Goal: Task Accomplishment & Management: Manage account settings

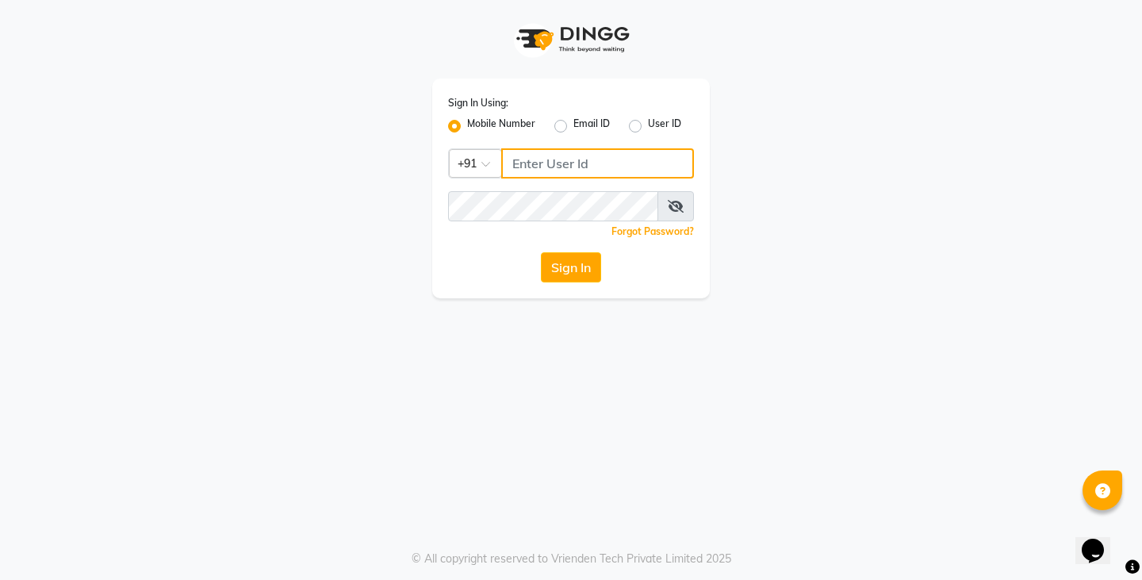
click at [549, 167] on input "Username" at bounding box center [597, 163] width 193 height 30
type input "7010146363"
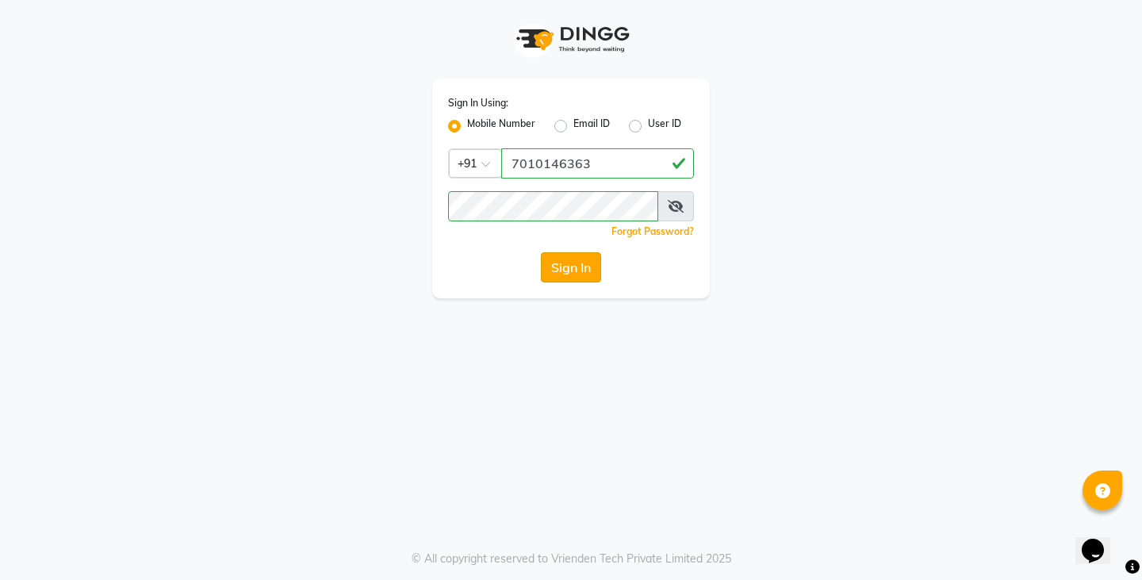
click at [591, 275] on button "Sign In" at bounding box center [571, 267] width 60 height 30
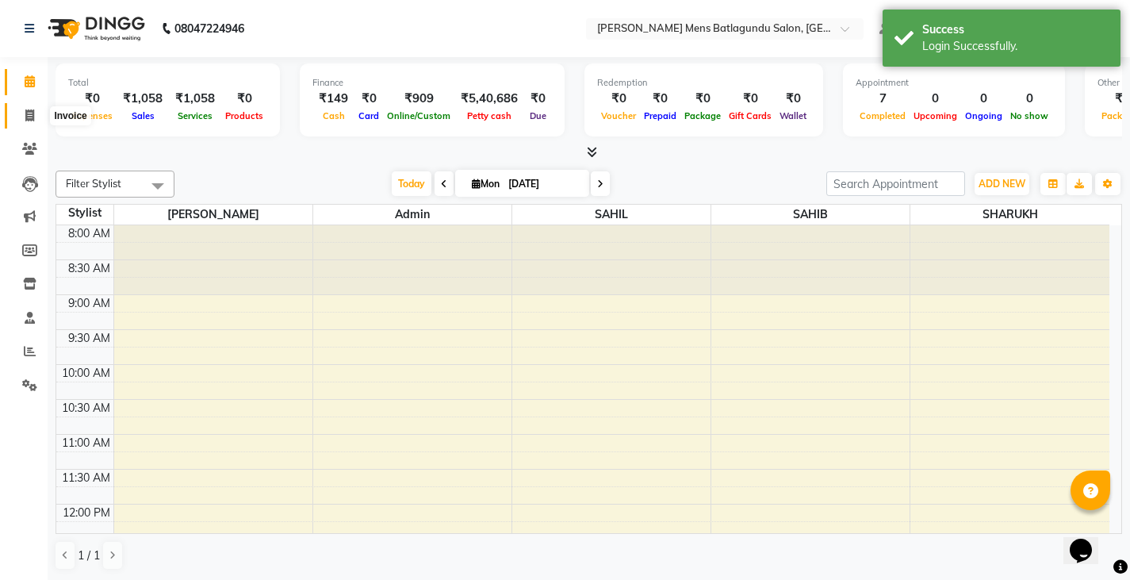
click at [35, 117] on span at bounding box center [30, 116] width 28 height 18
select select "8213"
select select "service"
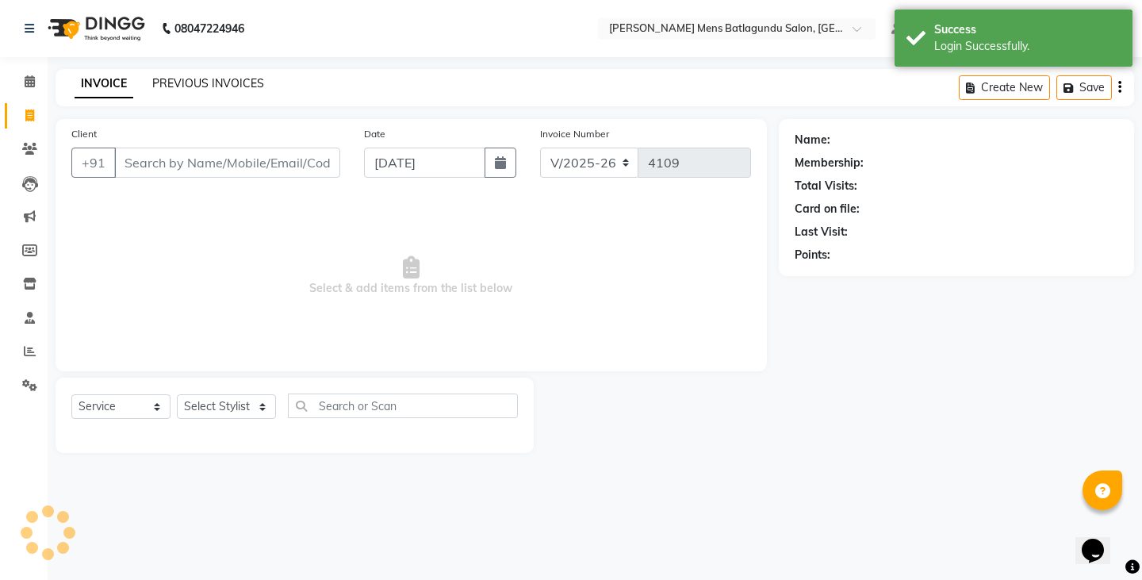
click at [164, 77] on link "PREVIOUS INVOICES" at bounding box center [208, 83] width 112 height 14
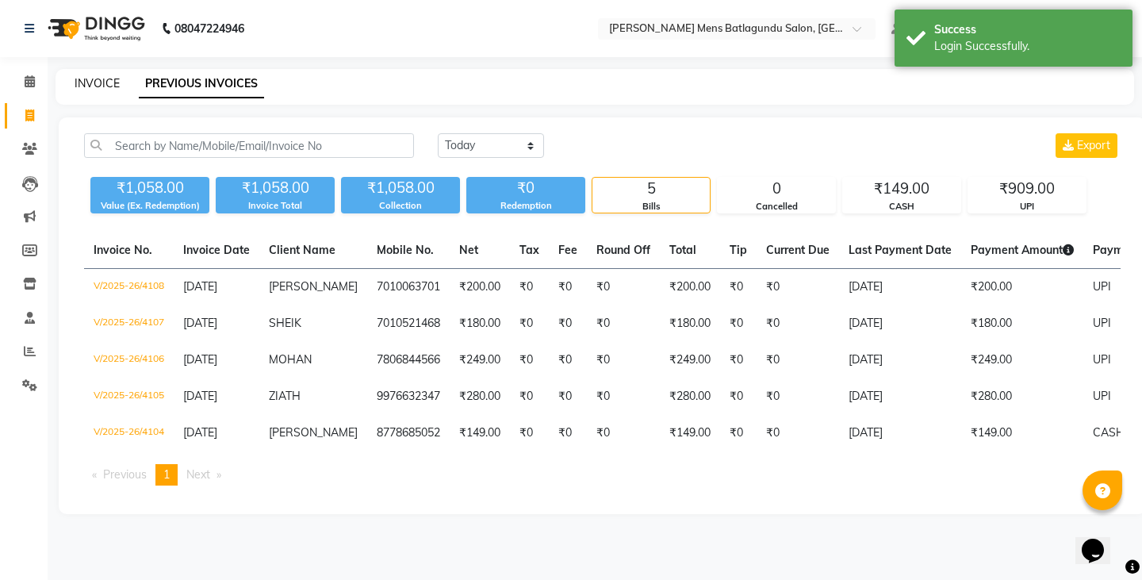
click at [95, 78] on link "INVOICE" at bounding box center [97, 83] width 45 height 14
select select "service"
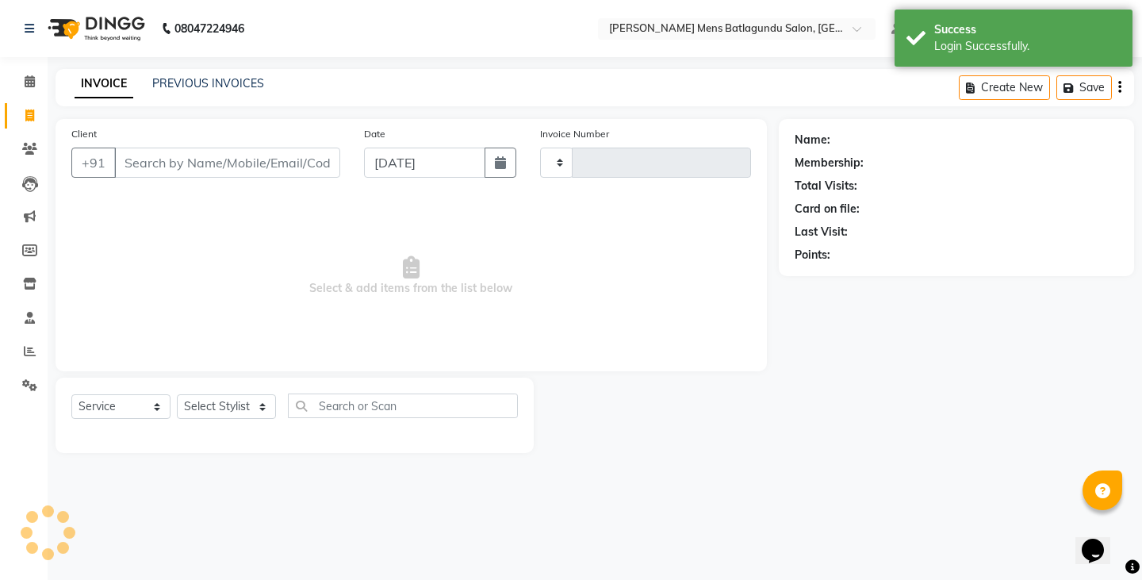
type input "4109"
select select "8213"
click at [185, 161] on input "Client" at bounding box center [227, 162] width 226 height 30
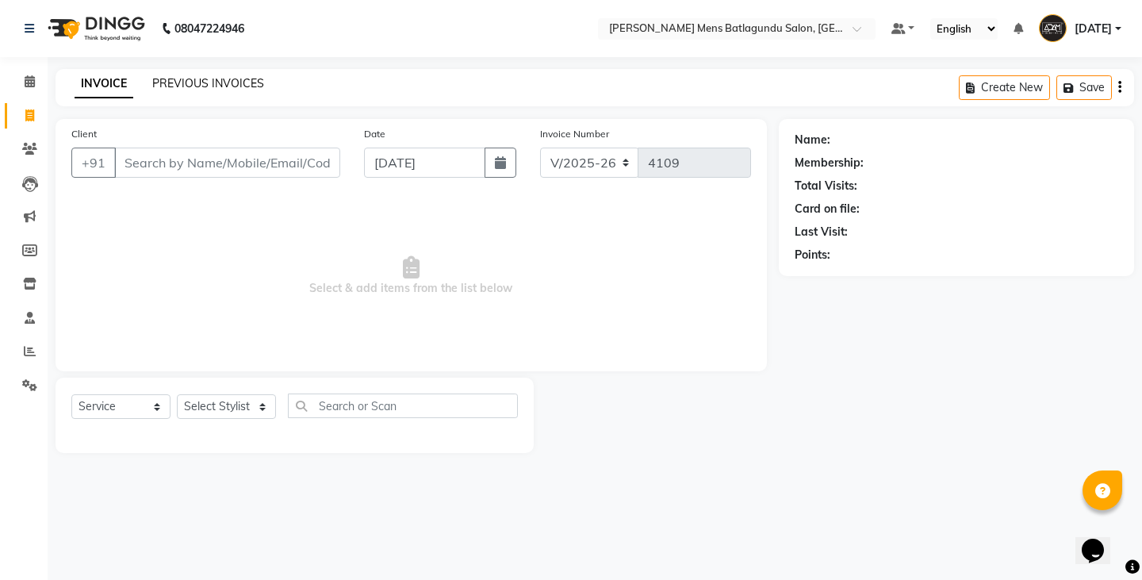
drag, startPoint x: 129, startPoint y: 168, endPoint x: 198, endPoint y: 84, distance: 108.7
click at [198, 84] on link "PREVIOUS INVOICES" at bounding box center [208, 83] width 112 height 14
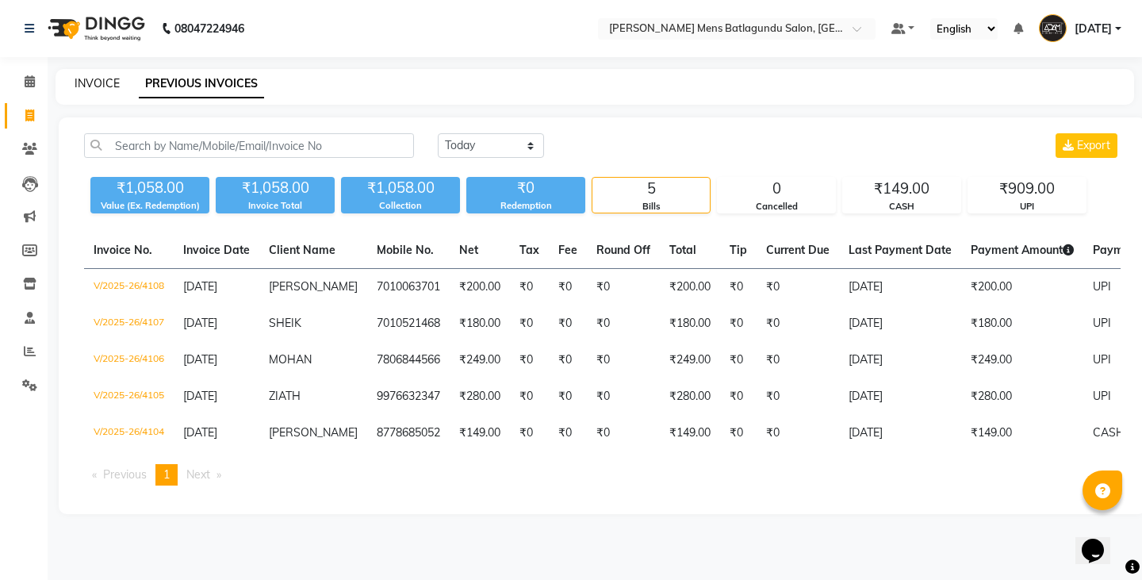
click at [98, 88] on link "INVOICE" at bounding box center [97, 83] width 45 height 14
select select "8213"
select select "service"
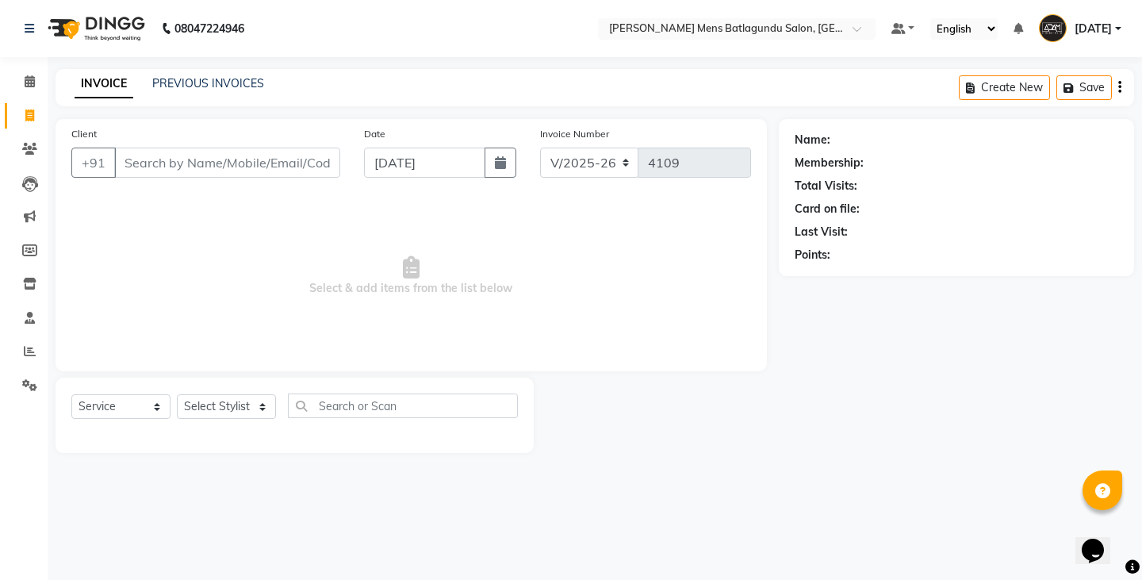
click at [262, 149] on input "Client" at bounding box center [227, 162] width 226 height 30
click at [258, 162] on input "Client" at bounding box center [227, 162] width 226 height 30
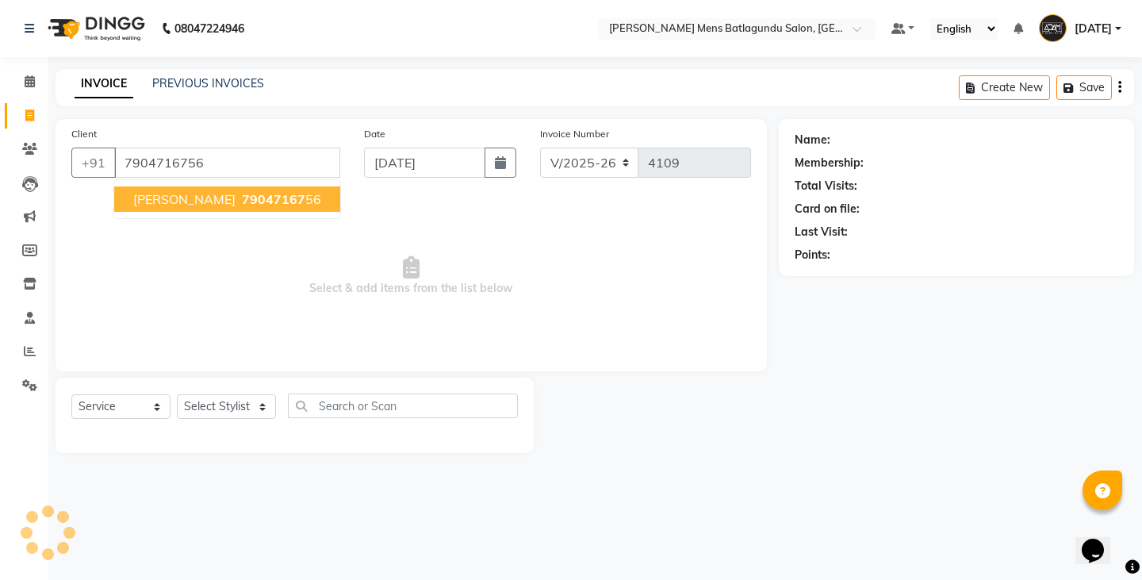
type input "7904716756"
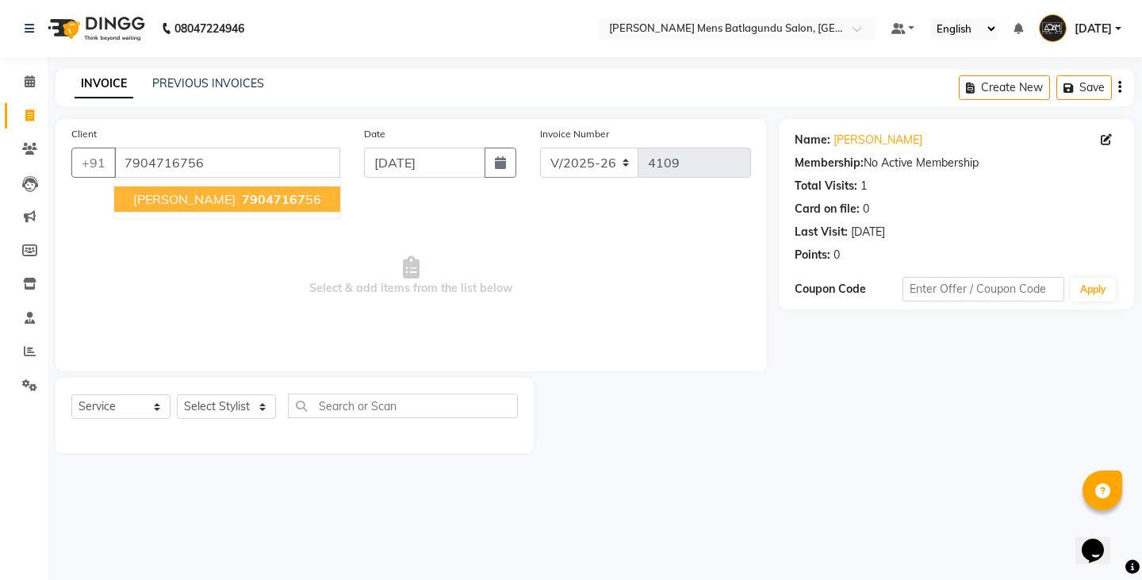
click at [268, 207] on button "[PERSON_NAME] 79047167 56" at bounding box center [227, 198] width 226 height 25
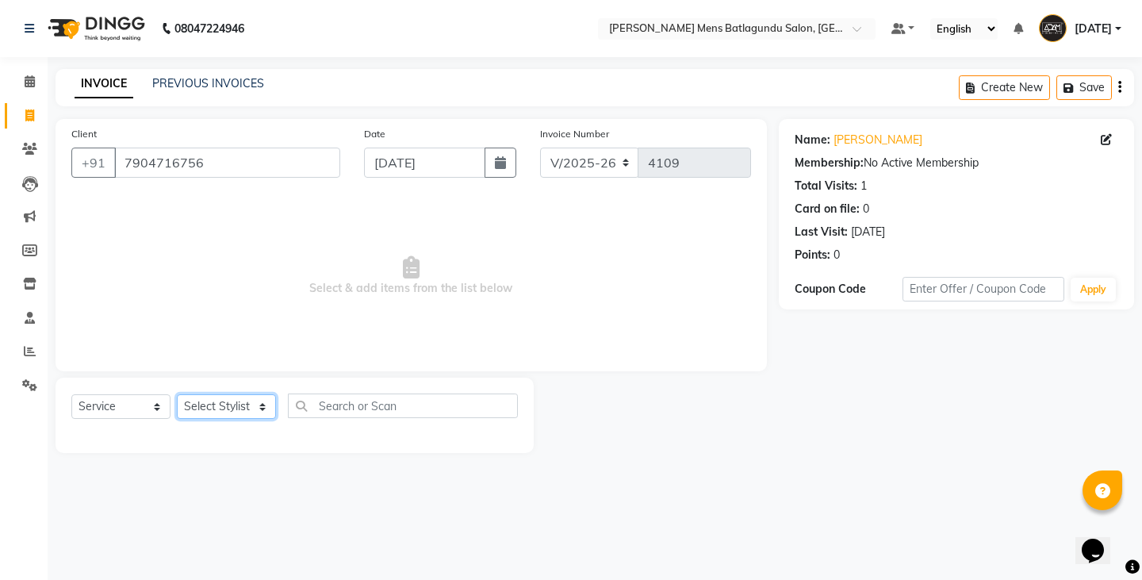
click at [226, 410] on select "Select Stylist Admin [PERSON_NAME][DATE] SAHIB [PERSON_NAME]" at bounding box center [226, 406] width 99 height 25
select select "78653"
click at [177, 394] on select "Select Stylist Admin [PERSON_NAME][DATE] SAHIB [PERSON_NAME]" at bounding box center [226, 406] width 99 height 25
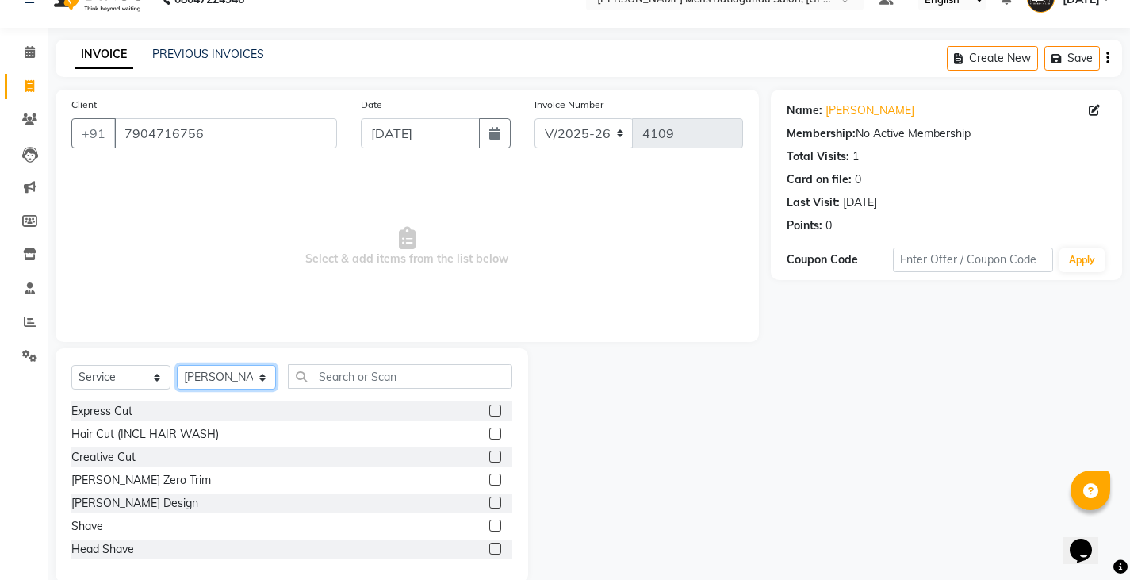
scroll to position [55, 0]
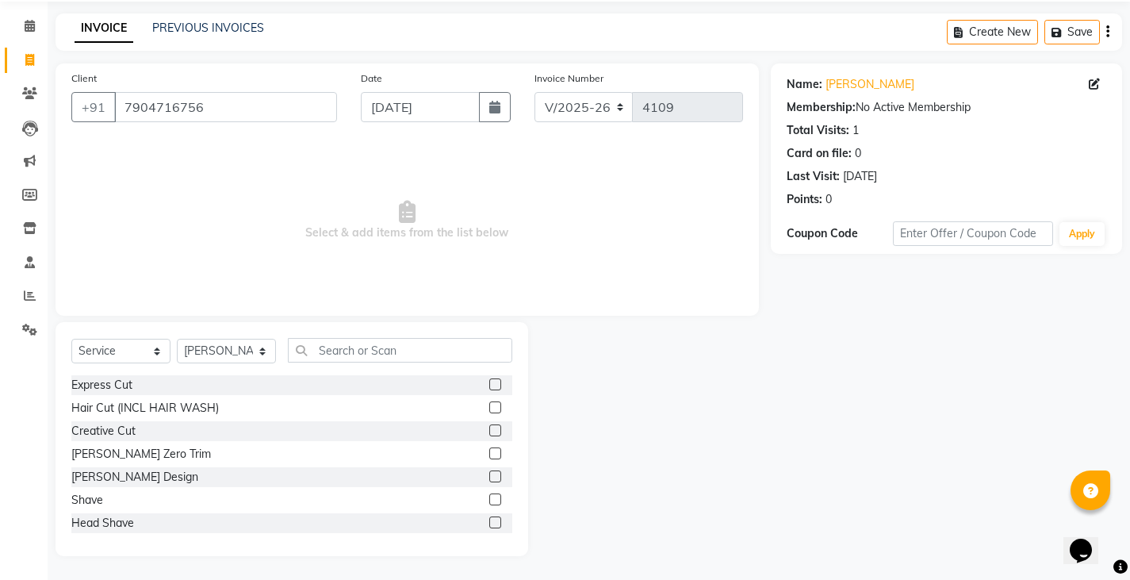
drag, startPoint x: 486, startPoint y: 501, endPoint x: 518, endPoint y: 492, distance: 33.7
click at [489, 501] on label at bounding box center [495, 499] width 12 height 12
click at [489, 501] on input "checkbox" at bounding box center [494, 500] width 10 height 10
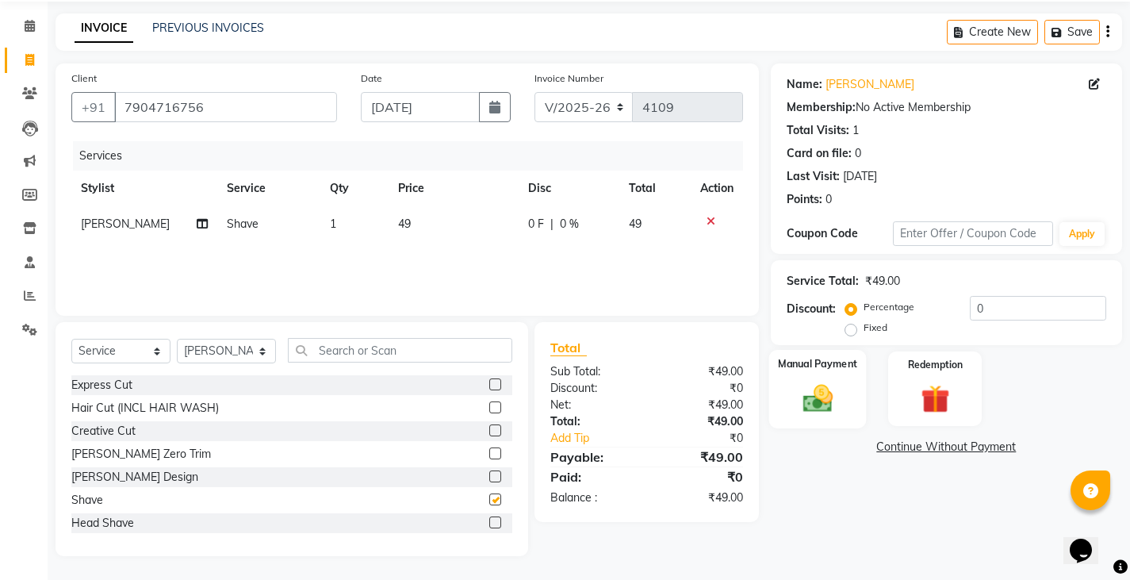
checkbox input "false"
click at [832, 397] on img at bounding box center [817, 398] width 48 height 34
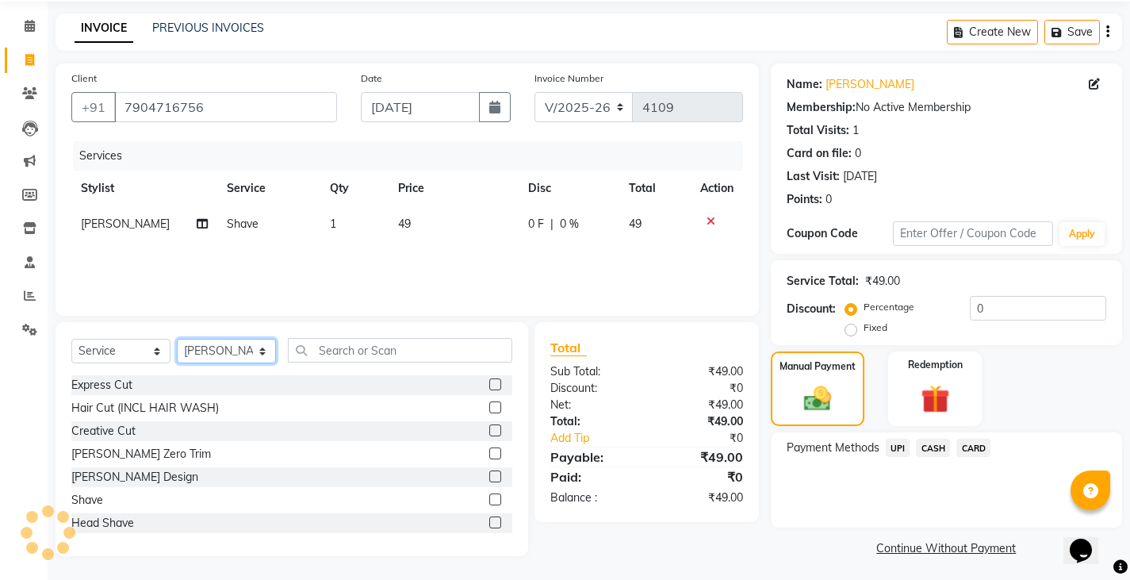
click at [237, 352] on select "Select Stylist Admin [PERSON_NAME][DATE] SAHIB [PERSON_NAME]" at bounding box center [226, 351] width 99 height 25
select select "89703"
click at [177, 339] on select "Select Stylist Admin [PERSON_NAME][DATE] SAHIB [PERSON_NAME]" at bounding box center [226, 351] width 99 height 25
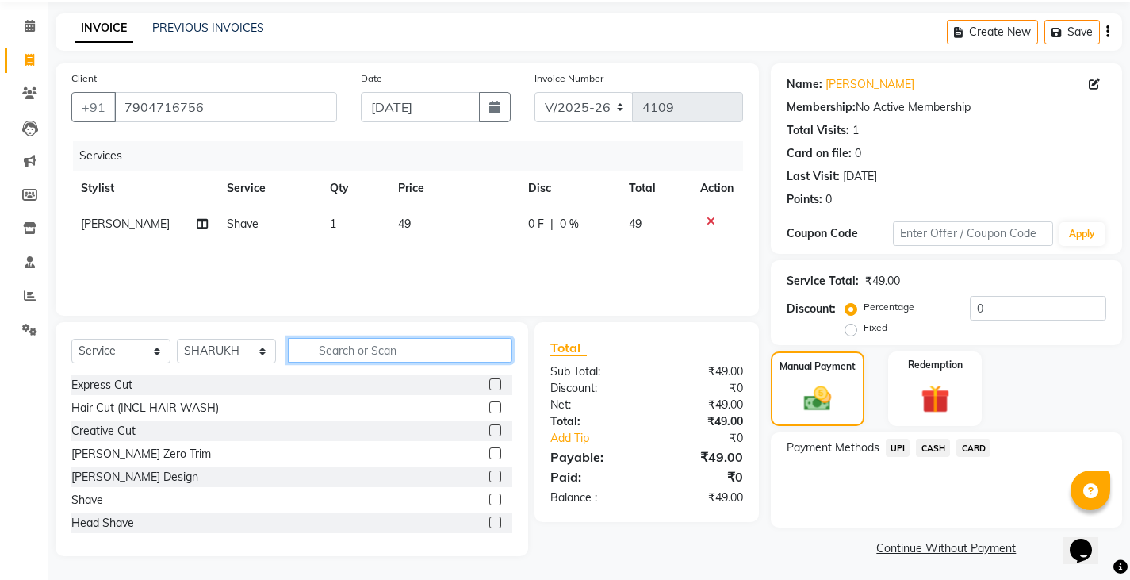
click at [395, 354] on input "text" at bounding box center [400, 350] width 224 height 25
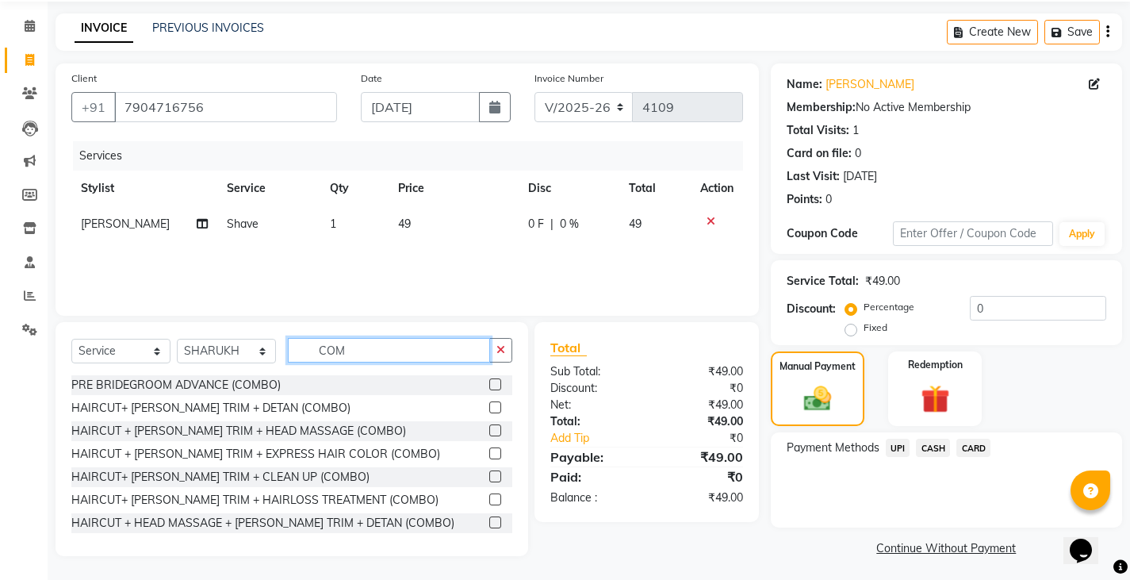
type input "COM"
click at [489, 411] on label at bounding box center [495, 407] width 12 height 12
click at [489, 411] on input "checkbox" at bounding box center [494, 408] width 10 height 10
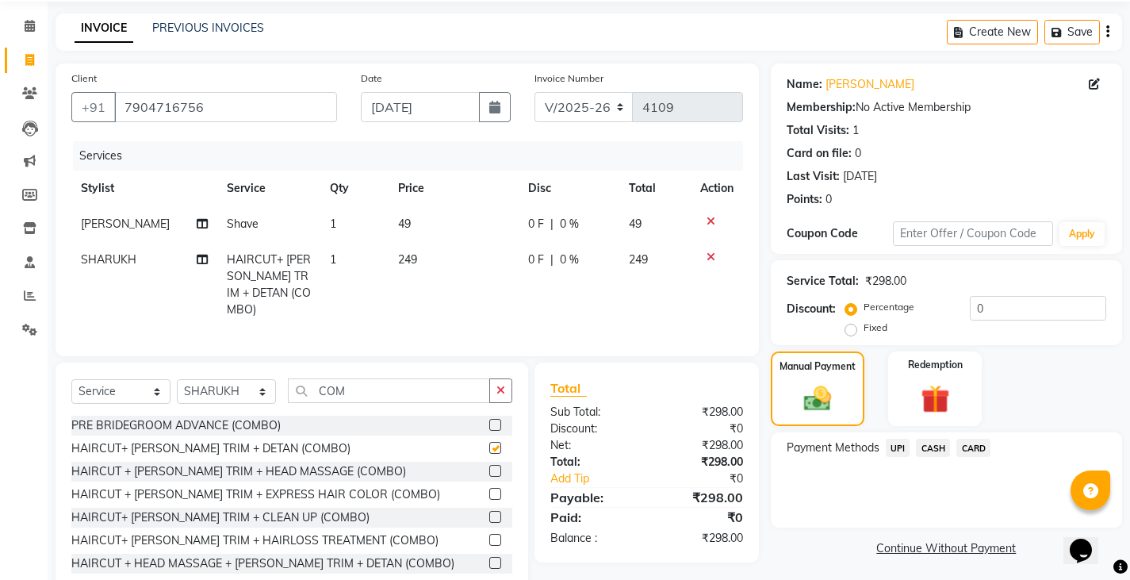
checkbox input "false"
click at [515, 387] on div "Select Service Product Membership Package Voucher Prepaid Gift Card Select Styl…" at bounding box center [291, 479] width 473 height 234
click at [497, 390] on icon "button" at bounding box center [500, 390] width 9 height 11
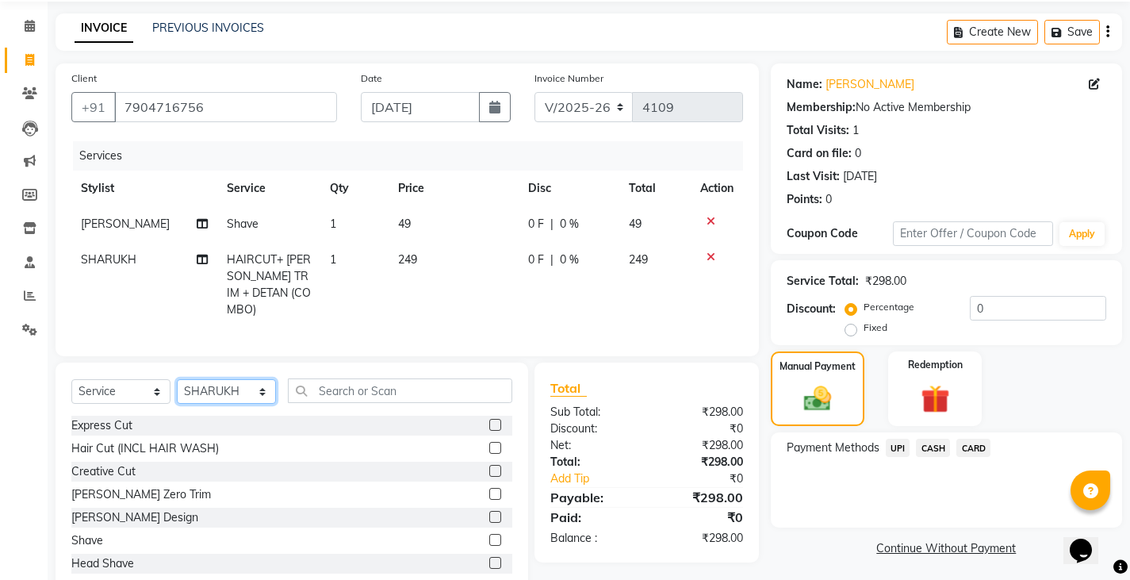
click at [247, 388] on select "Select Stylist Admin [PERSON_NAME][DATE] SAHIB [PERSON_NAME]" at bounding box center [226, 391] width 99 height 25
select select "89172"
click at [177, 379] on select "Select Stylist Admin [PERSON_NAME][DATE] SAHIB [PERSON_NAME]" at bounding box center [226, 391] width 99 height 25
click at [489, 421] on label at bounding box center [495, 425] width 12 height 12
click at [489, 421] on input "checkbox" at bounding box center [494, 425] width 10 height 10
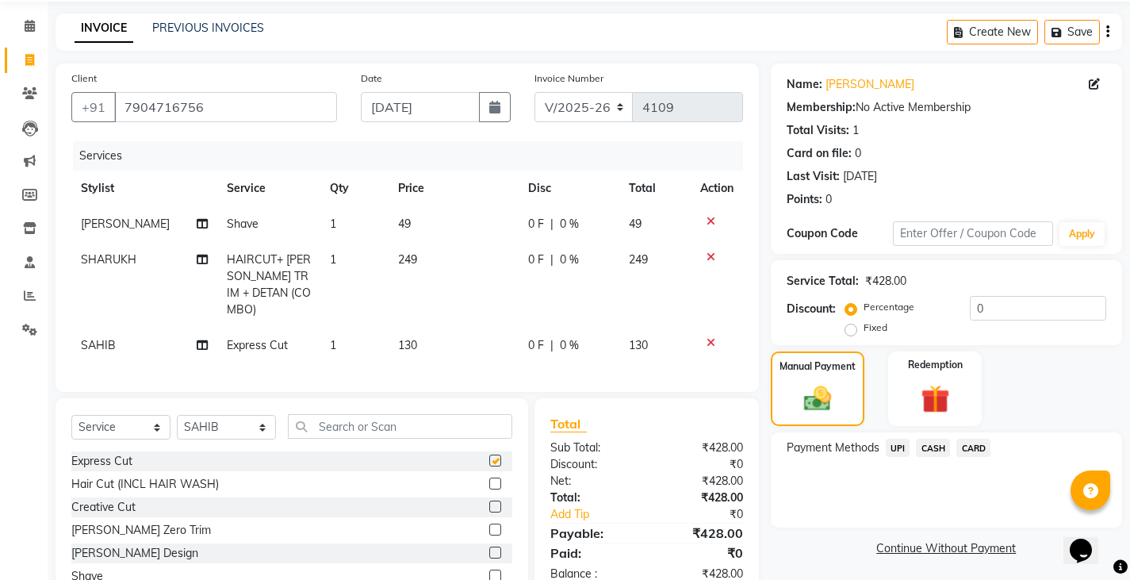
checkbox input "false"
click at [497, 334] on td "130" at bounding box center [452, 345] width 129 height 36
select select "89172"
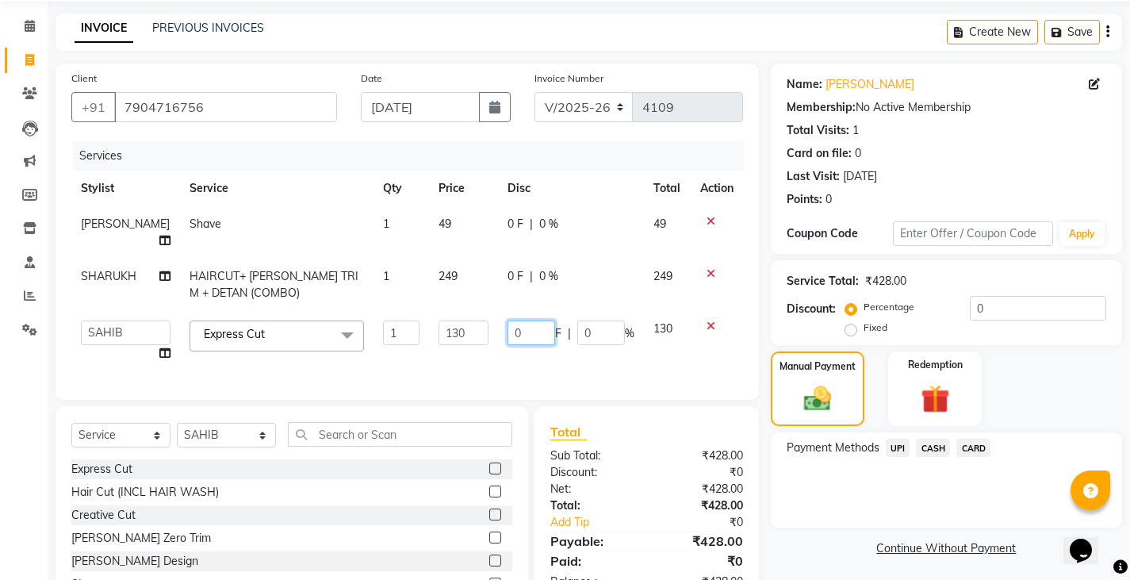
click at [511, 320] on input "0" at bounding box center [531, 332] width 48 height 25
type input "30"
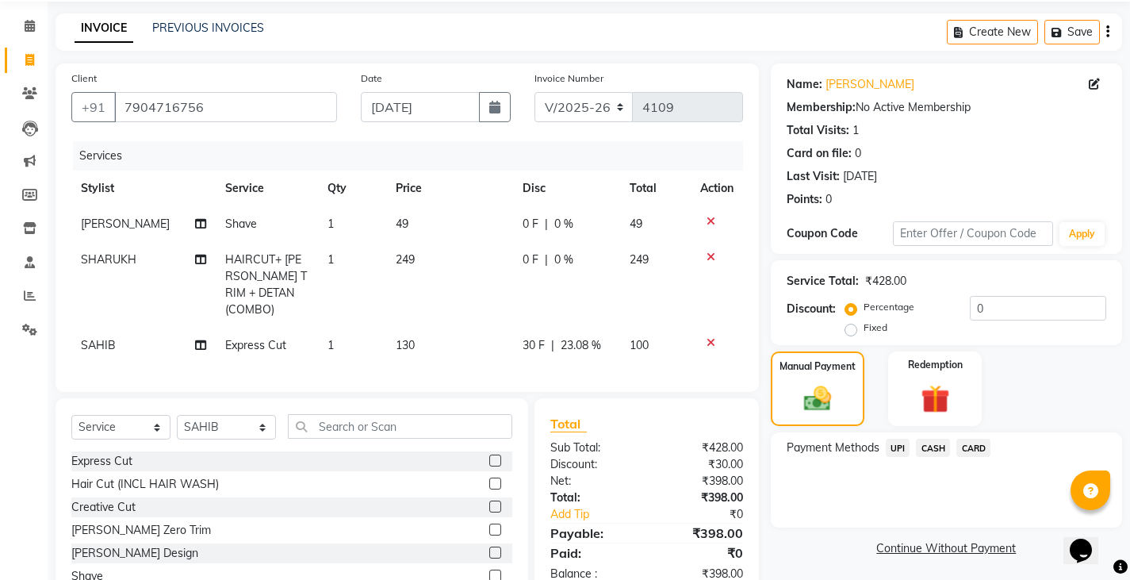
click at [487, 403] on div "Select Service Product Membership Package Voucher Prepaid Gift Card Select Styl…" at bounding box center [291, 515] width 473 height 234
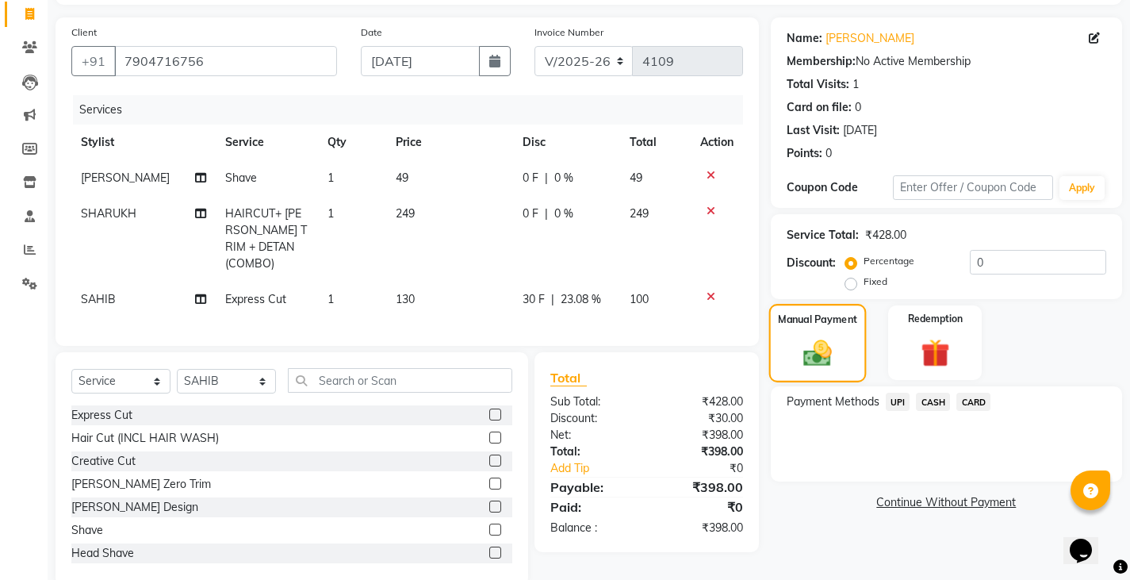
scroll to position [127, 0]
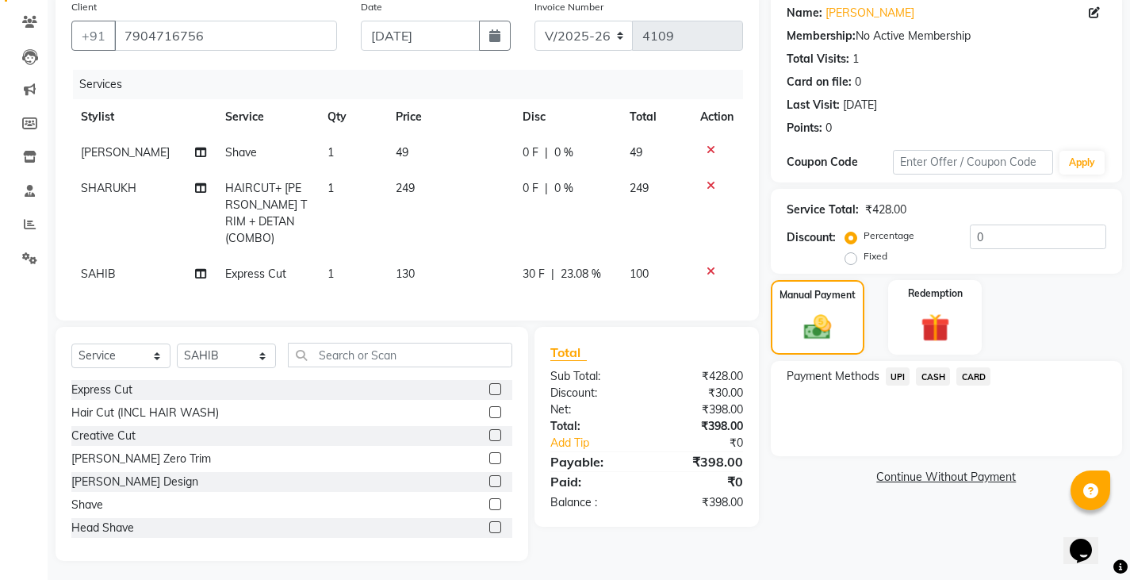
click at [886, 373] on span "UPI" at bounding box center [898, 376] width 25 height 18
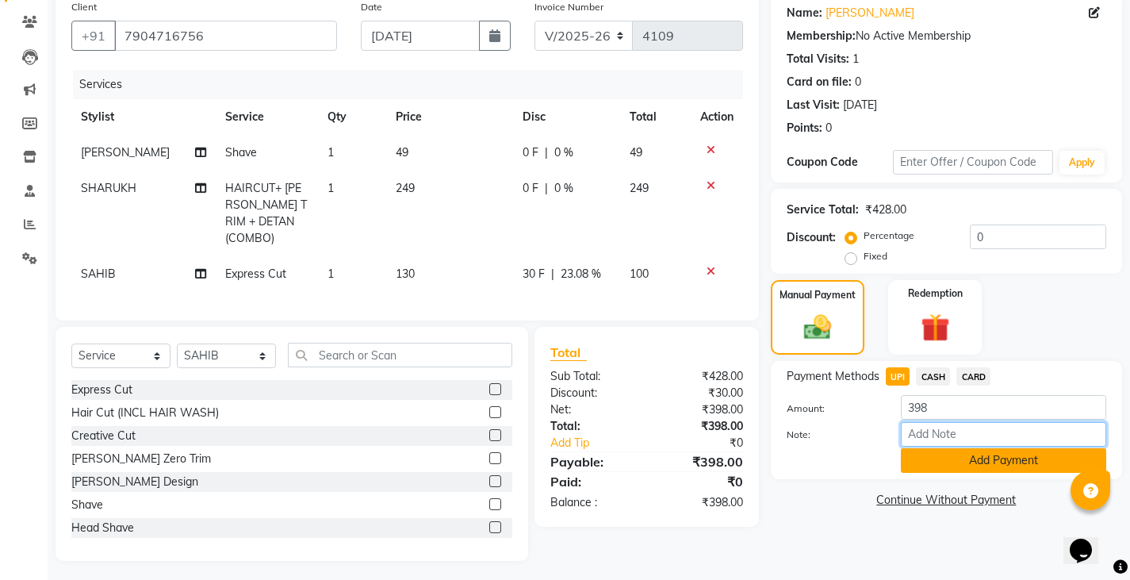
click at [942, 446] on input "Note:" at bounding box center [1003, 434] width 205 height 25
click at [940, 457] on button "Add Payment" at bounding box center [1003, 460] width 205 height 25
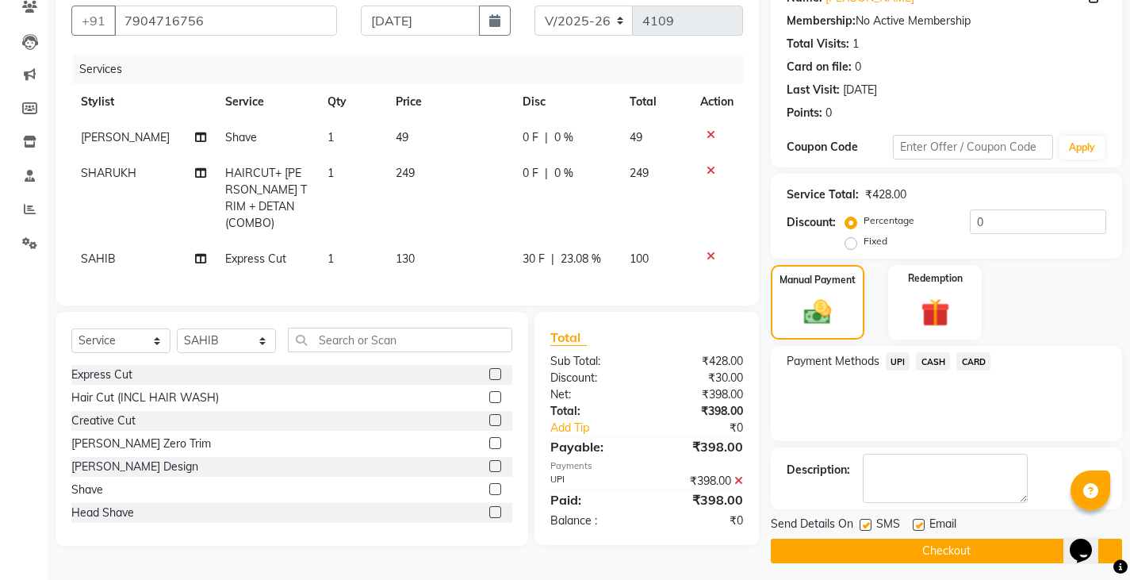
scroll to position [149, 0]
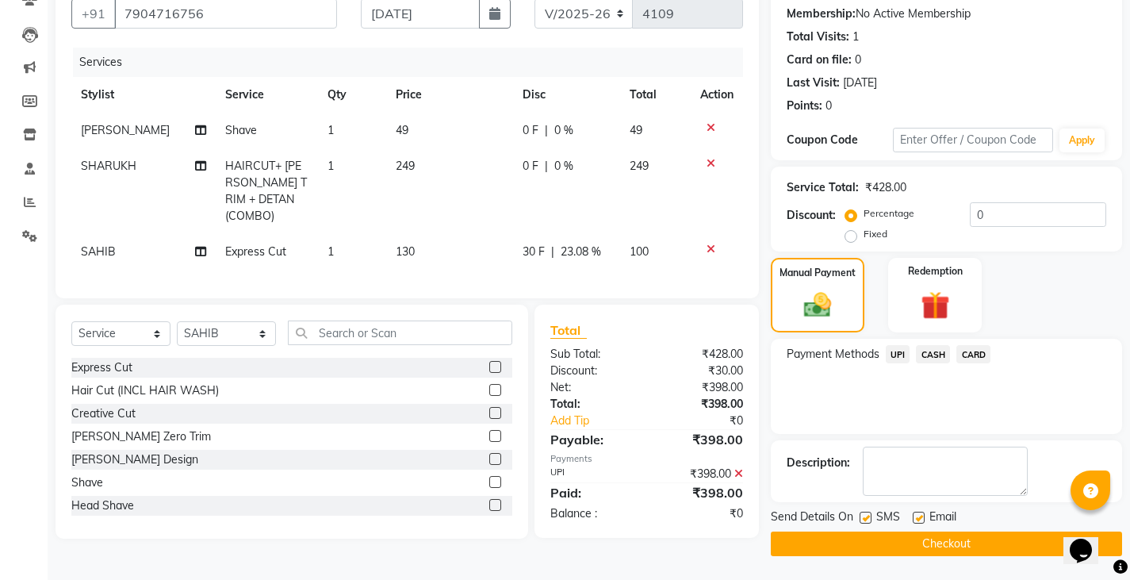
click at [933, 551] on button "Checkout" at bounding box center [946, 543] width 351 height 25
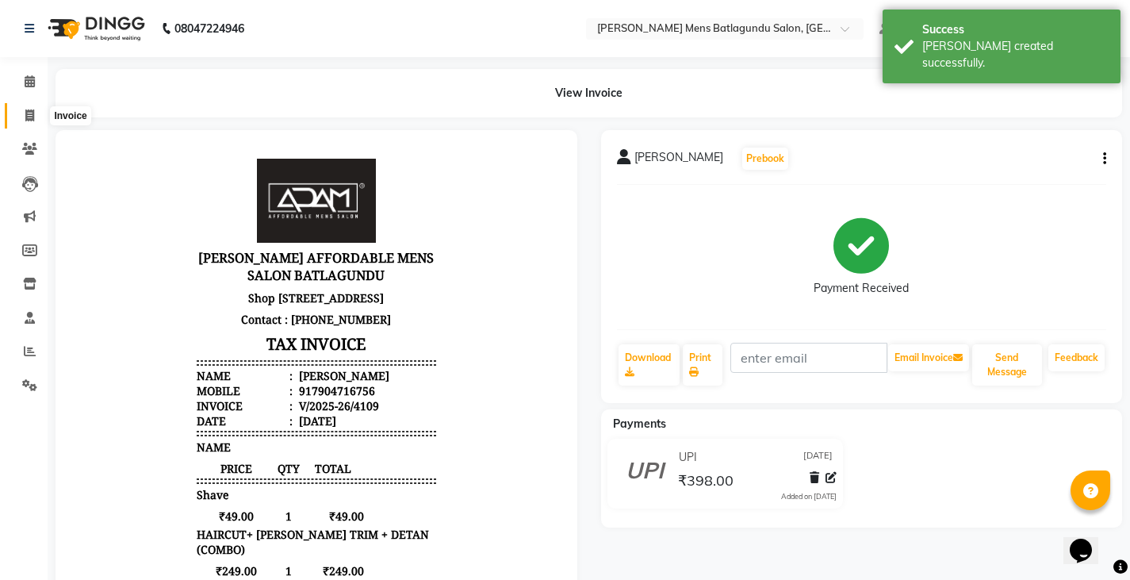
click at [32, 117] on icon at bounding box center [29, 115] width 9 height 12
select select "service"
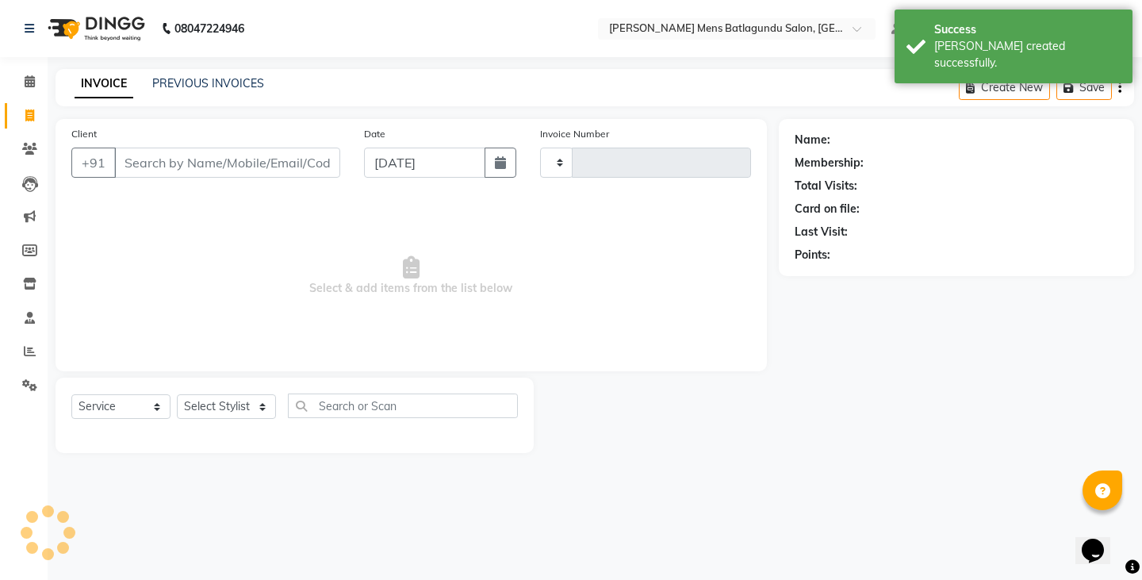
type input "4110"
select select "8213"
click at [188, 90] on div "PREVIOUS INVOICES" at bounding box center [208, 83] width 112 height 17
click at [194, 83] on link "PREVIOUS INVOICES" at bounding box center [208, 83] width 112 height 14
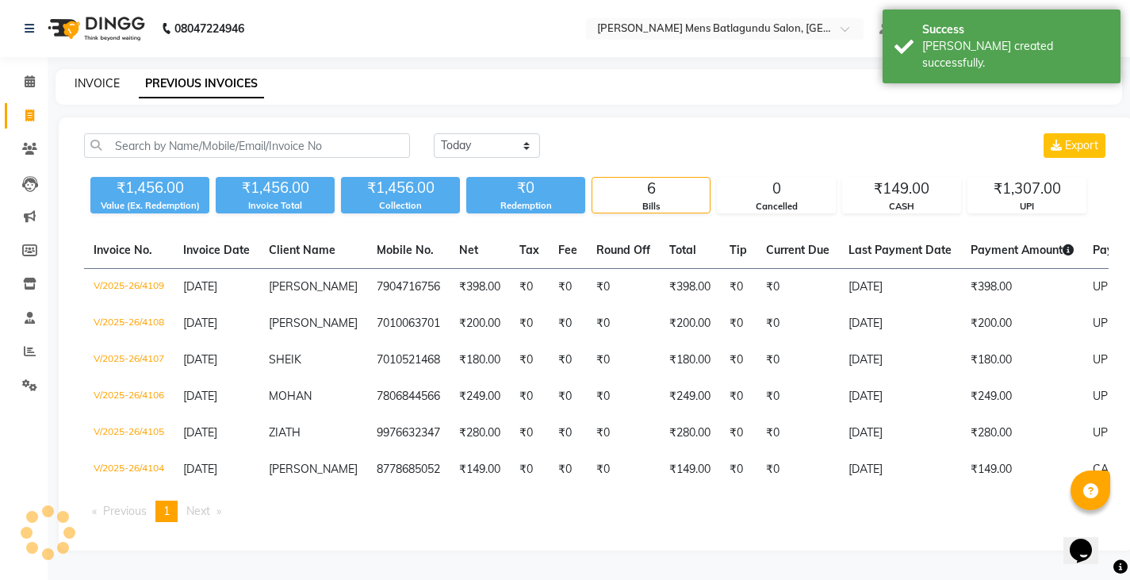
click at [86, 85] on link "INVOICE" at bounding box center [97, 83] width 45 height 14
select select "service"
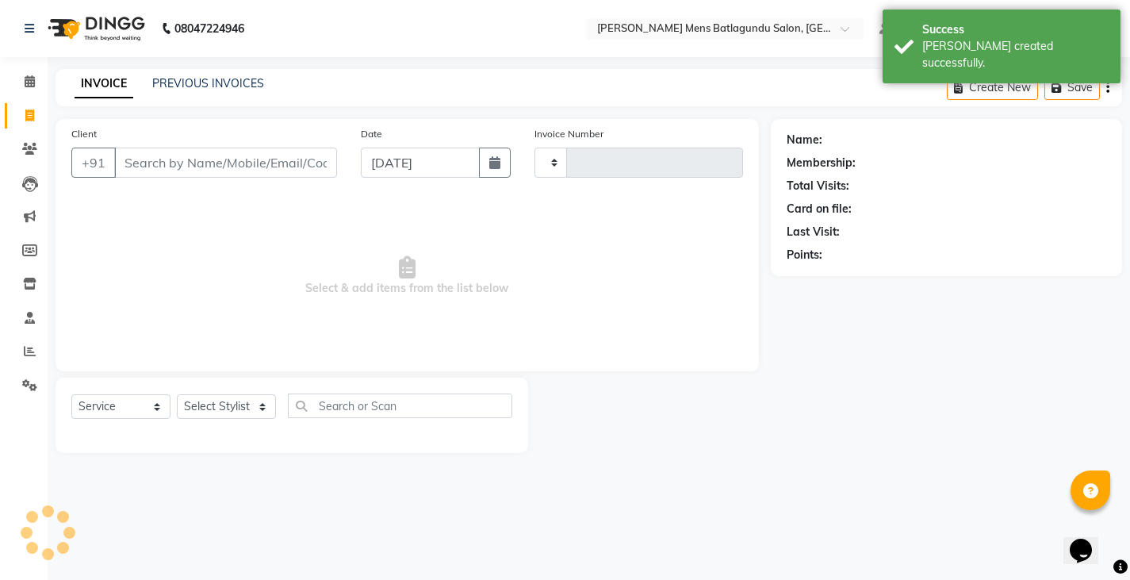
type input "4110"
select select "8213"
click at [147, 165] on input "Client" at bounding box center [227, 162] width 226 height 30
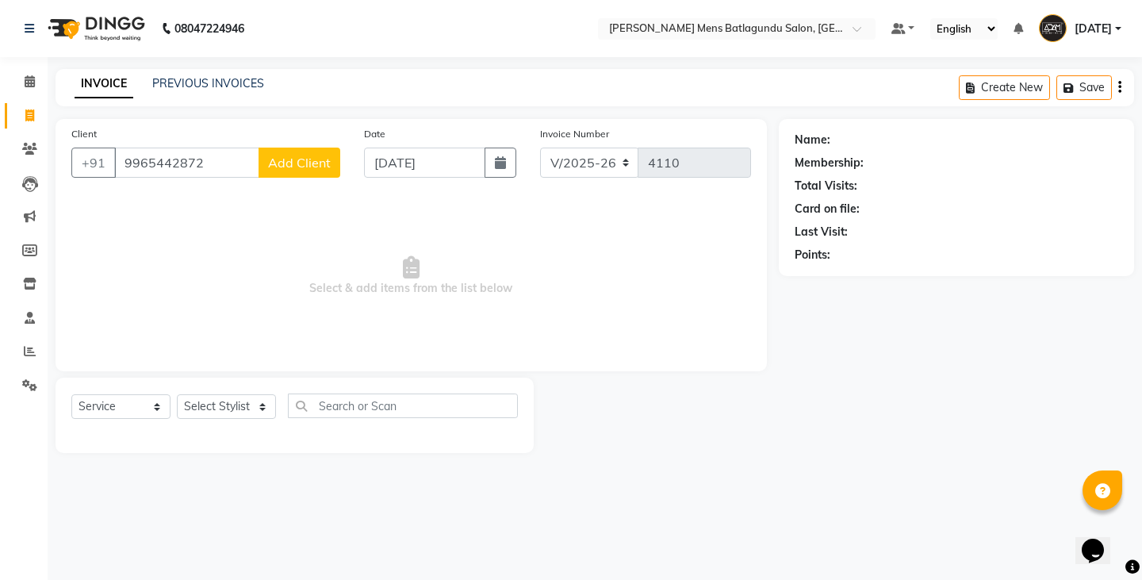
type input "9965442872"
click at [295, 158] on span "Add Client" at bounding box center [299, 163] width 63 height 16
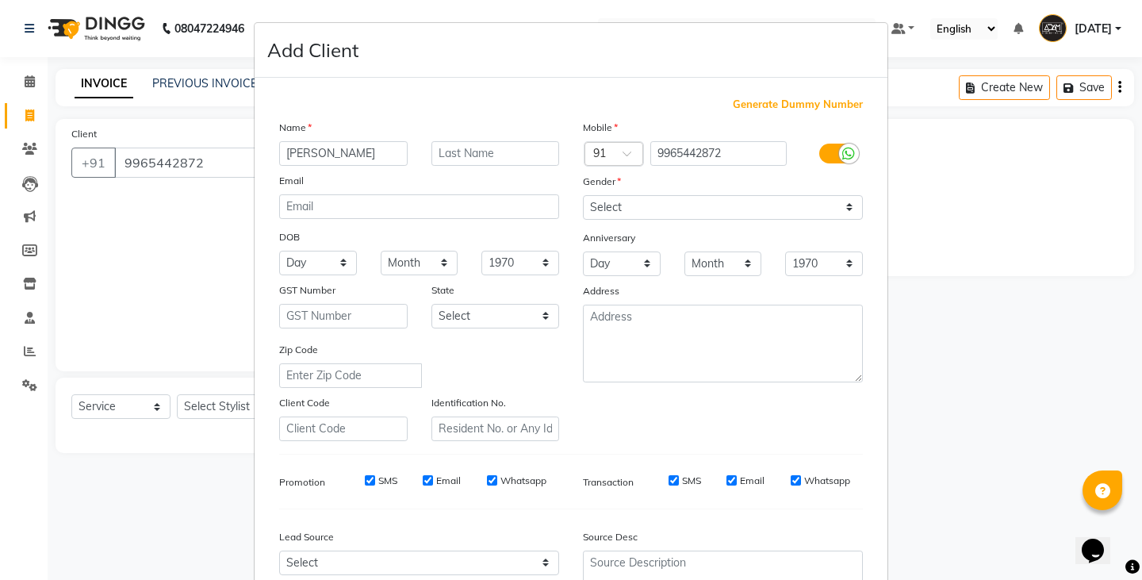
type input "[PERSON_NAME]"
click at [588, 204] on select "Select [DEMOGRAPHIC_DATA] [DEMOGRAPHIC_DATA] Other Prefer Not To Say" at bounding box center [723, 207] width 280 height 25
select select "[DEMOGRAPHIC_DATA]"
click at [583, 195] on select "Select [DEMOGRAPHIC_DATA] [DEMOGRAPHIC_DATA] Other Prefer Not To Say" at bounding box center [723, 207] width 280 height 25
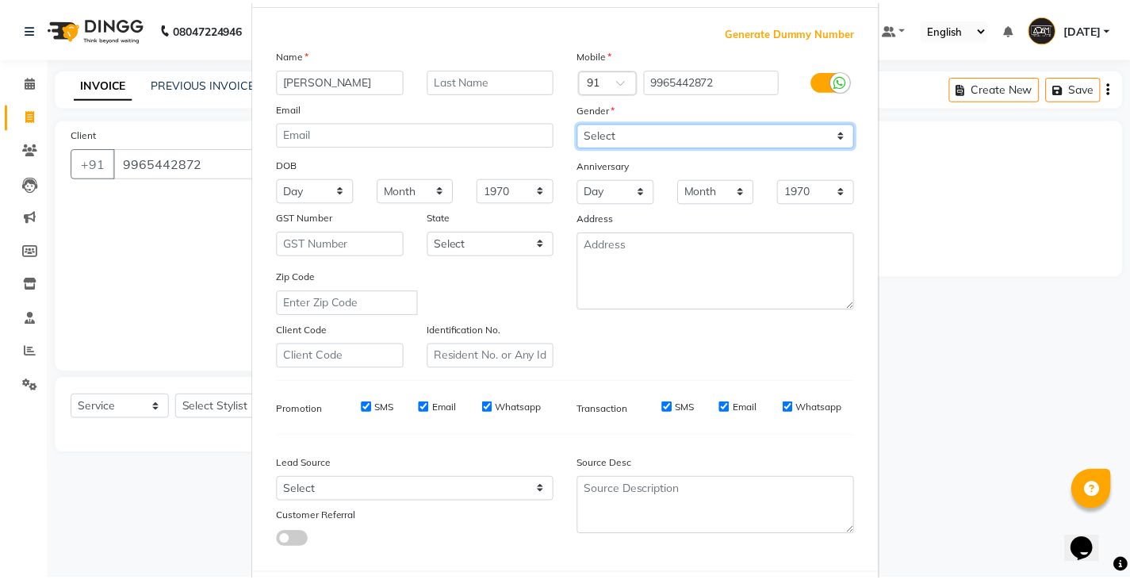
scroll to position [152, 0]
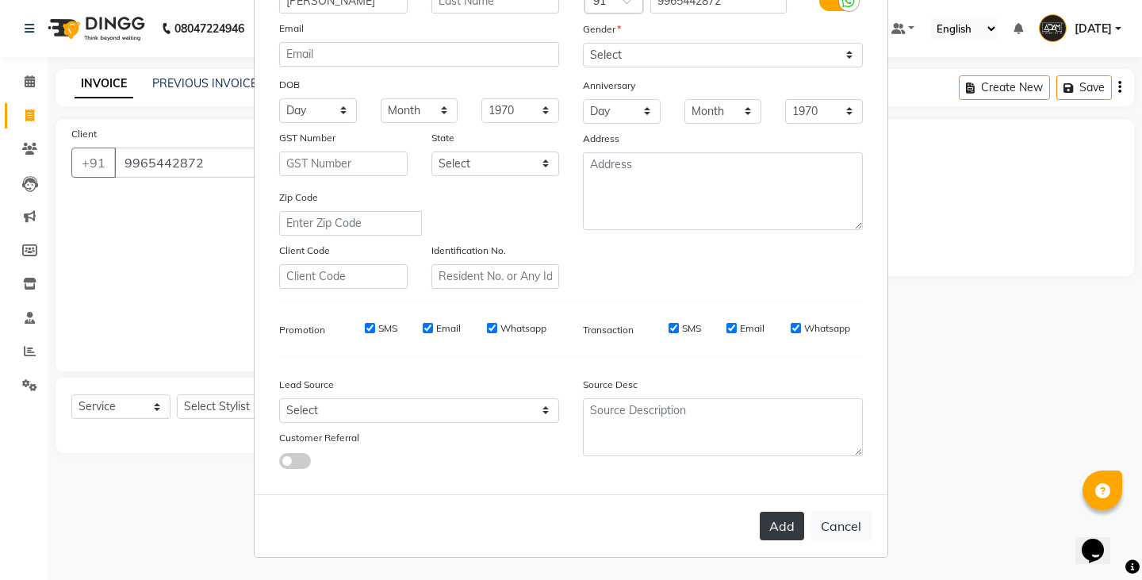
click at [777, 531] on button "Add" at bounding box center [782, 525] width 44 height 29
select select
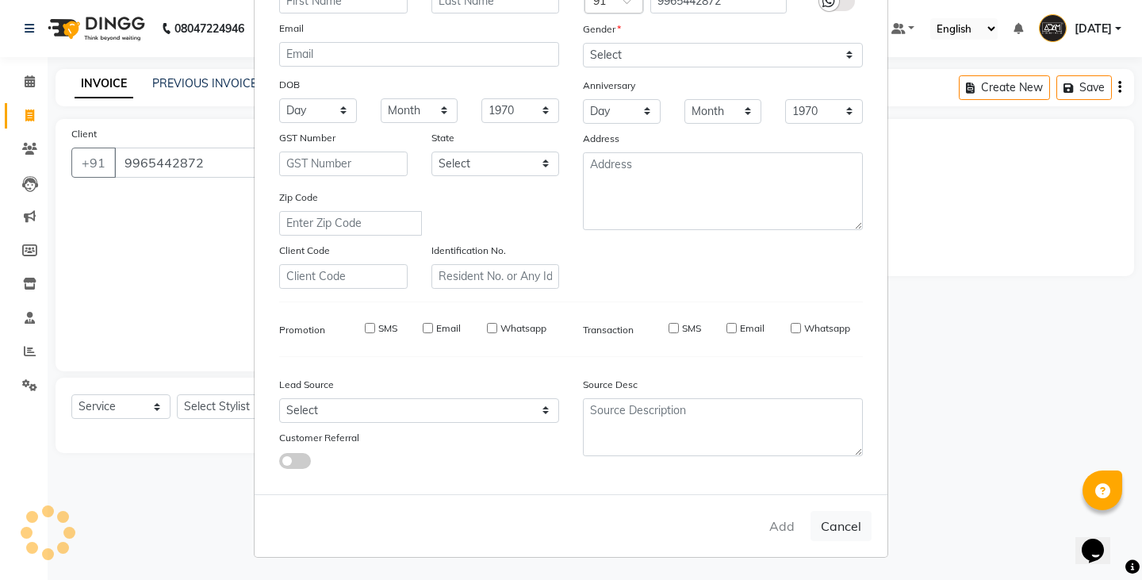
select select
checkbox input "false"
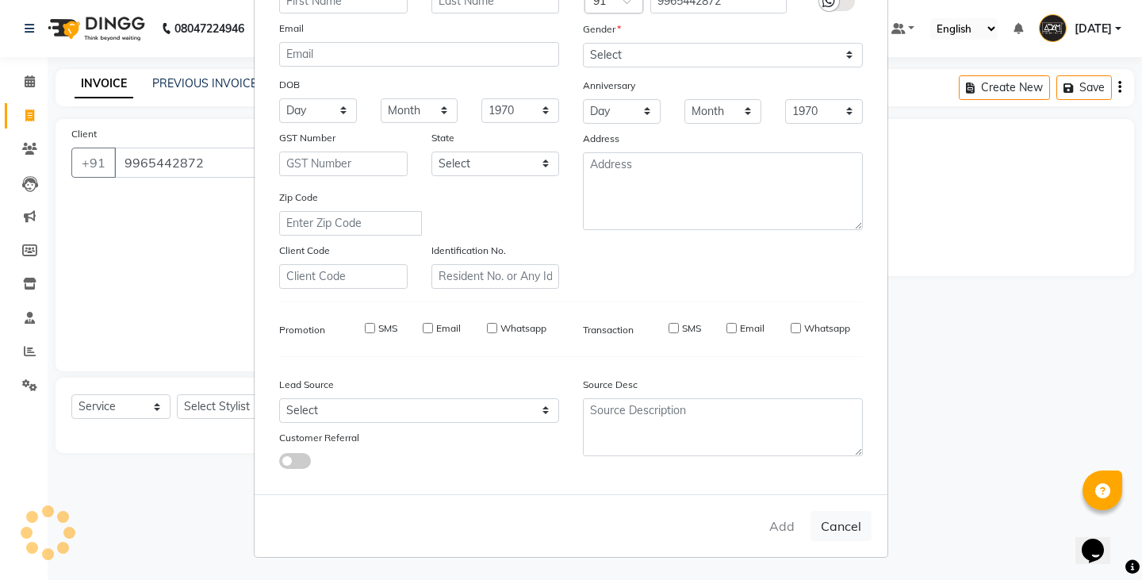
checkbox input "false"
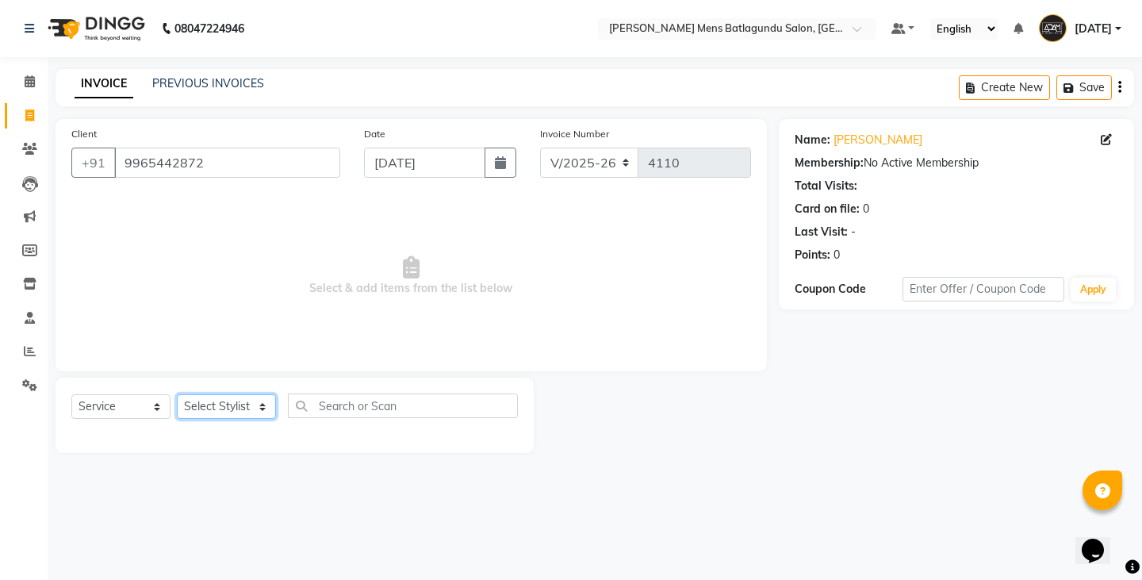
click at [234, 403] on select "Select Stylist Admin [PERSON_NAME][DATE] SAHIB [PERSON_NAME]" at bounding box center [226, 406] width 99 height 25
select select "89703"
click at [177, 394] on select "Select Stylist Admin [PERSON_NAME][DATE] SAHIB [PERSON_NAME]" at bounding box center [226, 406] width 99 height 25
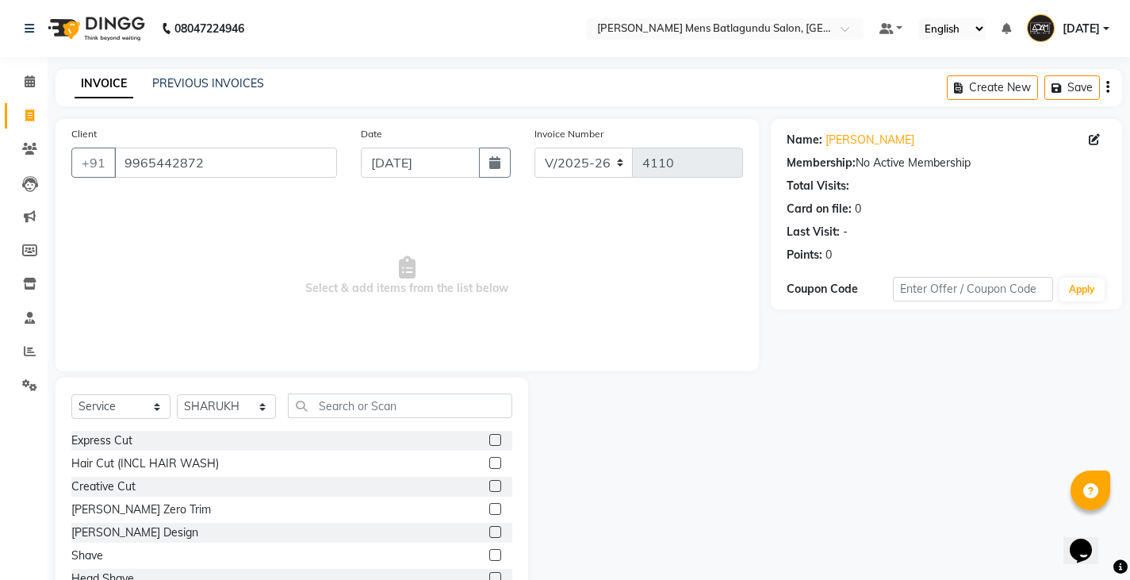
click at [489, 465] on label at bounding box center [495, 463] width 12 height 12
click at [489, 465] on input "checkbox" at bounding box center [494, 463] width 10 height 10
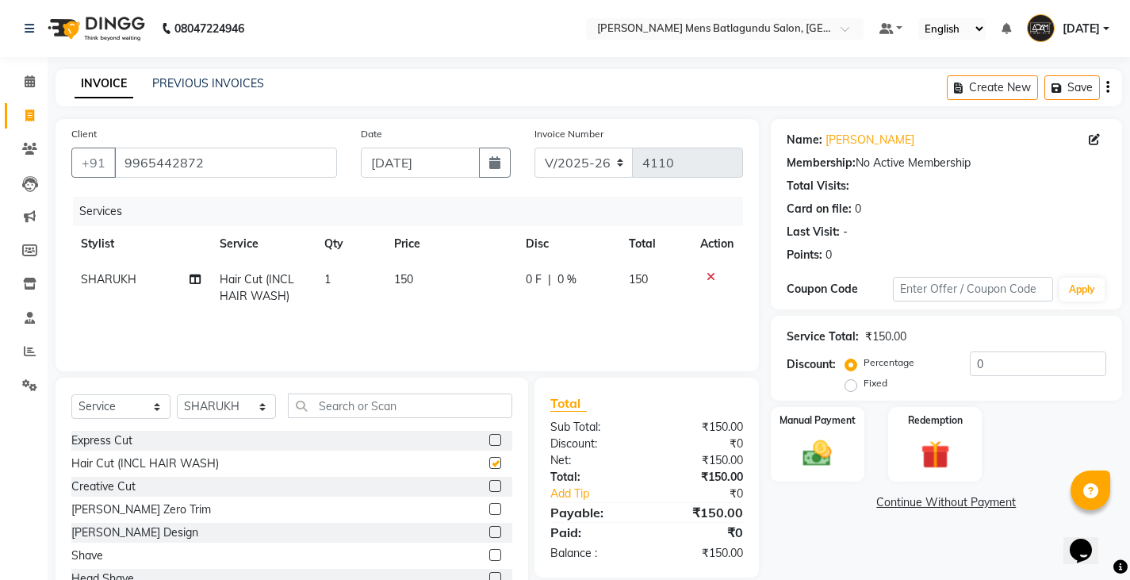
checkbox input "false"
click at [489, 534] on label at bounding box center [495, 532] width 12 height 12
click at [489, 534] on input "checkbox" at bounding box center [494, 532] width 10 height 10
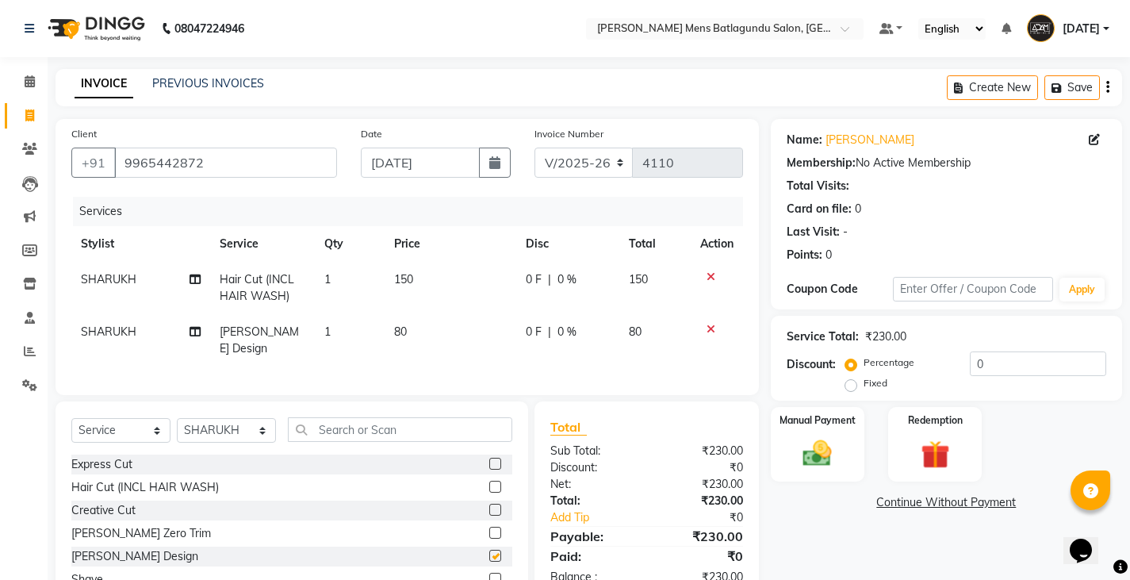
checkbox input "false"
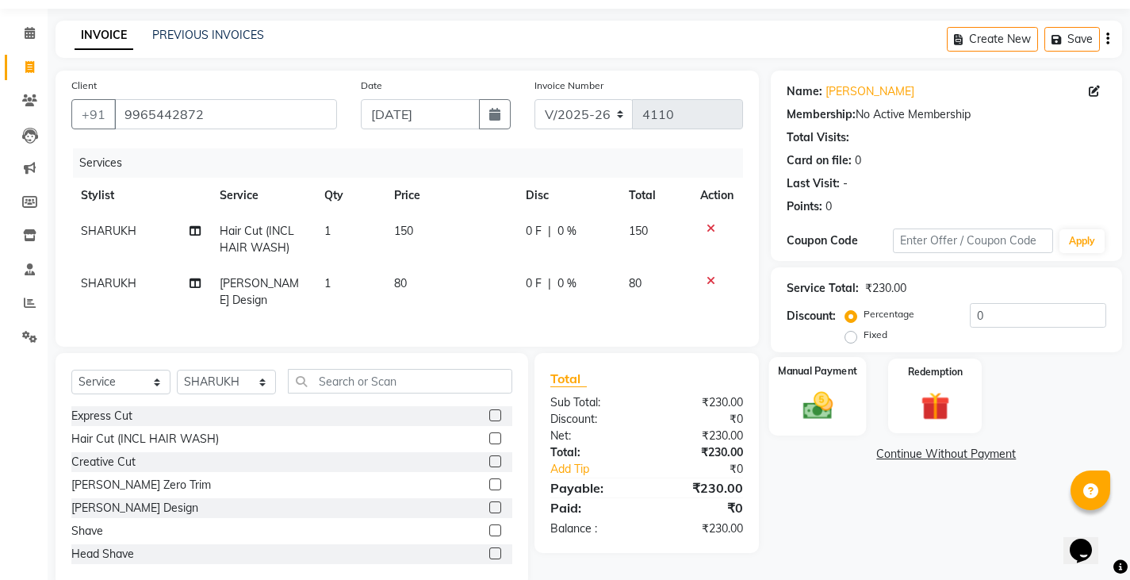
scroll to position [75, 0]
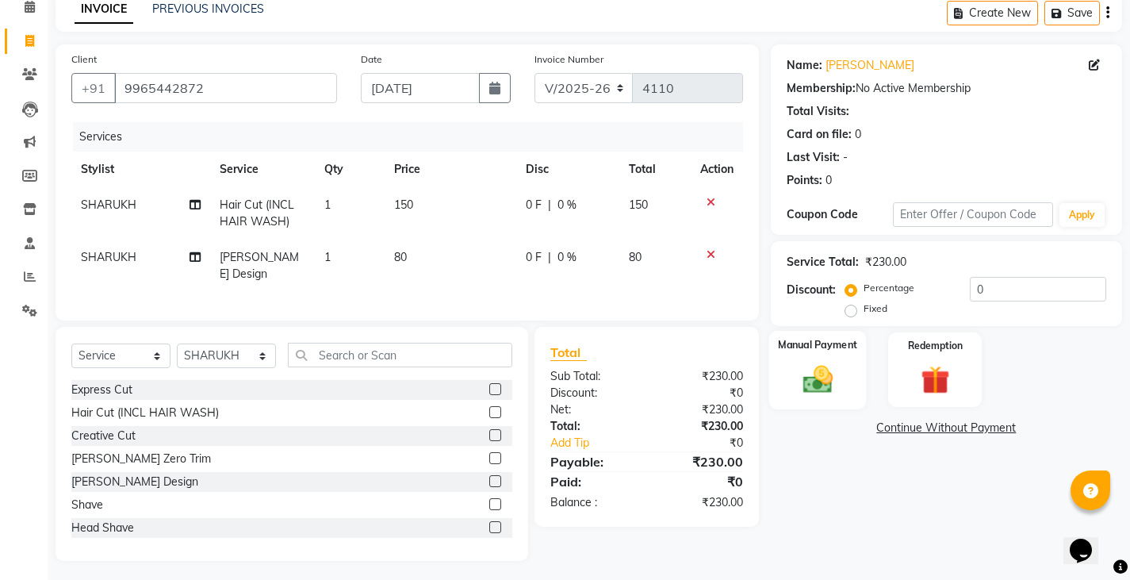
click at [851, 361] on div "Manual Payment" at bounding box center [817, 370] width 98 height 78
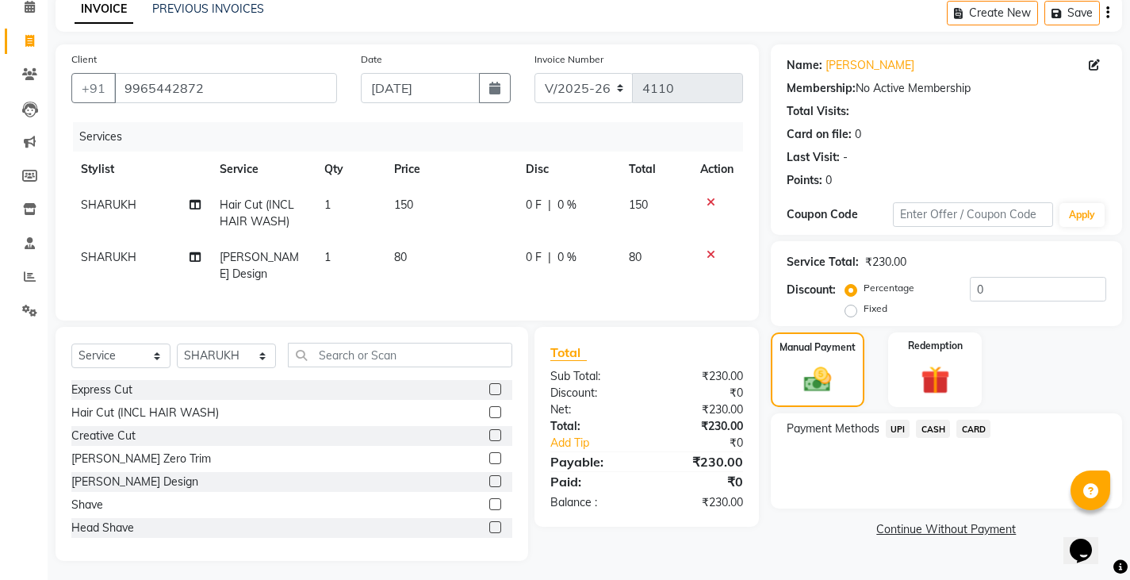
click at [896, 429] on span "UPI" at bounding box center [898, 428] width 25 height 18
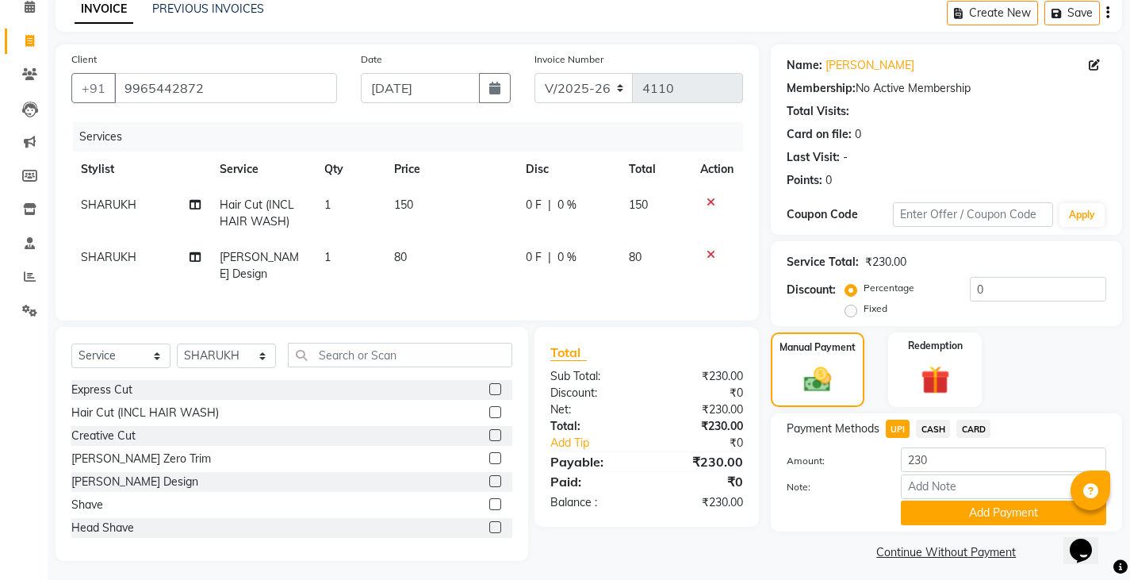
click at [924, 512] on button "Add Payment" at bounding box center [1003, 512] width 205 height 25
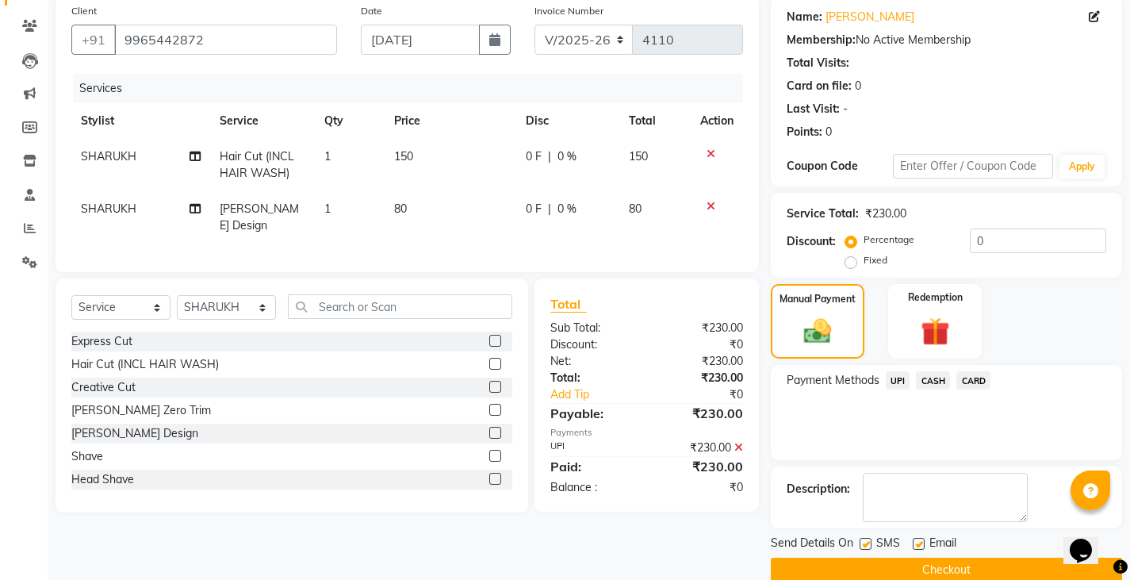
scroll to position [149, 0]
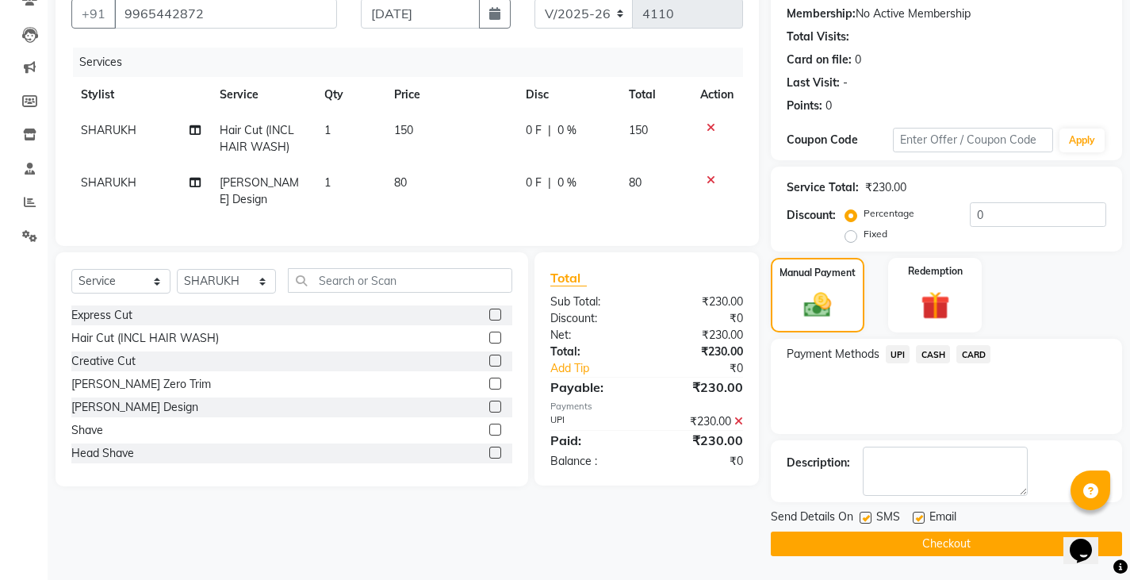
click at [921, 544] on button "Checkout" at bounding box center [946, 543] width 351 height 25
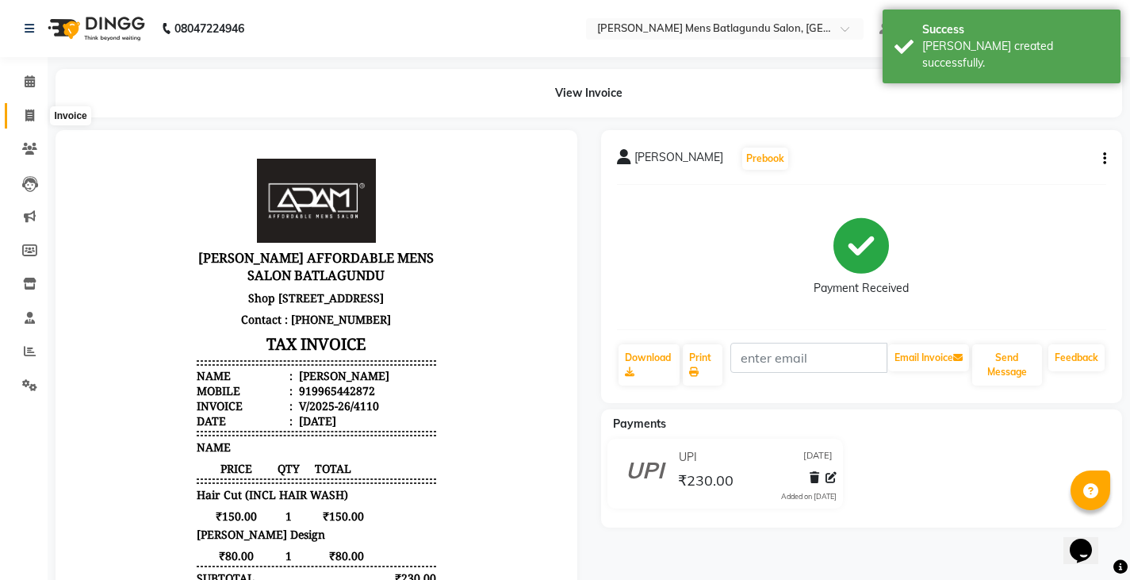
click at [33, 109] on icon at bounding box center [29, 115] width 9 height 12
select select "service"
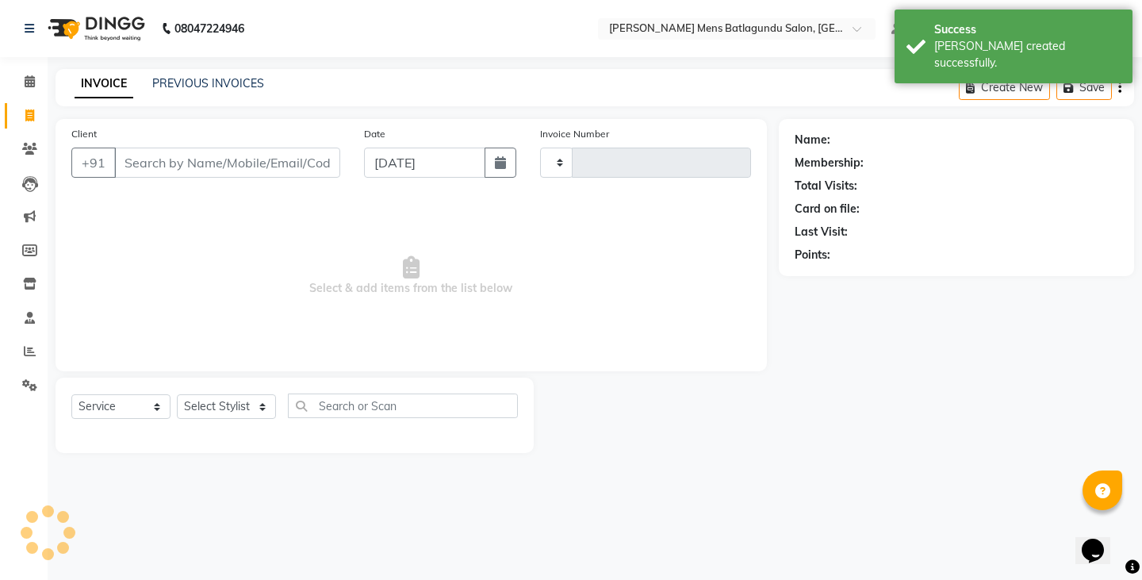
type input "4111"
select select "8213"
click at [189, 166] on input "Client" at bounding box center [227, 162] width 226 height 30
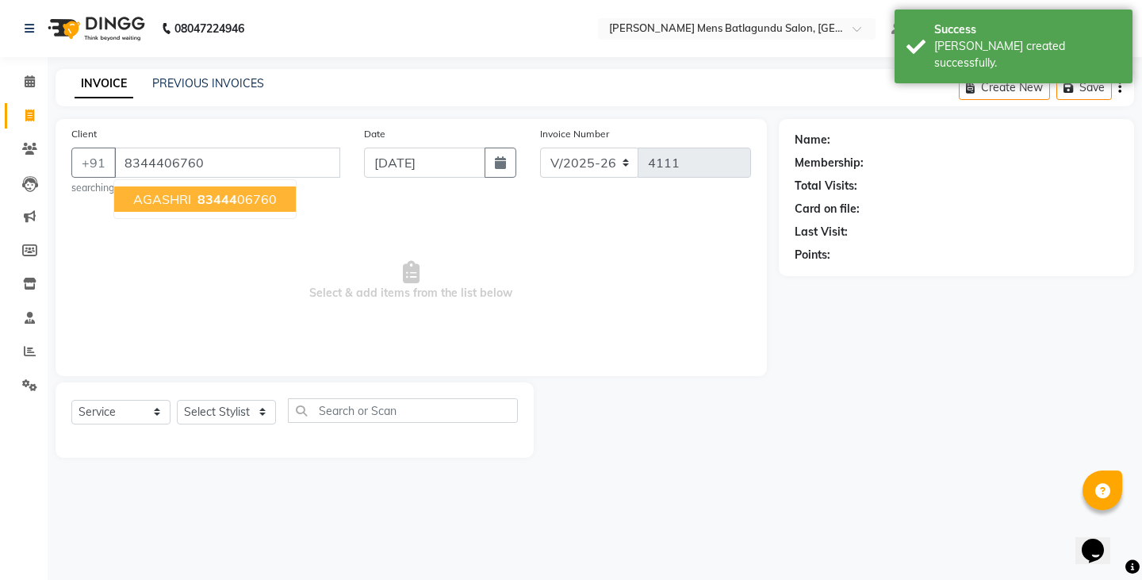
type input "8344406760"
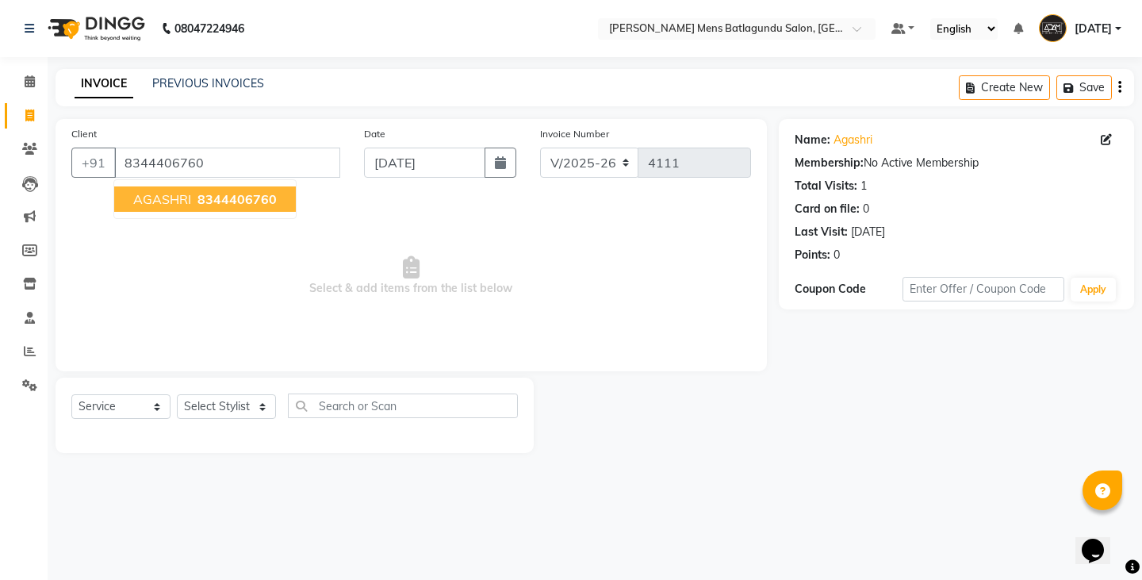
click at [206, 209] on button "AGASHRI 8344406760" at bounding box center [205, 198] width 182 height 25
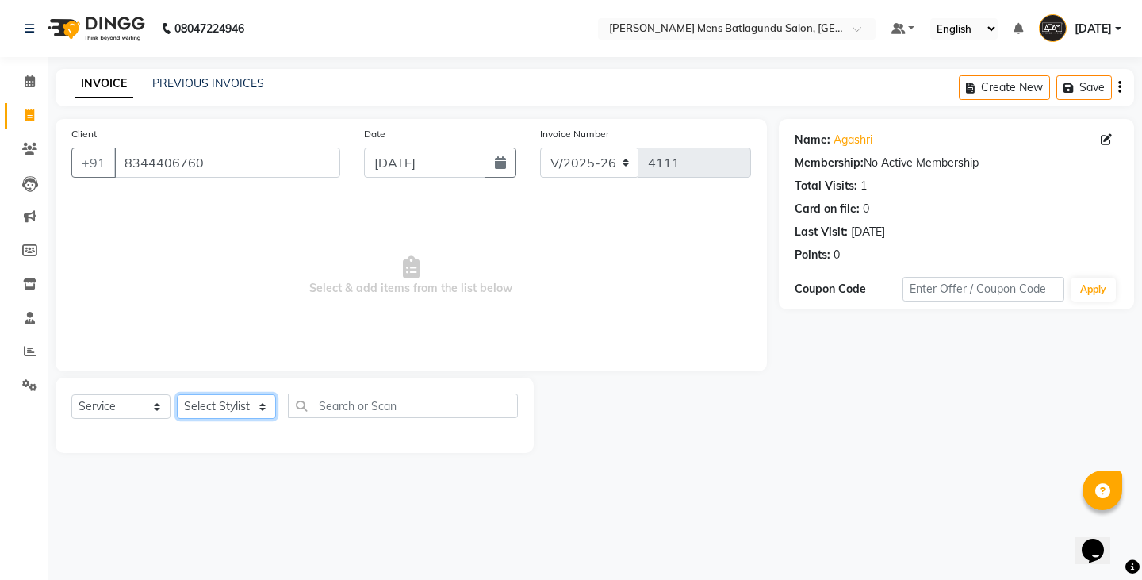
click at [224, 419] on select "Select Stylist Admin [PERSON_NAME][DATE] SAHIB [PERSON_NAME]" at bounding box center [226, 406] width 99 height 25
click at [1096, 148] on div "Name: Agashri Membership: No Active Membership Total Visits: 1 Card on file: 0 …" at bounding box center [955, 194] width 323 height 138
click at [1113, 137] on span at bounding box center [1108, 140] width 17 height 17
click at [1106, 140] on icon at bounding box center [1105, 139] width 11 height 11
select select "female"
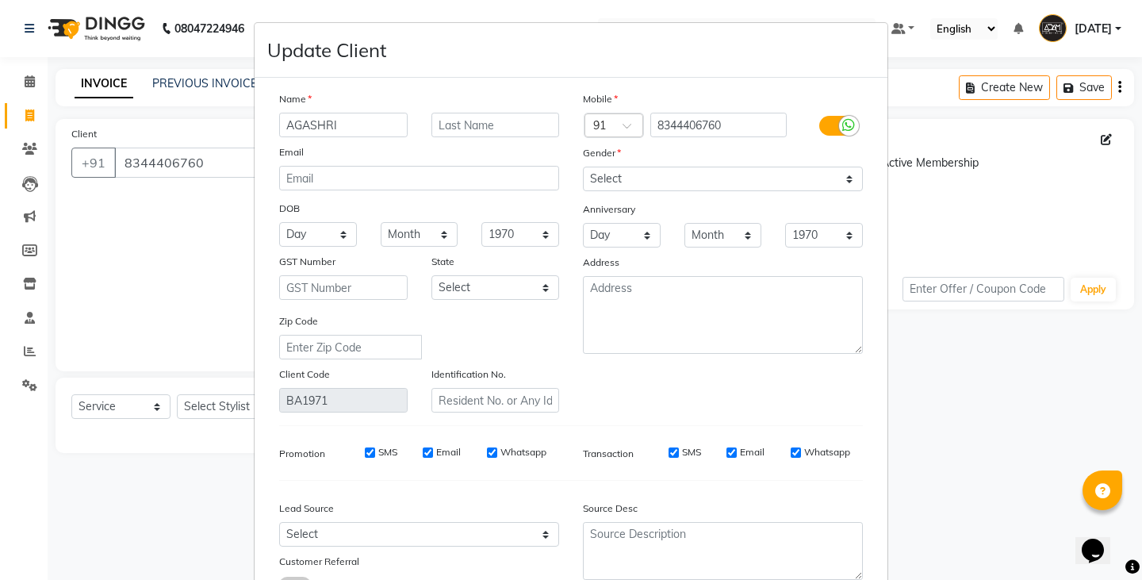
drag, startPoint x: 382, startPoint y: 123, endPoint x: 191, endPoint y: 122, distance: 191.1
click at [191, 122] on ngb-modal-window "Update Client Name AGASHRI Email DOB Day 01 02 03 04 05 06 07 08 09 10 11 12 13…" at bounding box center [571, 290] width 1142 height 580
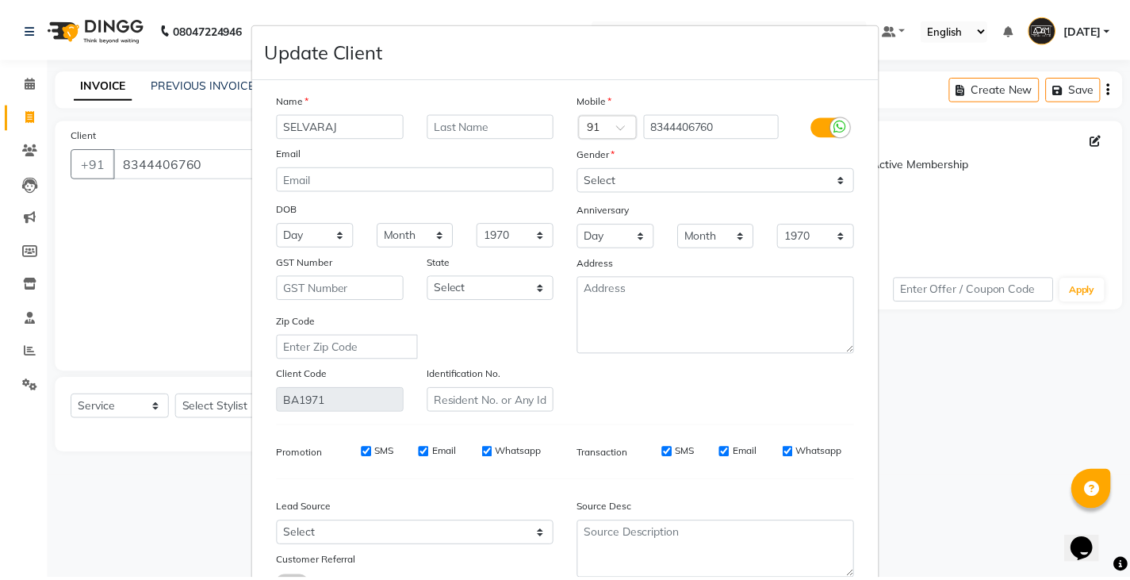
scroll to position [124, 0]
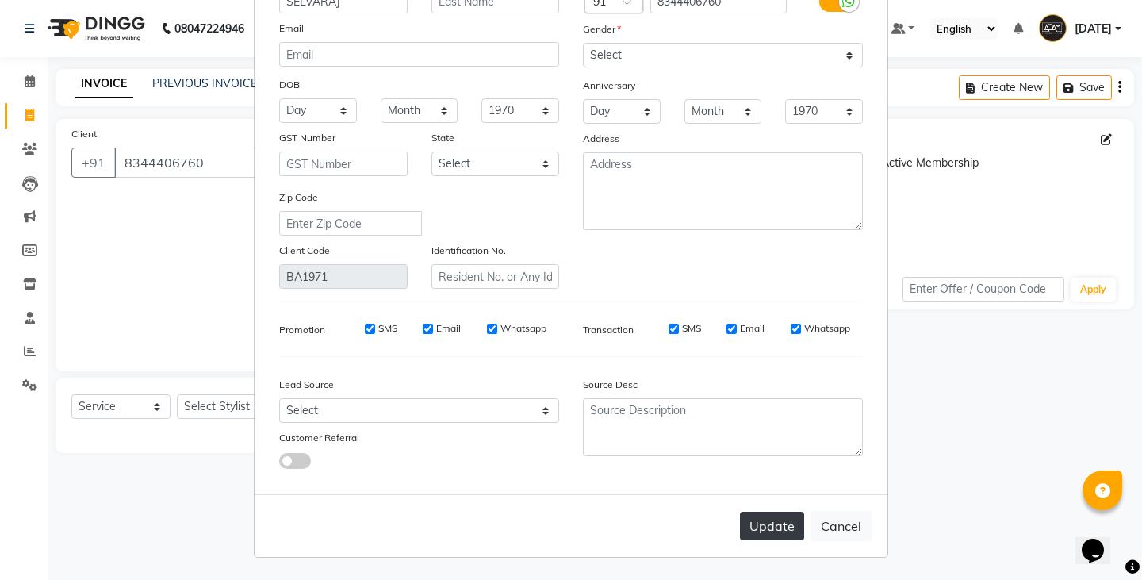
type input "SELVARAJ"
click at [767, 530] on button "Update" at bounding box center [772, 525] width 64 height 29
select select
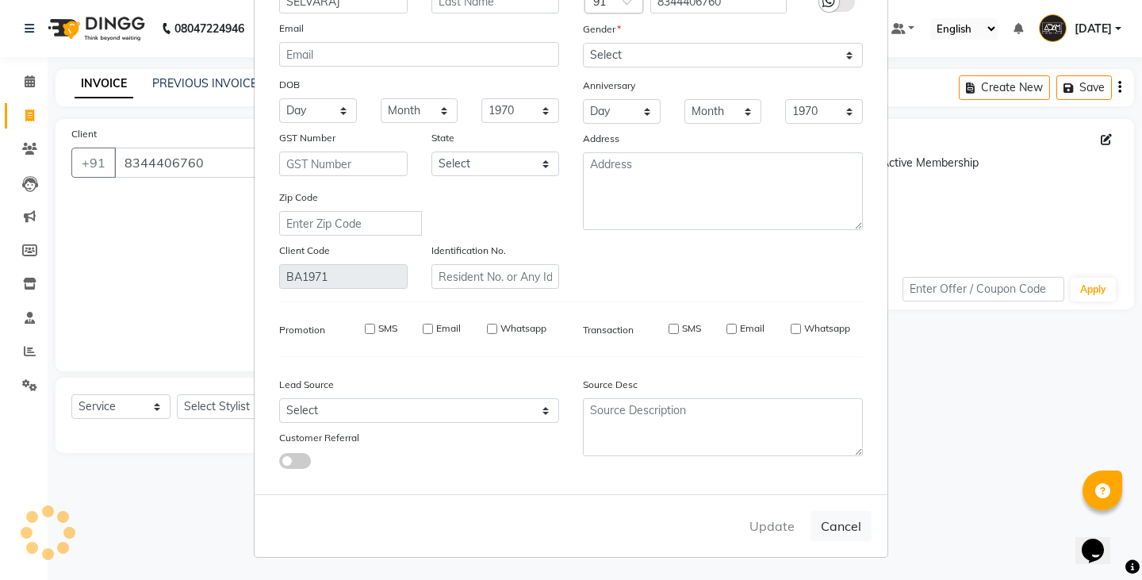
select select
checkbox input "false"
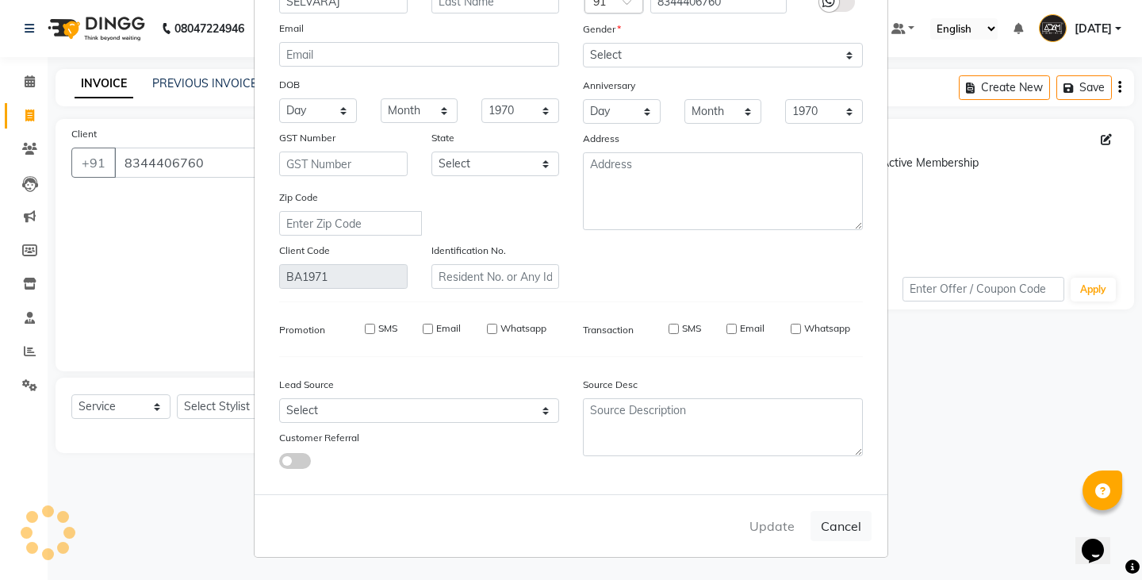
checkbox input "false"
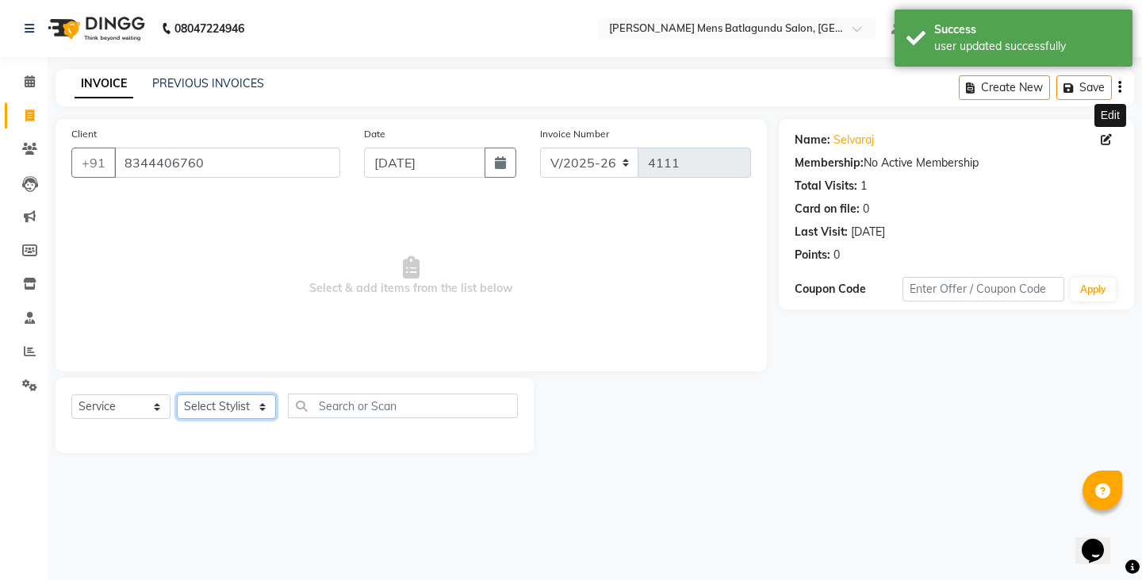
click at [225, 413] on select "Select Stylist Admin [PERSON_NAME][DATE] SAHIB [PERSON_NAME]" at bounding box center [226, 406] width 99 height 25
select select "78653"
click at [177, 394] on select "Select Stylist Admin [PERSON_NAME][DATE] SAHIB [PERSON_NAME]" at bounding box center [226, 406] width 99 height 25
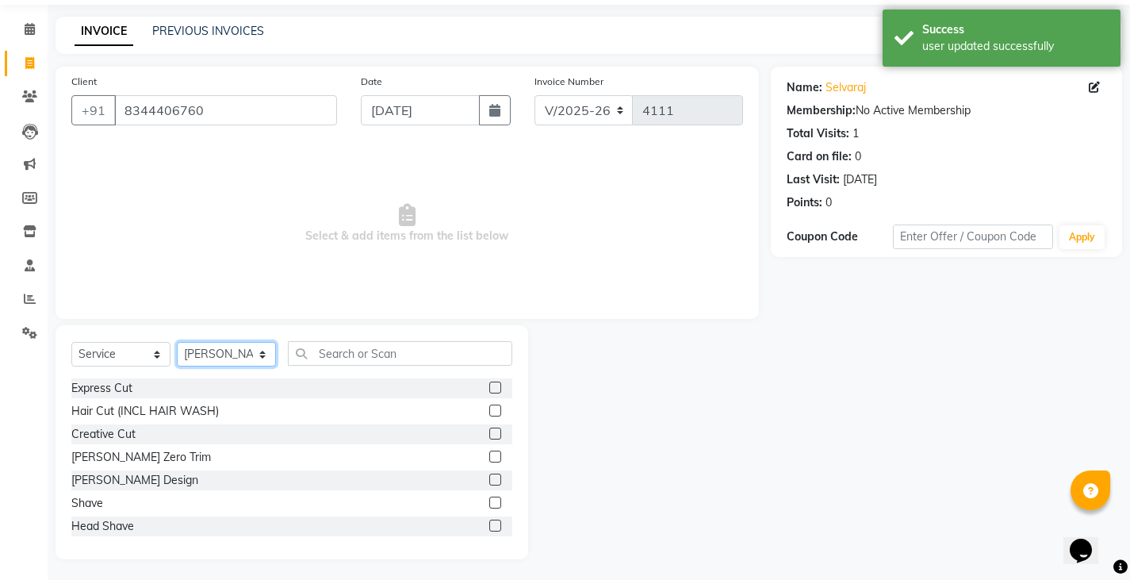
scroll to position [55, 0]
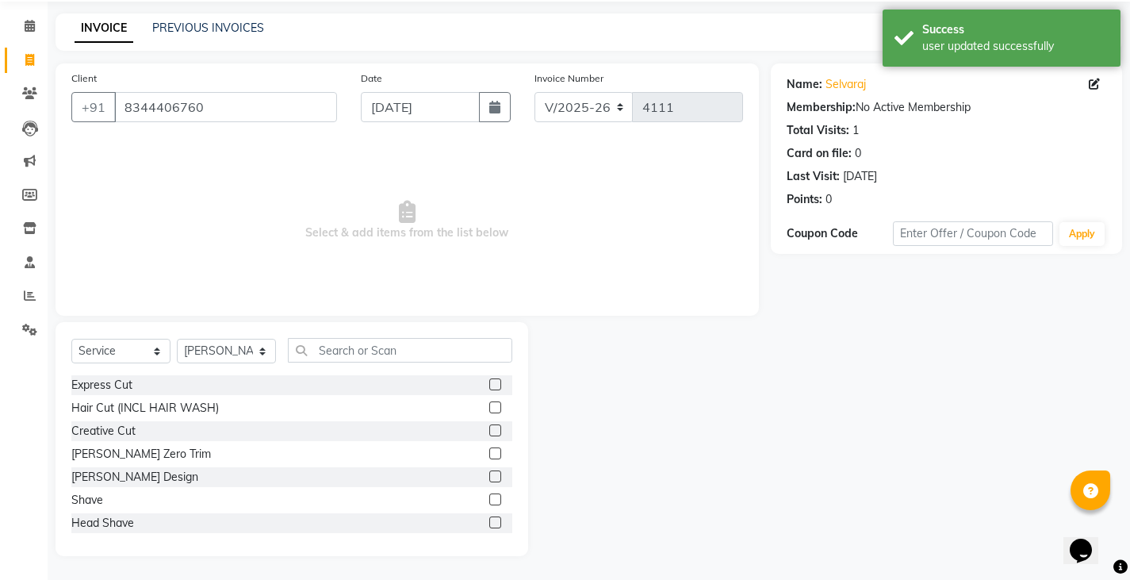
click at [489, 476] on label at bounding box center [495, 476] width 12 height 12
click at [489, 476] on input "checkbox" at bounding box center [494, 477] width 10 height 10
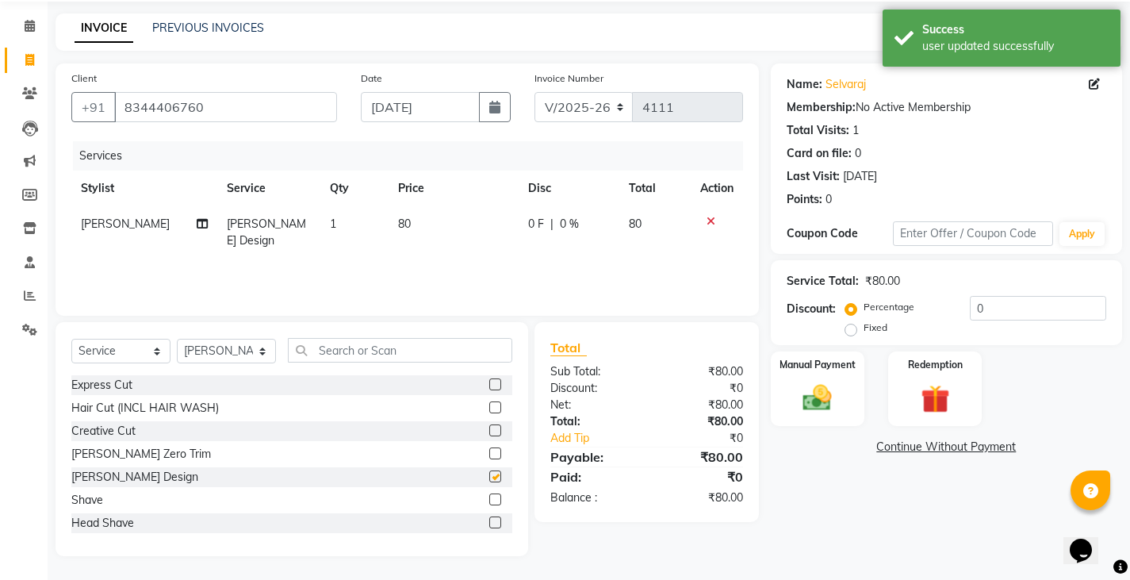
checkbox input "false"
click at [842, 381] on div "Manual Payment" at bounding box center [817, 389] width 98 height 78
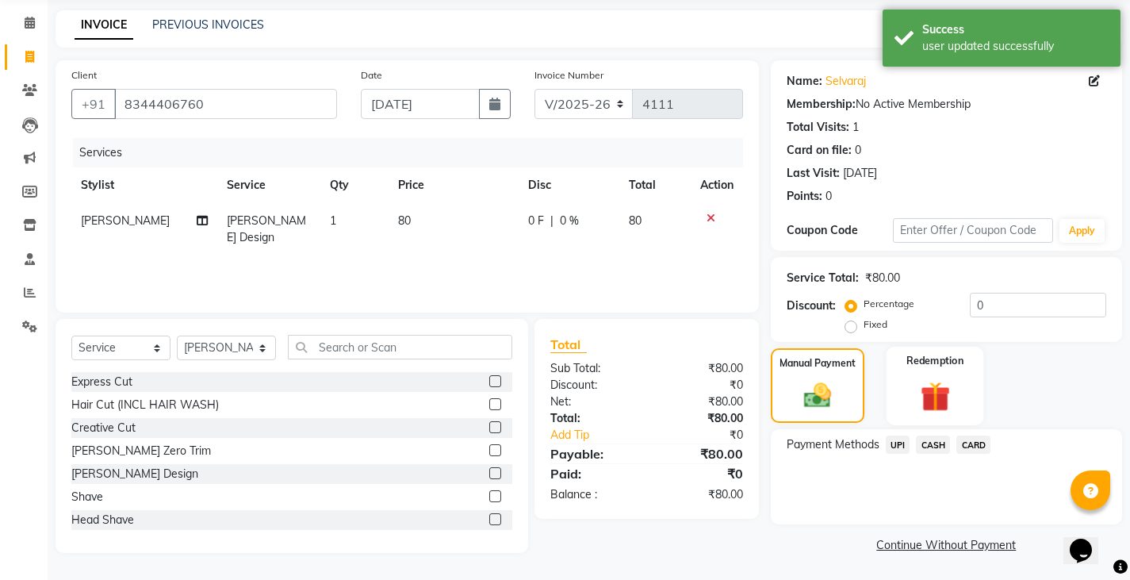
scroll to position [59, 0]
click at [891, 450] on span "UPI" at bounding box center [898, 443] width 25 height 18
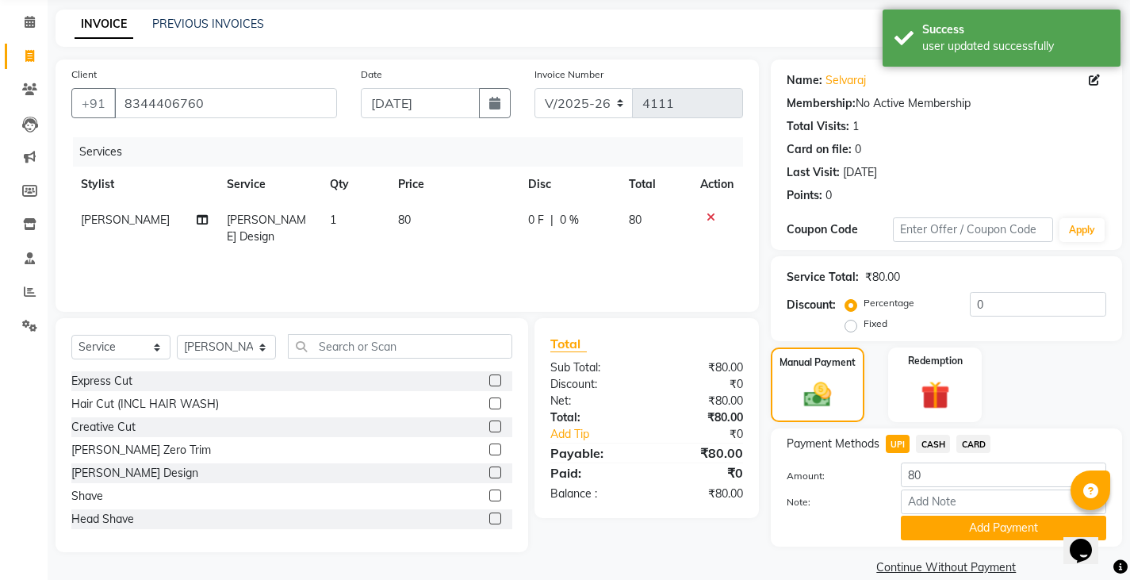
click at [940, 444] on span "CASH" at bounding box center [933, 443] width 34 height 18
click at [955, 532] on button "Add Payment" at bounding box center [1003, 527] width 205 height 25
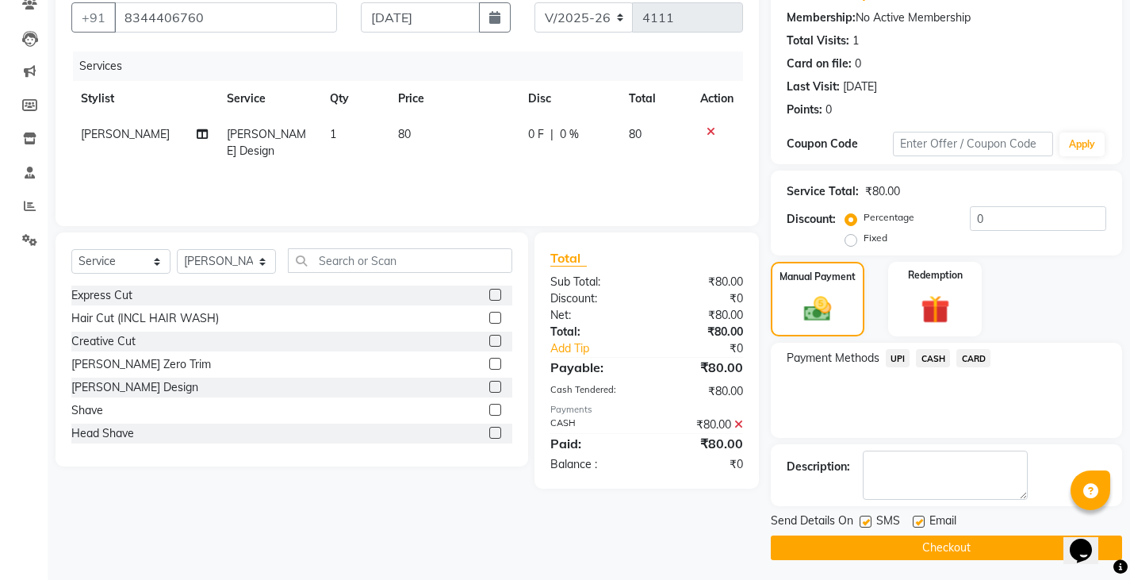
scroll to position [149, 0]
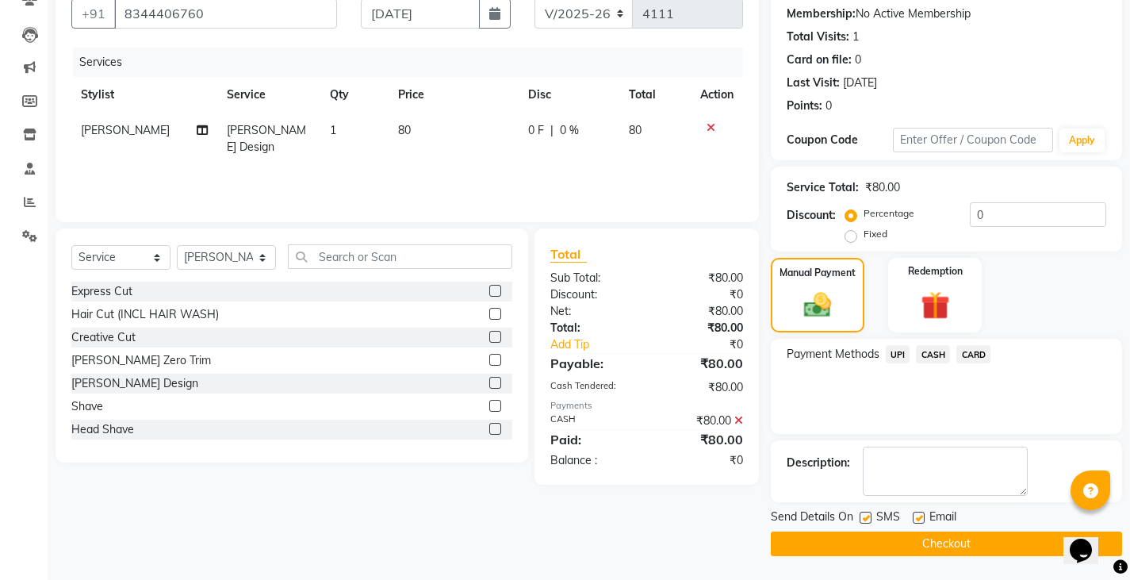
click at [739, 420] on icon at bounding box center [738, 420] width 9 height 11
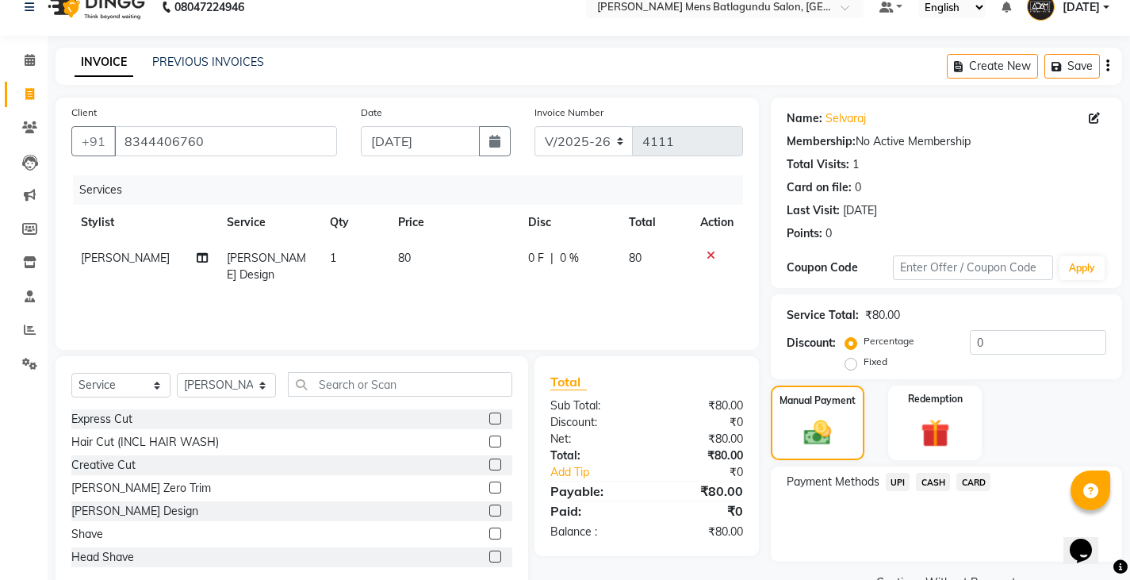
scroll to position [0, 0]
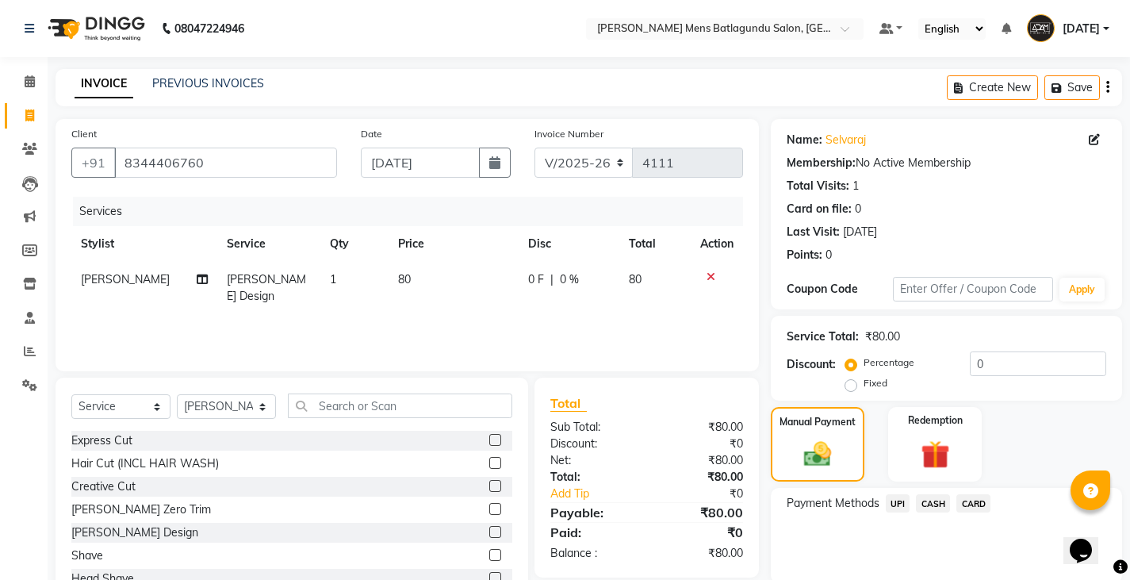
click at [708, 271] on icon at bounding box center [710, 276] width 9 height 11
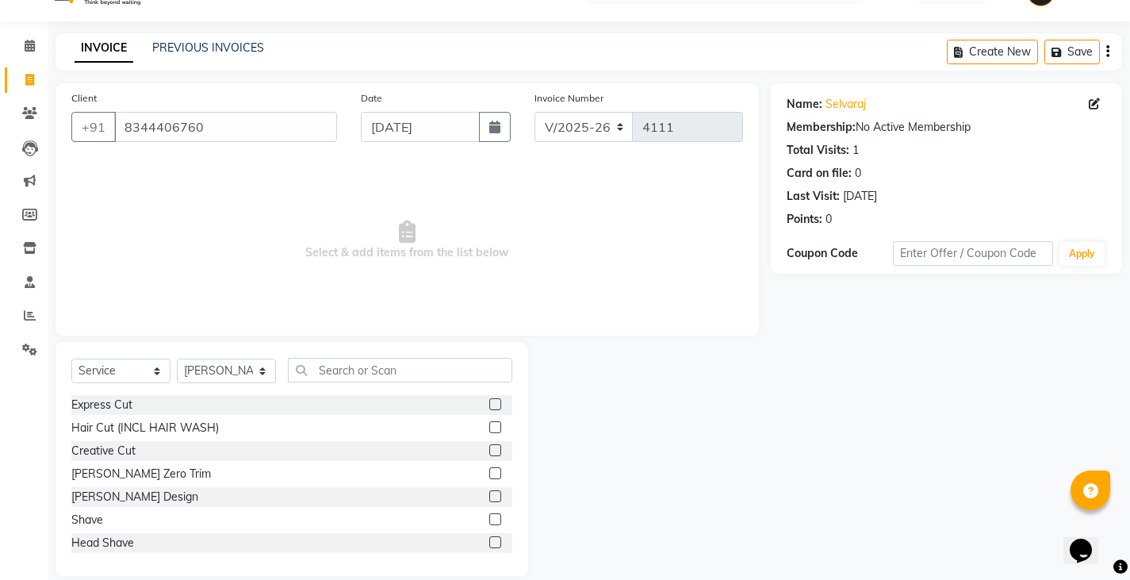
scroll to position [55, 0]
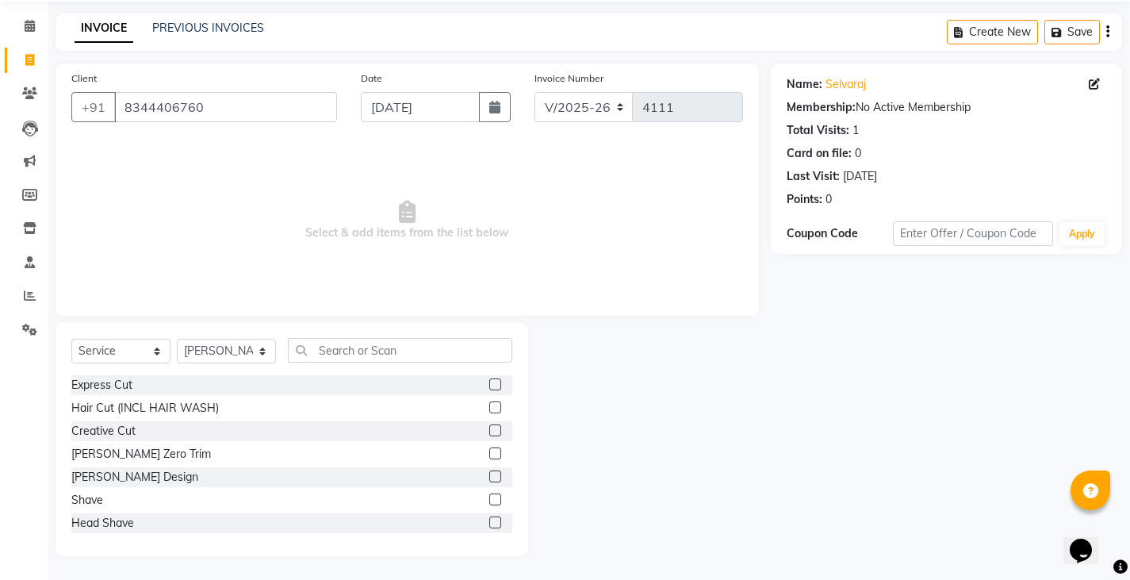
click at [489, 383] on label at bounding box center [495, 384] width 12 height 12
click at [489, 383] on input "checkbox" at bounding box center [494, 385] width 10 height 10
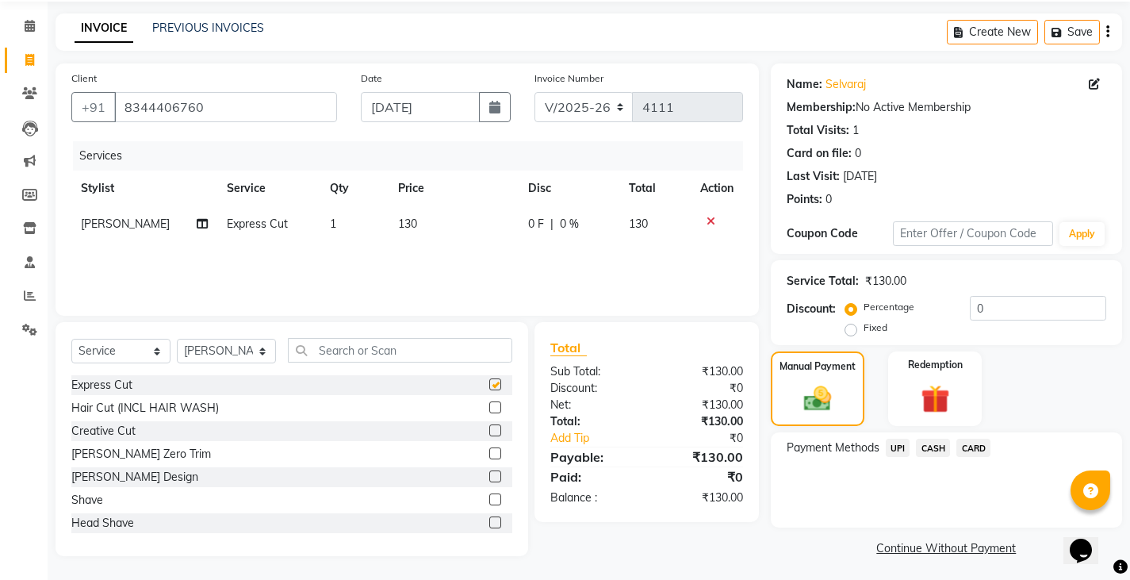
checkbox input "false"
click at [489, 477] on label at bounding box center [495, 476] width 12 height 12
click at [489, 477] on input "checkbox" at bounding box center [494, 477] width 10 height 10
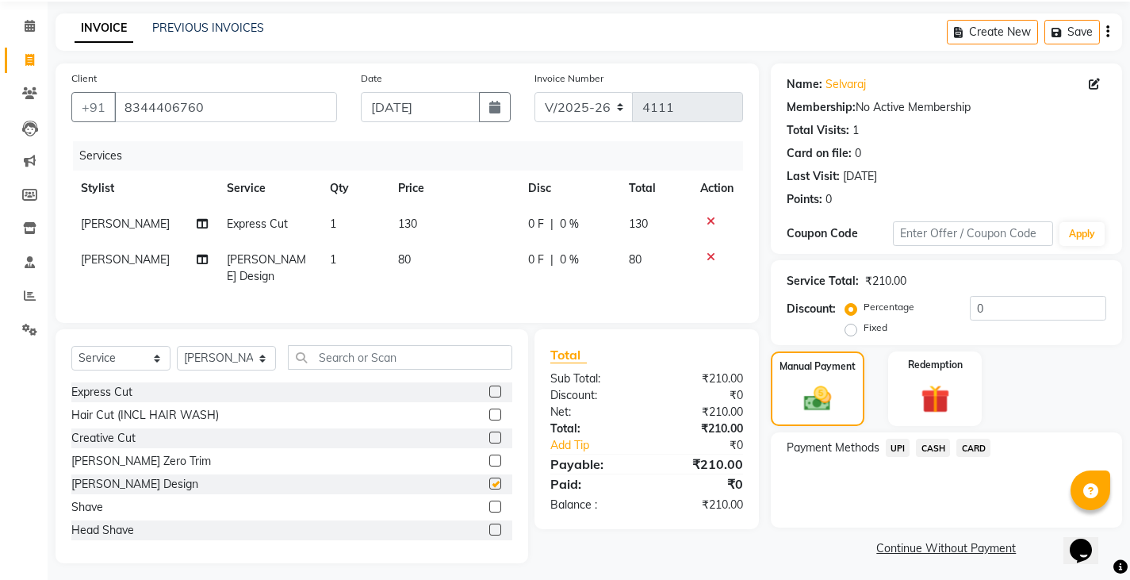
checkbox input "false"
click at [529, 235] on td "0 F | 0 %" at bounding box center [568, 224] width 101 height 36
select select "78653"
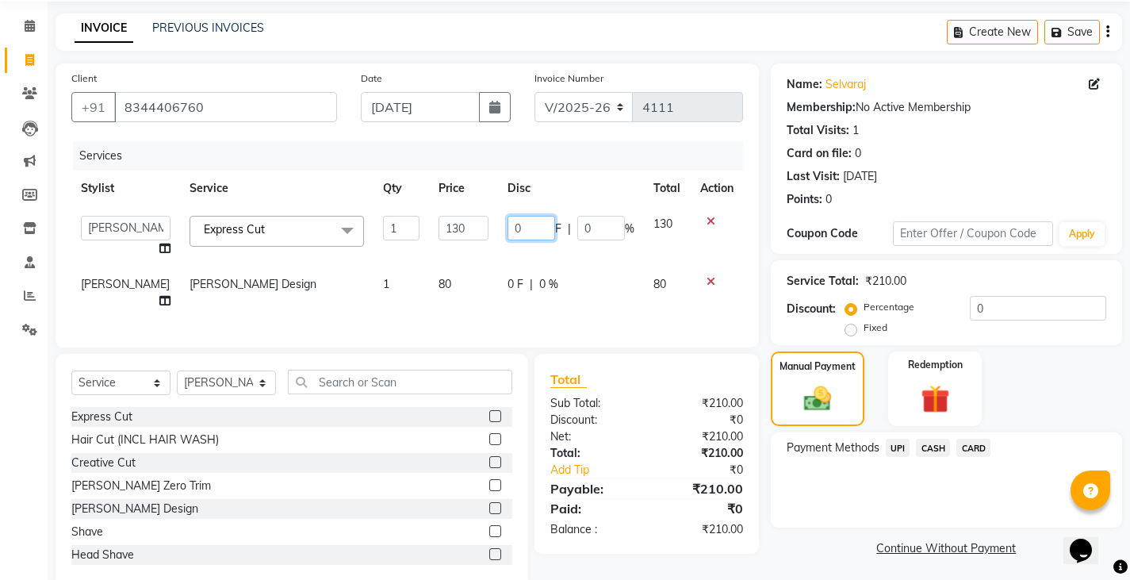
click at [507, 223] on input "0" at bounding box center [531, 228] width 48 height 25
type input "30"
click at [616, 277] on div "Services Stylist Service Qty Price Disc Total Action Admin [PERSON_NAME][DATE] …" at bounding box center [407, 236] width 672 height 190
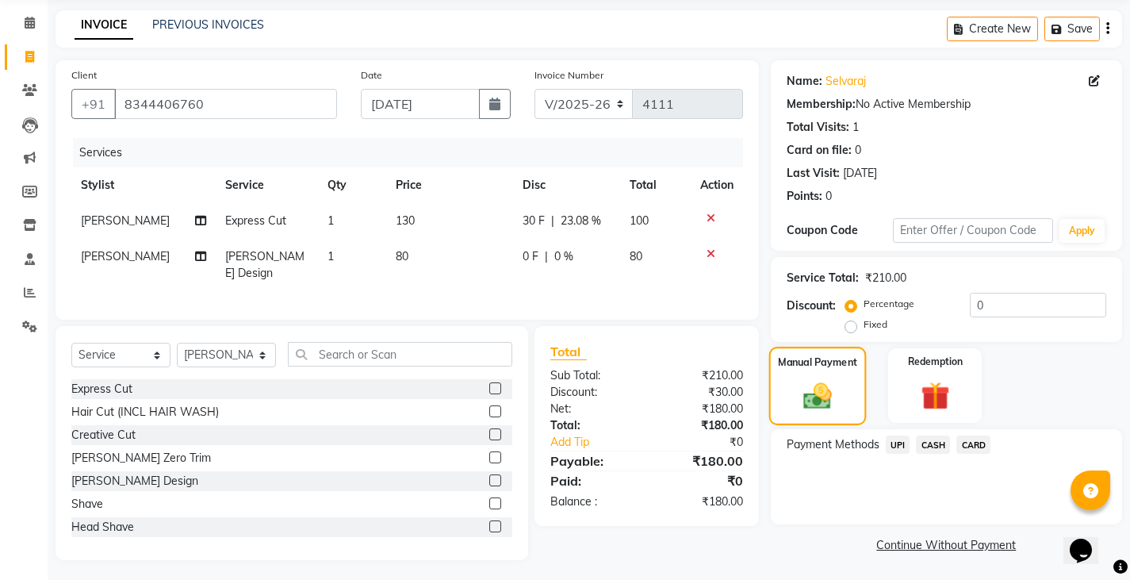
scroll to position [59, 0]
click at [798, 369] on label "Manual Payment" at bounding box center [817, 361] width 79 height 15
click at [932, 443] on span "CASH" at bounding box center [933, 443] width 34 height 18
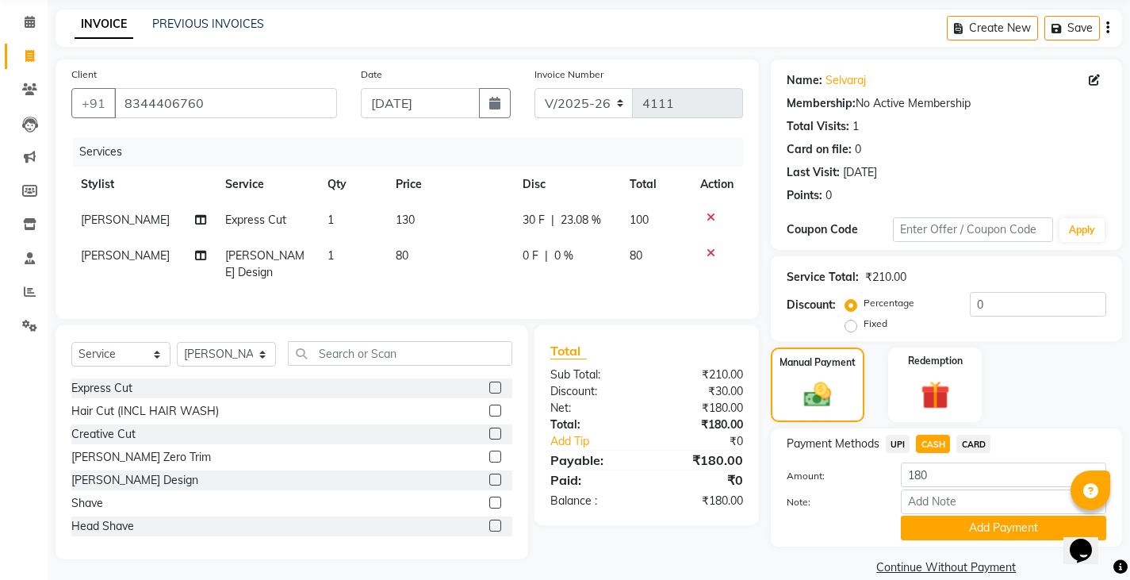
click at [941, 522] on button "Add Payment" at bounding box center [1003, 527] width 205 height 25
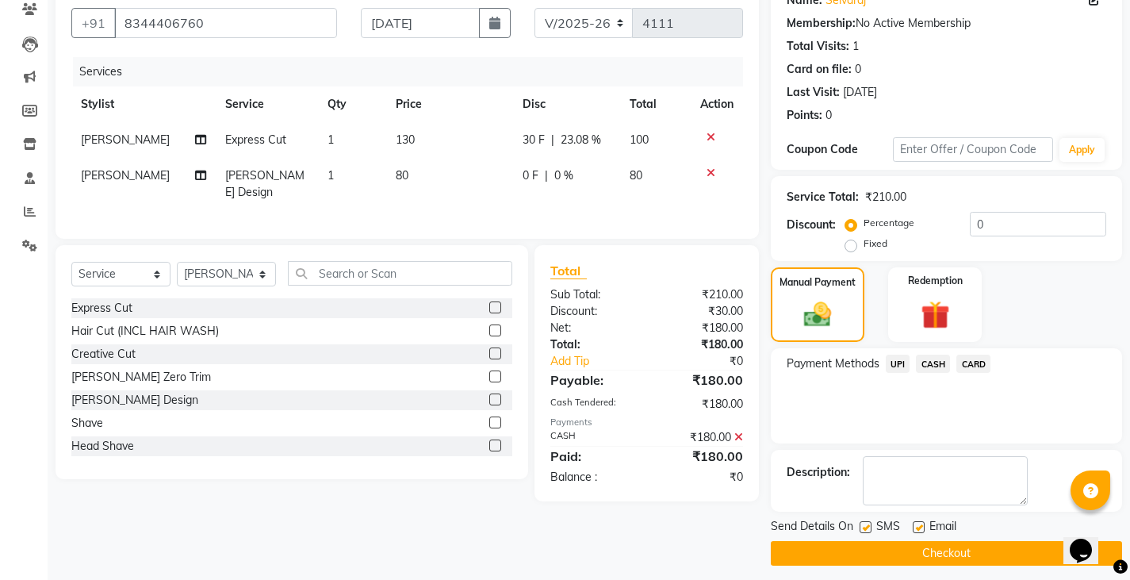
scroll to position [149, 0]
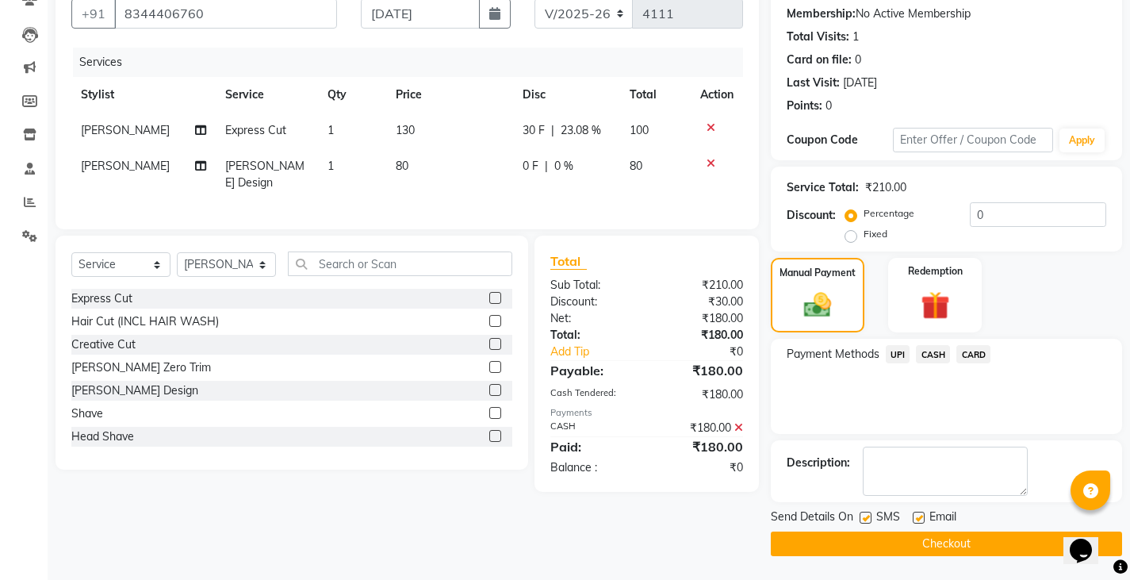
click at [885, 533] on button "Checkout" at bounding box center [946, 543] width 351 height 25
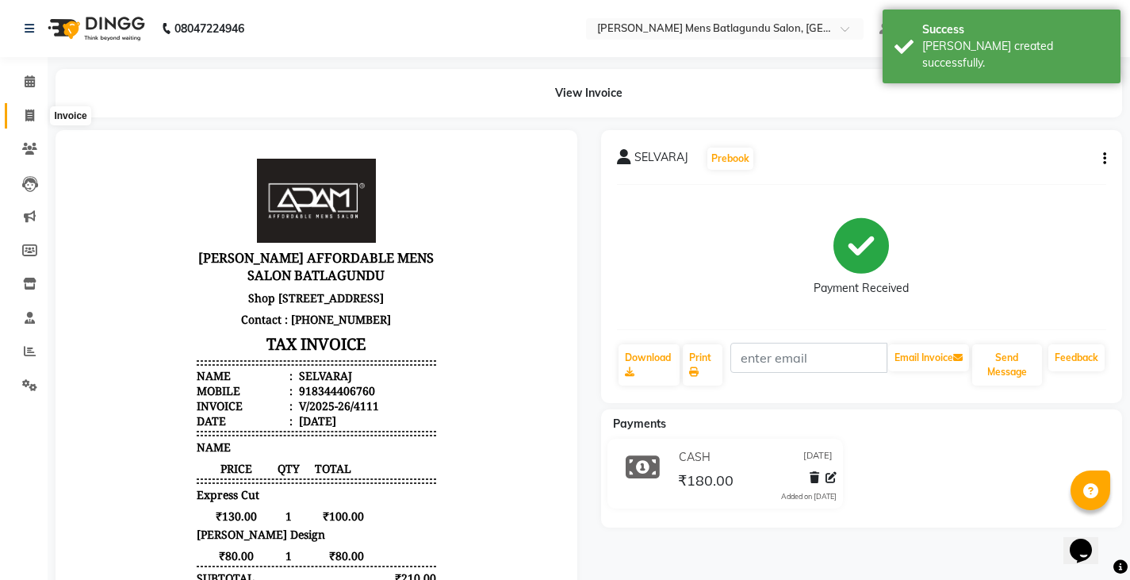
click at [33, 118] on icon at bounding box center [29, 115] width 9 height 12
select select "service"
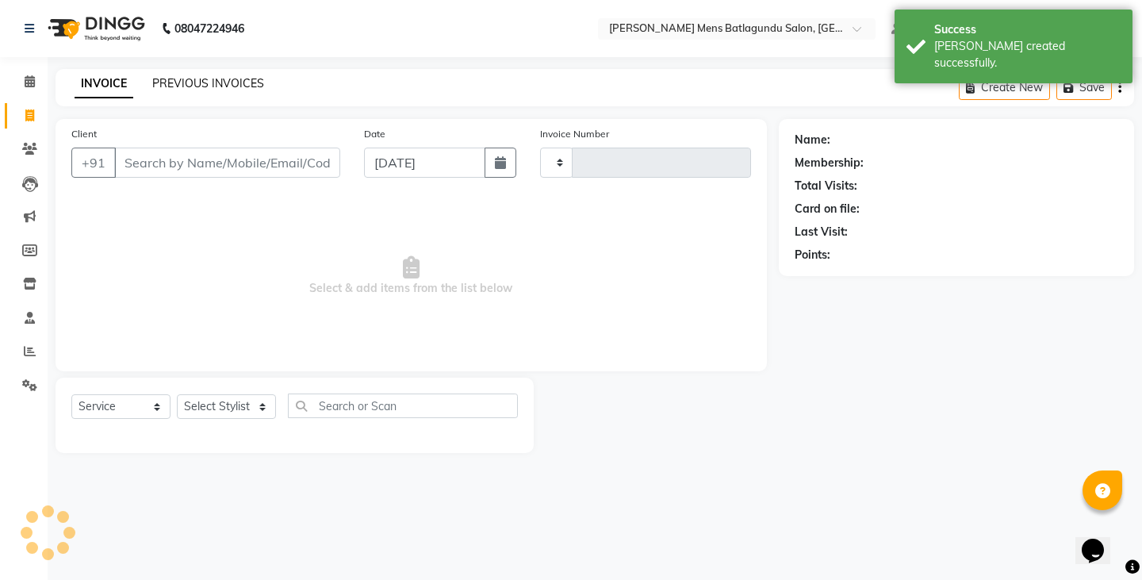
click at [193, 78] on link "PREVIOUS INVOICES" at bounding box center [208, 83] width 112 height 14
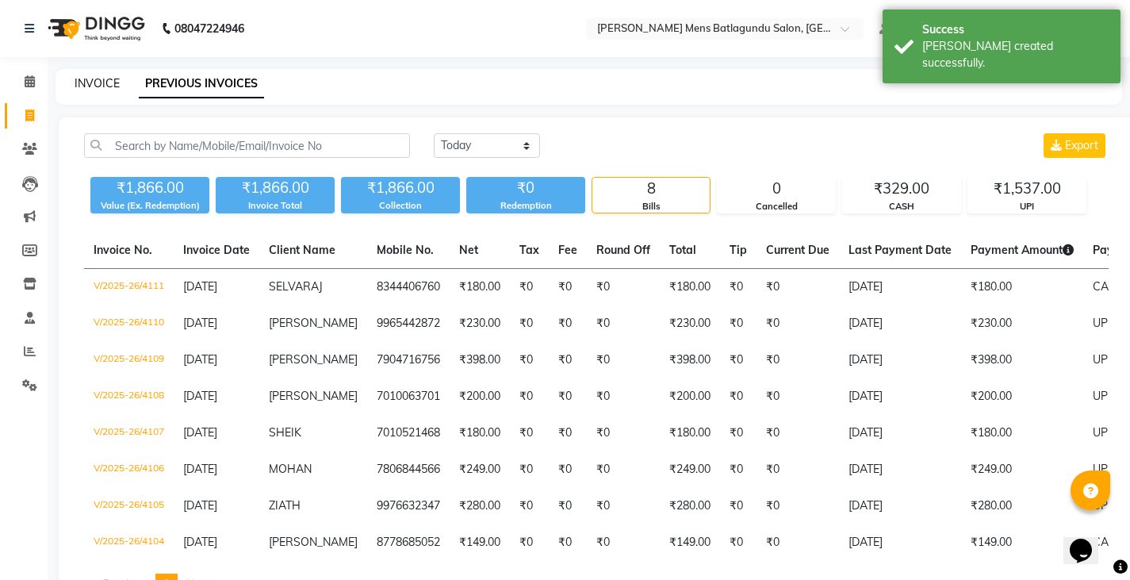
click at [104, 79] on link "INVOICE" at bounding box center [97, 83] width 45 height 14
select select "8213"
select select "service"
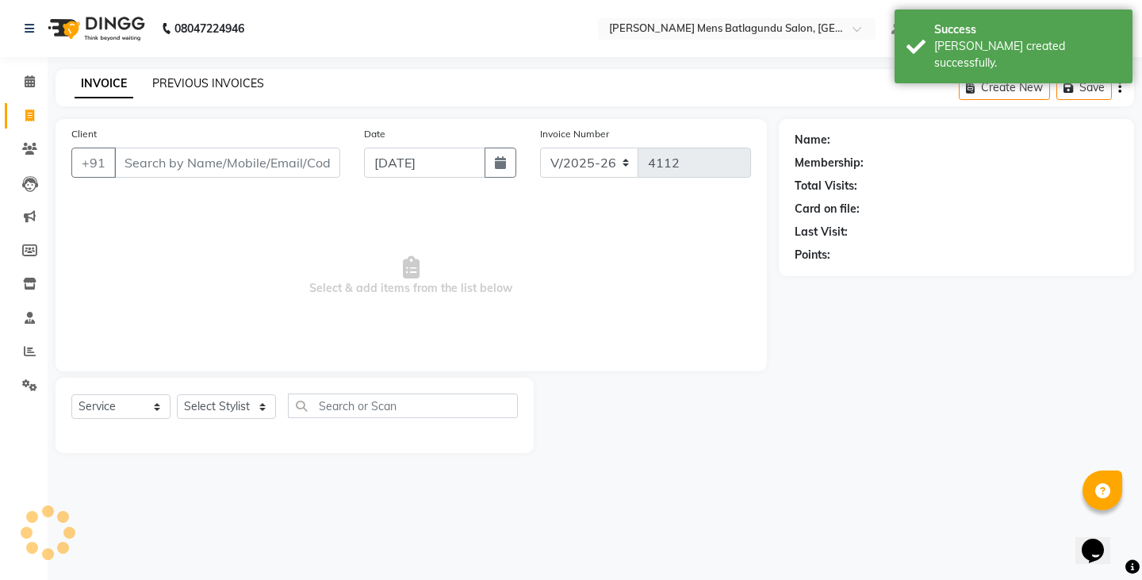
click at [205, 78] on link "PREVIOUS INVOICES" at bounding box center [208, 83] width 112 height 14
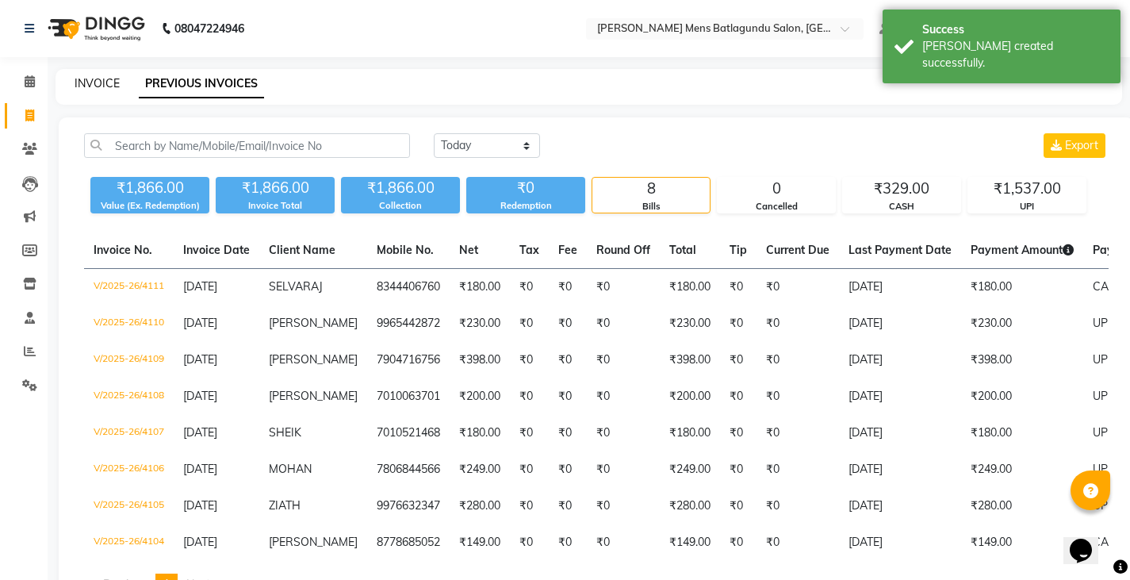
click at [104, 83] on link "INVOICE" at bounding box center [97, 83] width 45 height 14
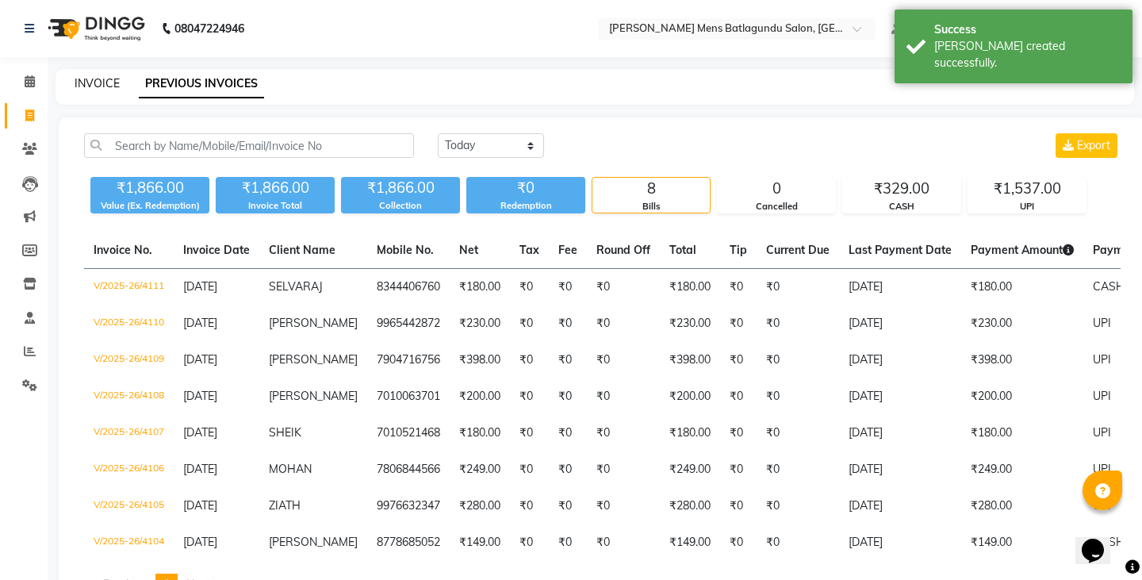
select select "service"
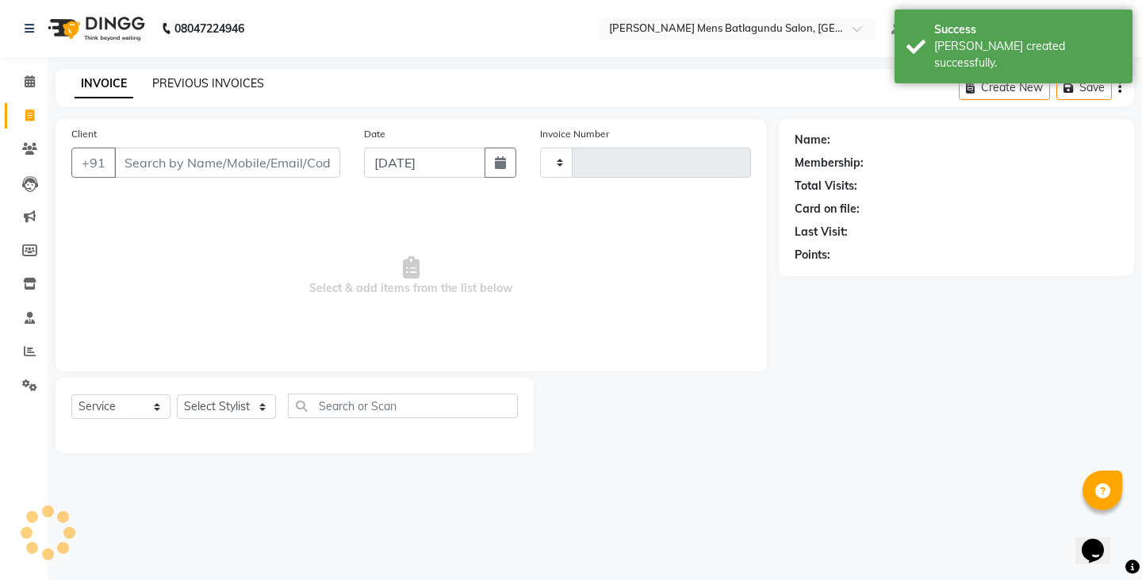
type input "4112"
click at [183, 84] on link "PREVIOUS INVOICES" at bounding box center [208, 83] width 112 height 14
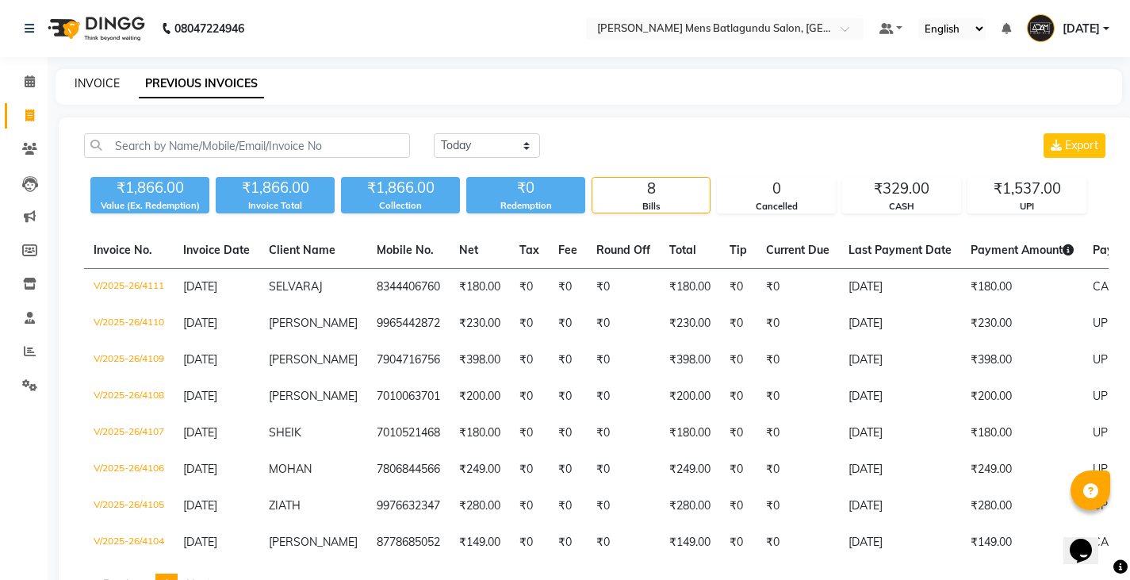
click at [92, 84] on link "INVOICE" at bounding box center [97, 83] width 45 height 14
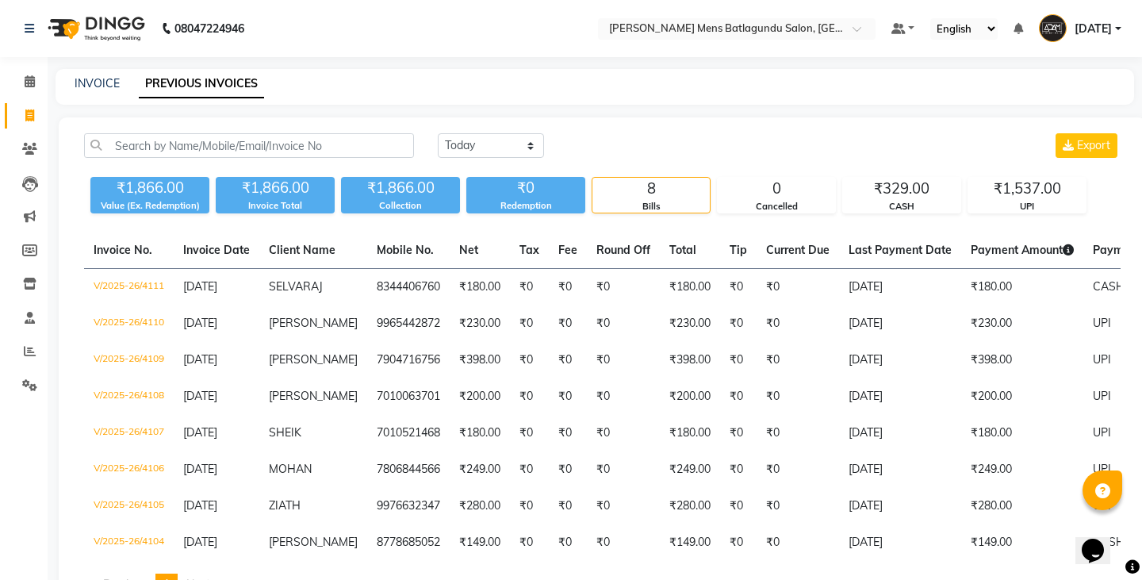
select select "8213"
select select "service"
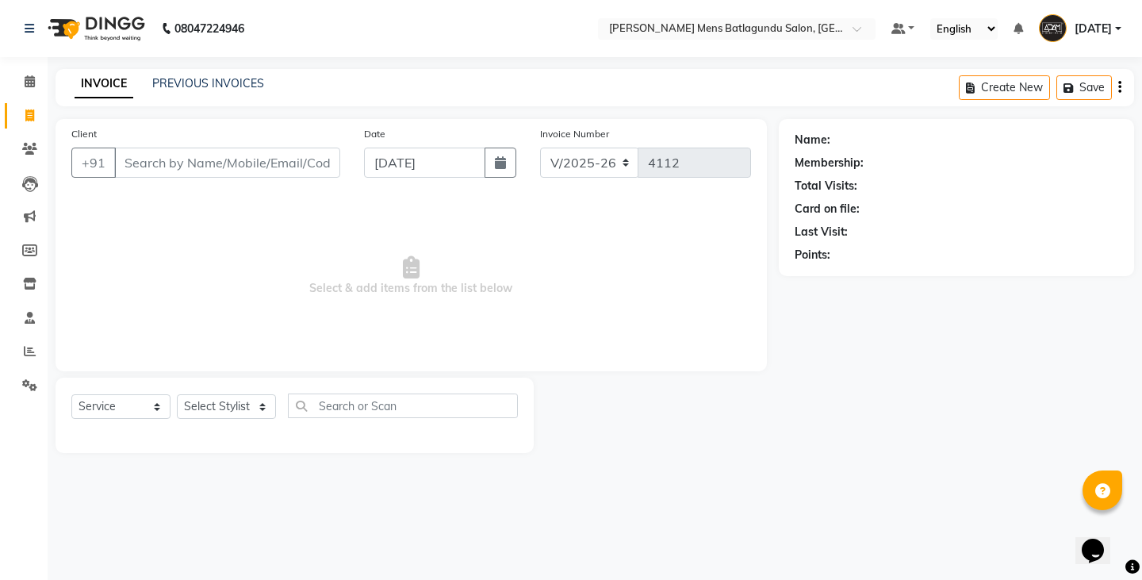
click at [225, 163] on input "Client" at bounding box center [227, 162] width 226 height 30
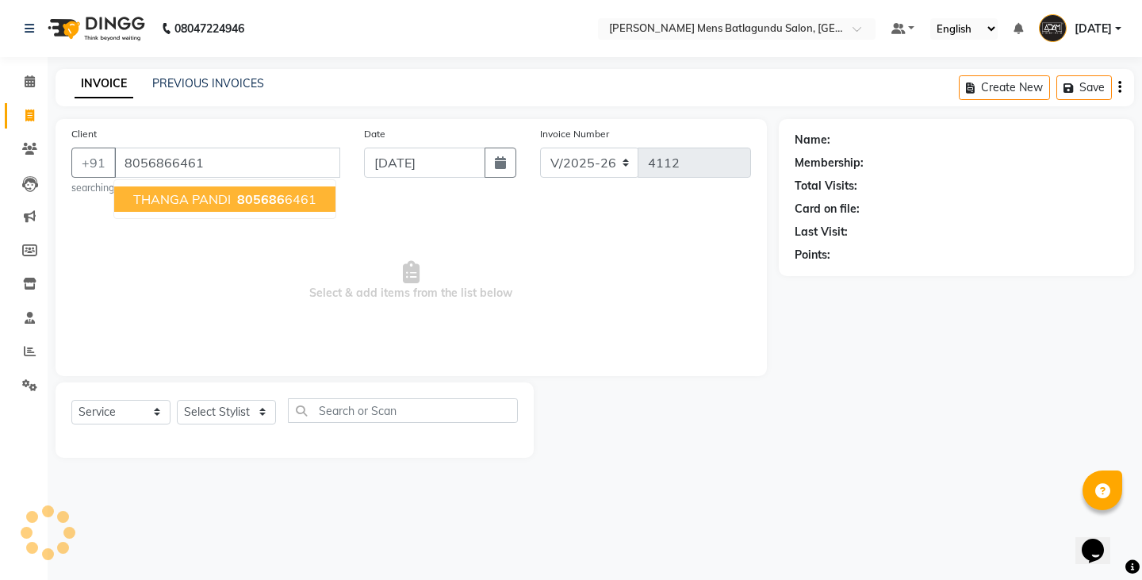
type input "8056866461"
click at [185, 200] on span "THANGA PANDI" at bounding box center [182, 199] width 98 height 16
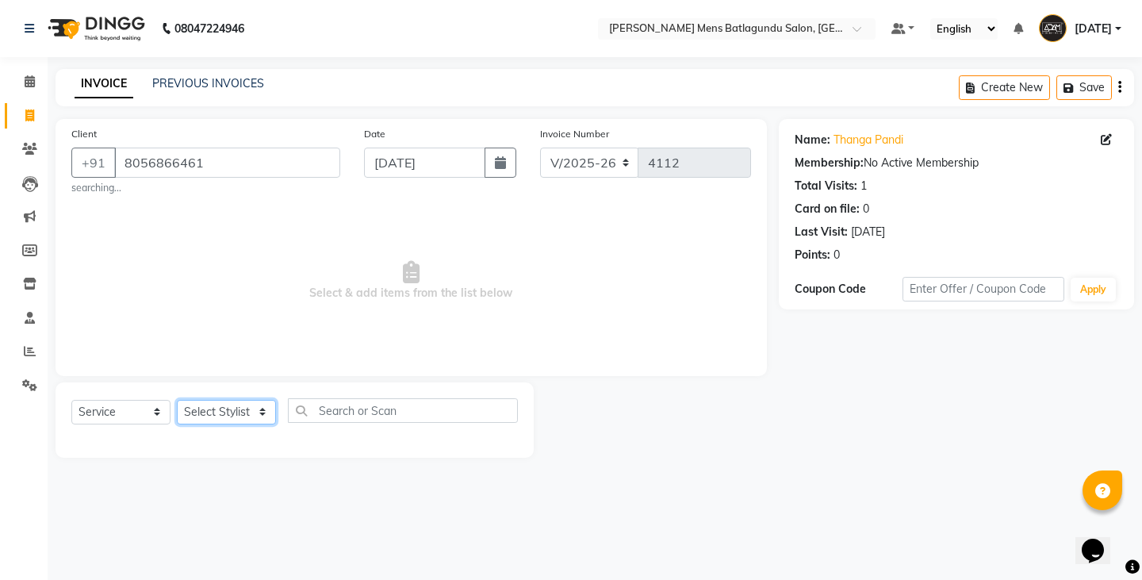
drag, startPoint x: 246, startPoint y: 416, endPoint x: 234, endPoint y: 409, distance: 13.9
click at [246, 416] on select "Select Stylist Admin [PERSON_NAME][DATE] SAHIB [PERSON_NAME]" at bounding box center [226, 412] width 99 height 25
click at [238, 410] on select "Select Stylist Admin [PERSON_NAME][DATE] SAHIB [PERSON_NAME]" at bounding box center [226, 412] width 99 height 25
select select "89703"
click at [177, 400] on select "Select Stylist Admin [PERSON_NAME][DATE] SAHIB [PERSON_NAME]" at bounding box center [226, 412] width 99 height 25
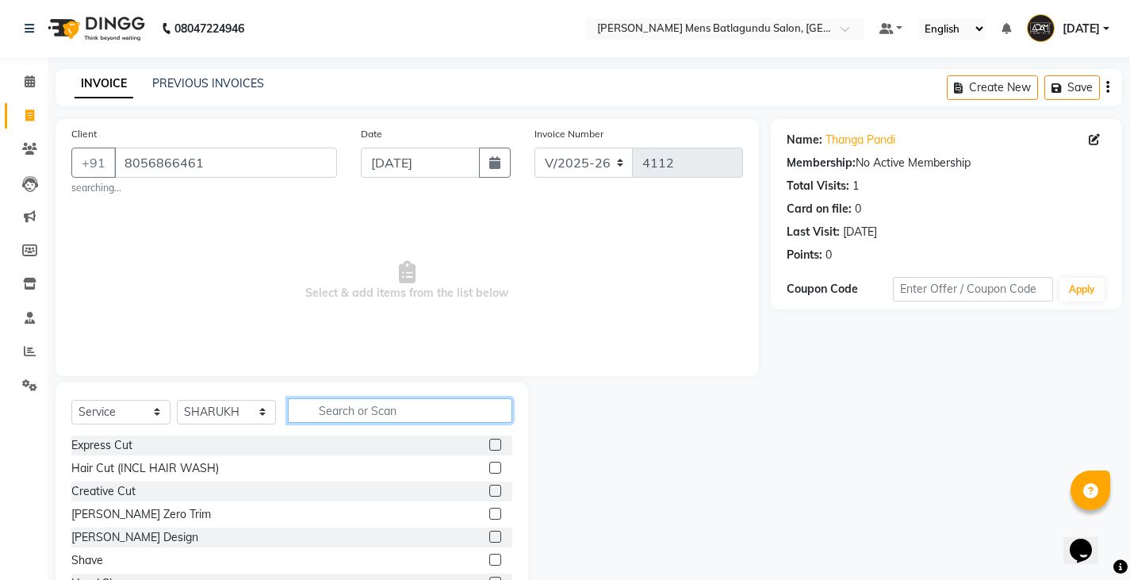
click at [443, 414] on input "text" at bounding box center [400, 410] width 224 height 25
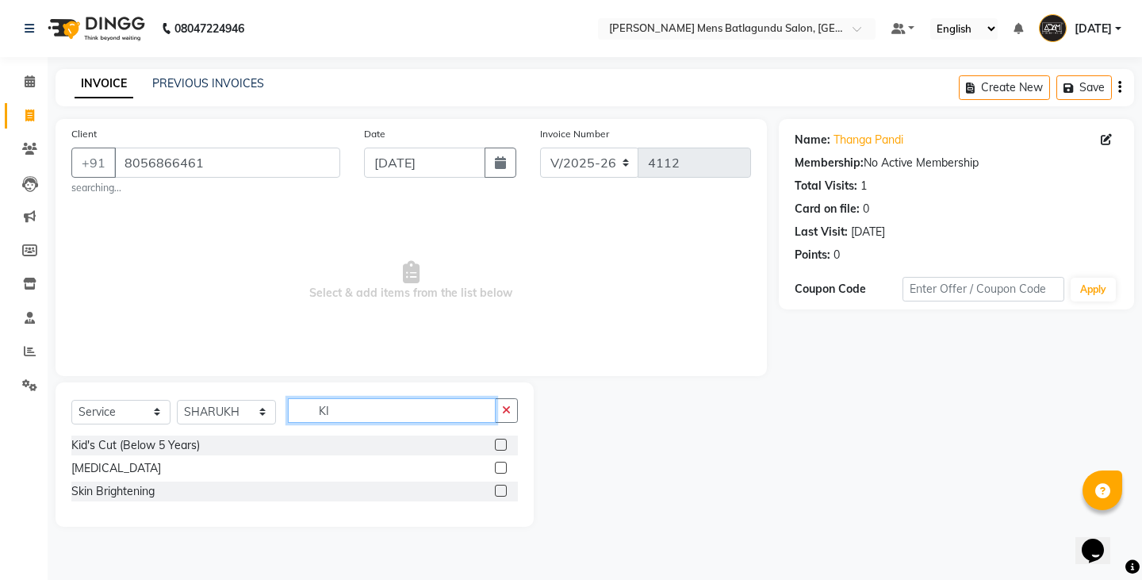
type input "KI"
click at [503, 446] on label at bounding box center [501, 444] width 12 height 12
click at [503, 446] on input "checkbox" at bounding box center [500, 445] width 10 height 10
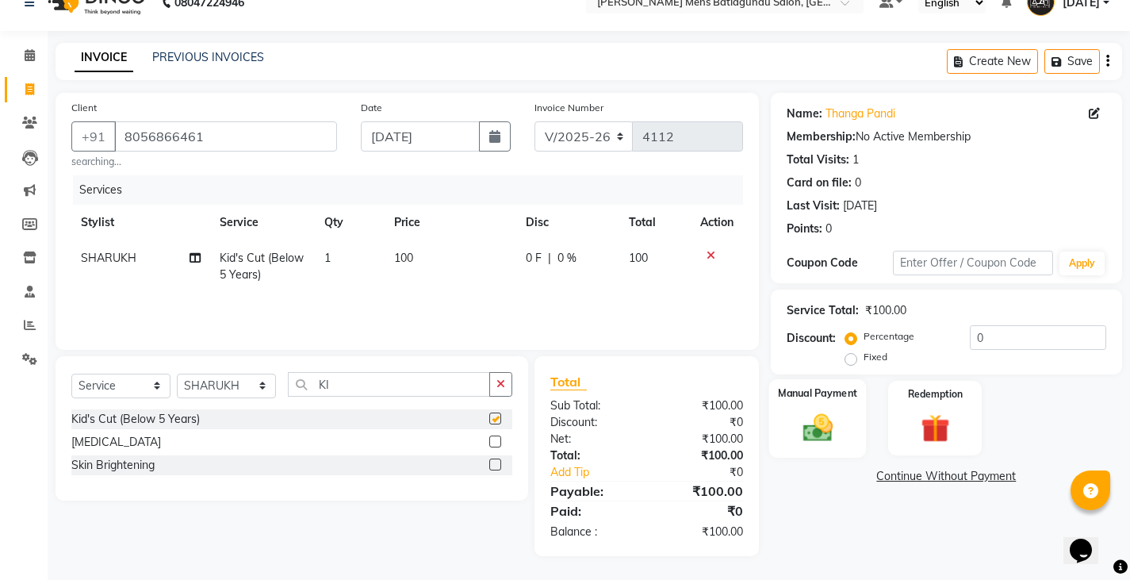
checkbox input "false"
click at [844, 429] on div "Manual Payment" at bounding box center [817, 418] width 98 height 78
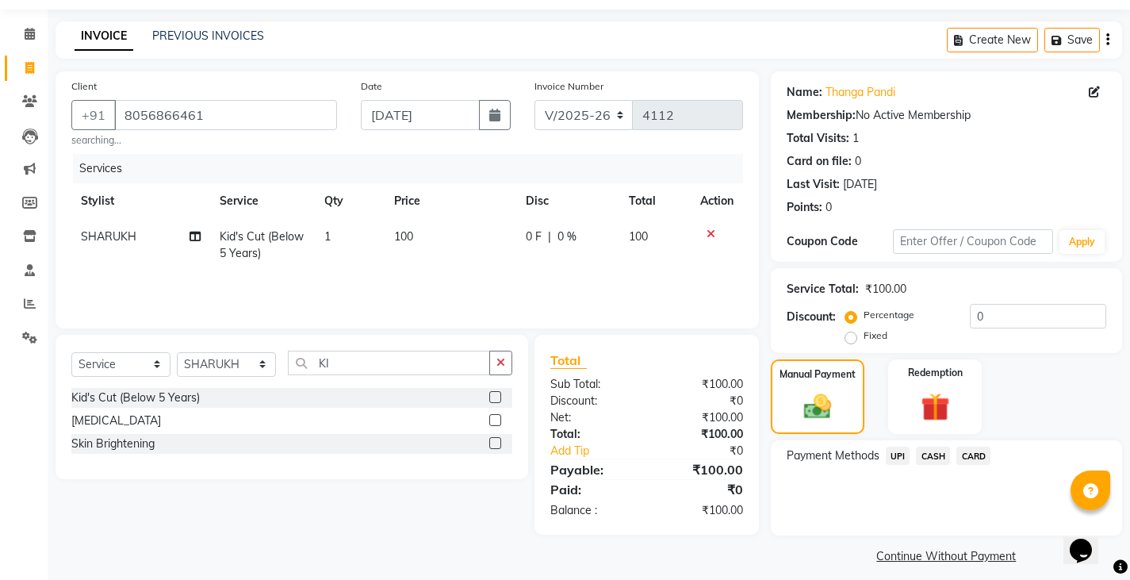
scroll to position [59, 0]
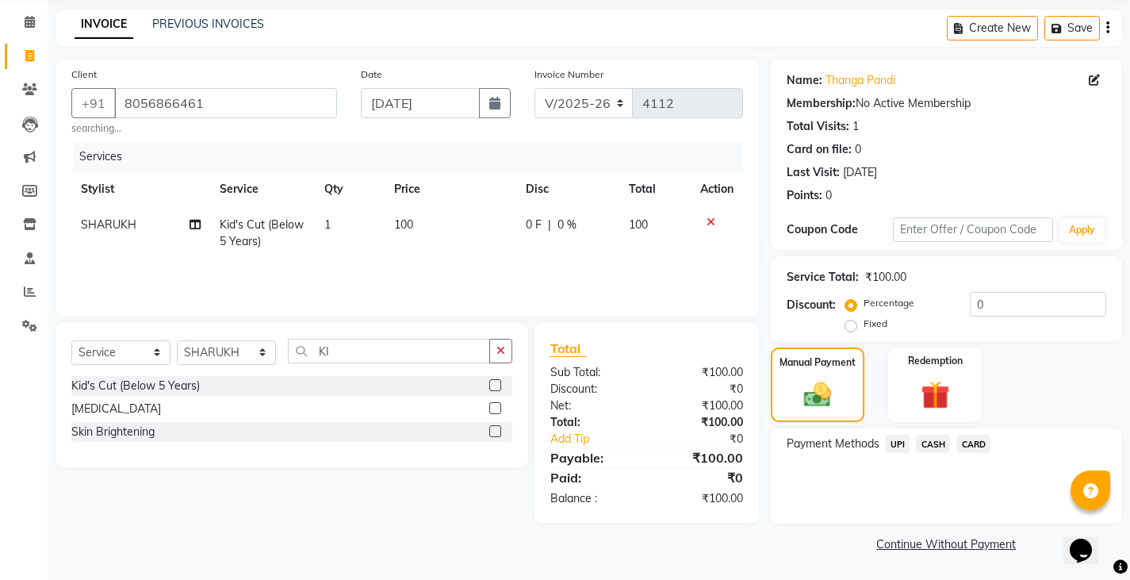
click at [938, 446] on span "CASH" at bounding box center [933, 443] width 34 height 18
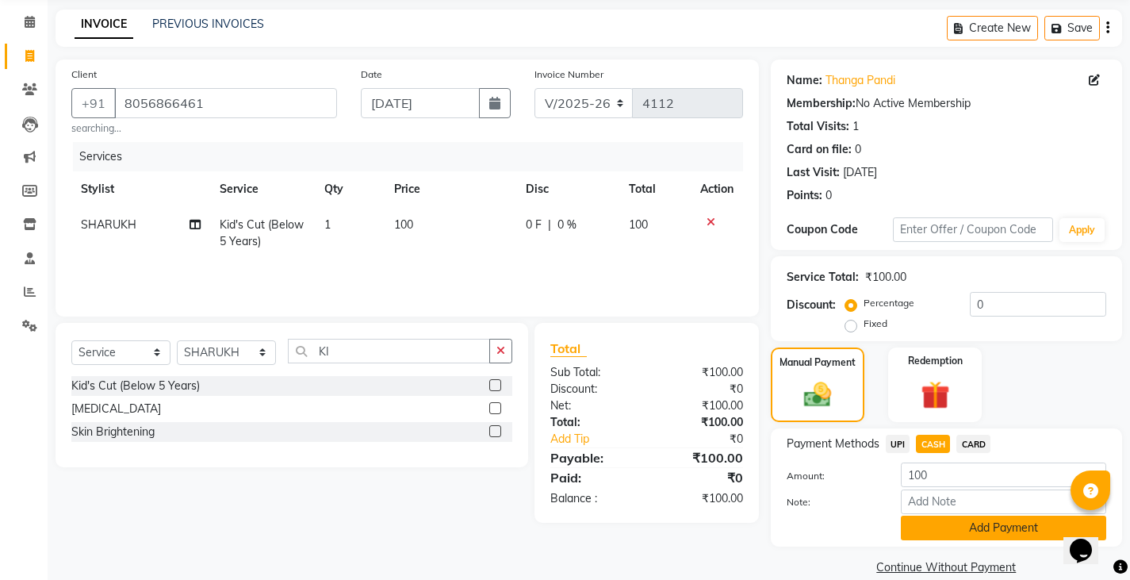
click at [931, 540] on button "Add Payment" at bounding box center [1003, 527] width 205 height 25
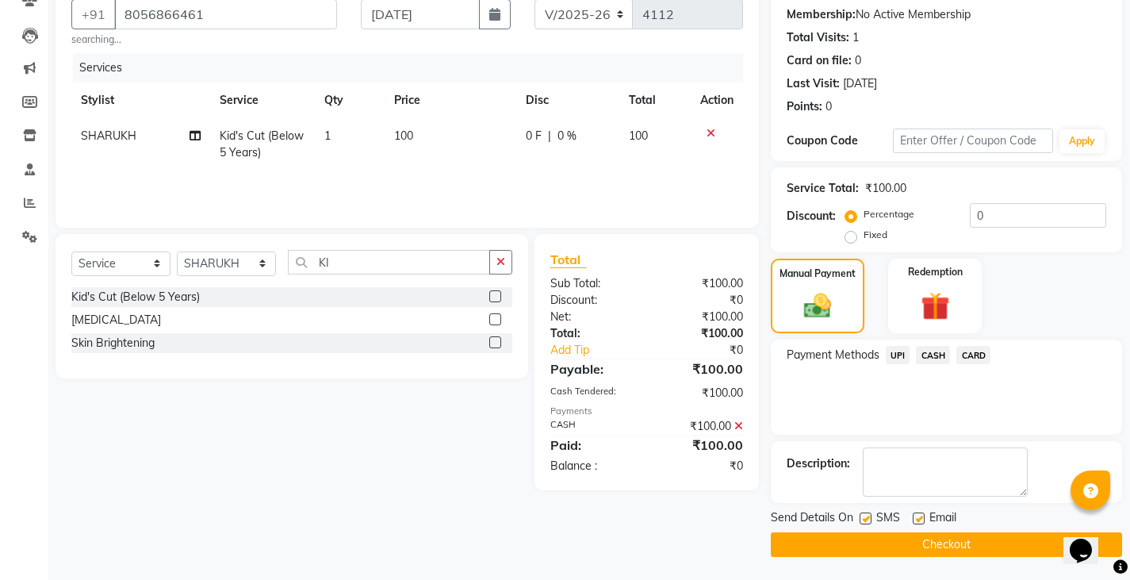
scroll to position [149, 0]
click at [925, 561] on main "INVOICE PREVIOUS INVOICES Create New Save Client +91 8056866461 searching... Da…" at bounding box center [589, 250] width 1082 height 660
click at [927, 546] on button "Checkout" at bounding box center [946, 543] width 351 height 25
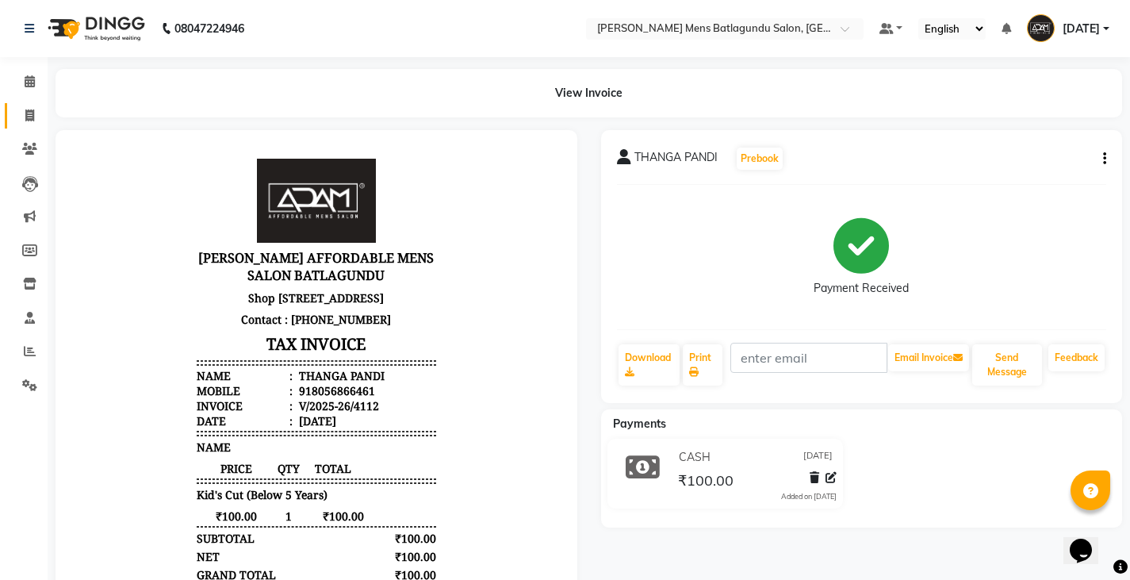
click at [31, 109] on icon at bounding box center [29, 115] width 9 height 12
select select "service"
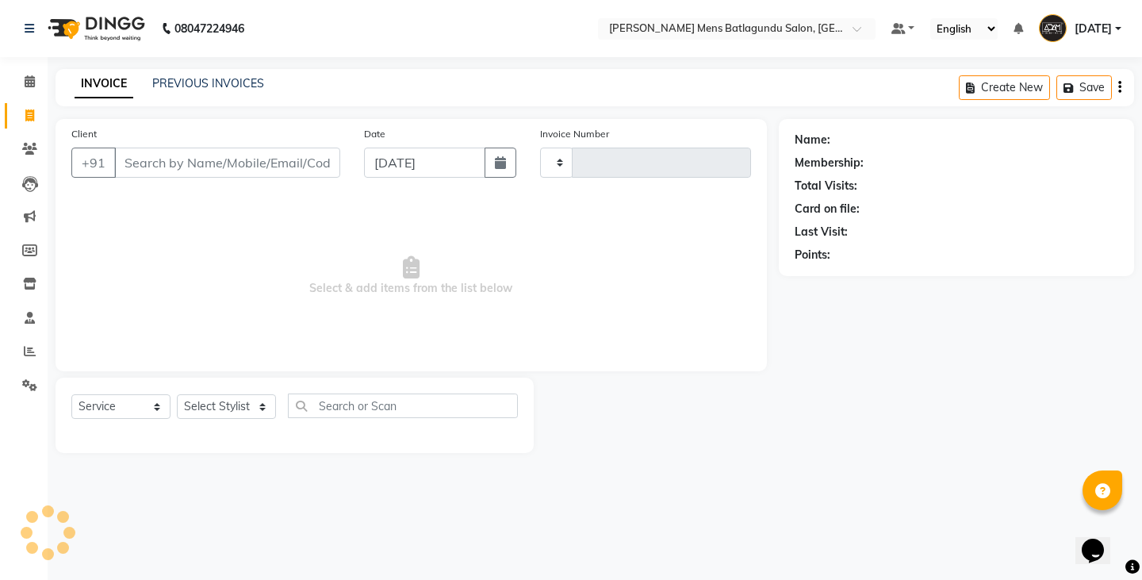
type input "4113"
select select "8213"
click at [188, 83] on link "PREVIOUS INVOICES" at bounding box center [208, 83] width 112 height 14
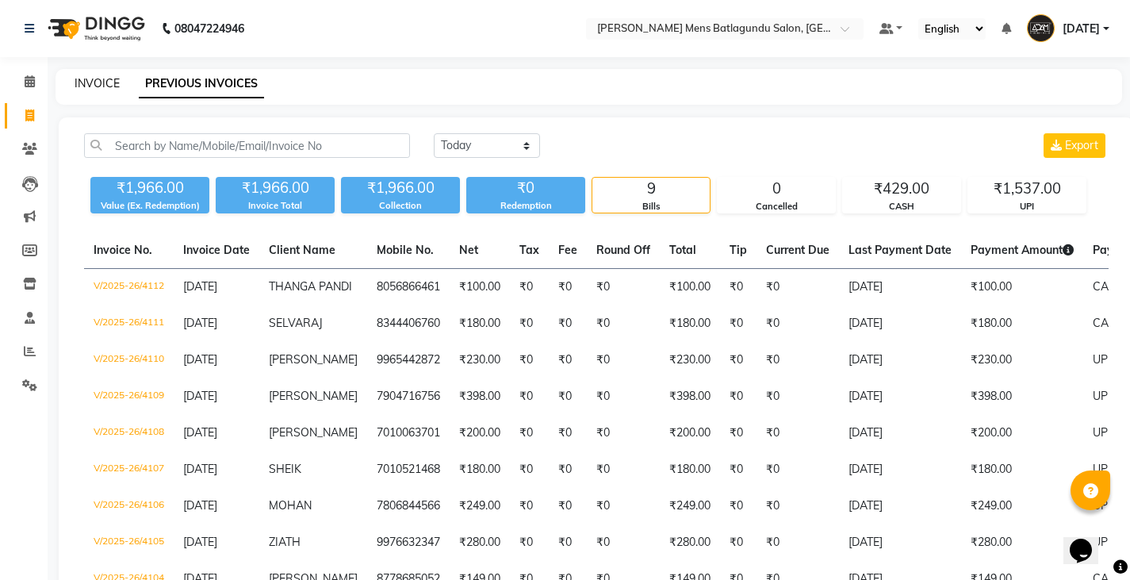
click at [106, 83] on link "INVOICE" at bounding box center [97, 83] width 45 height 14
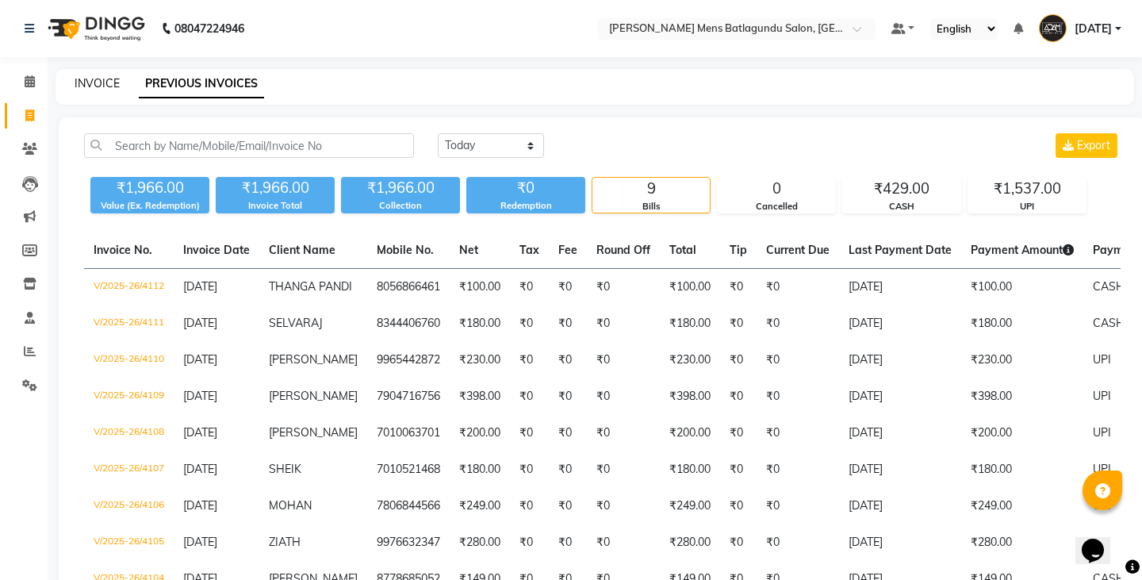
select select "8213"
select select "service"
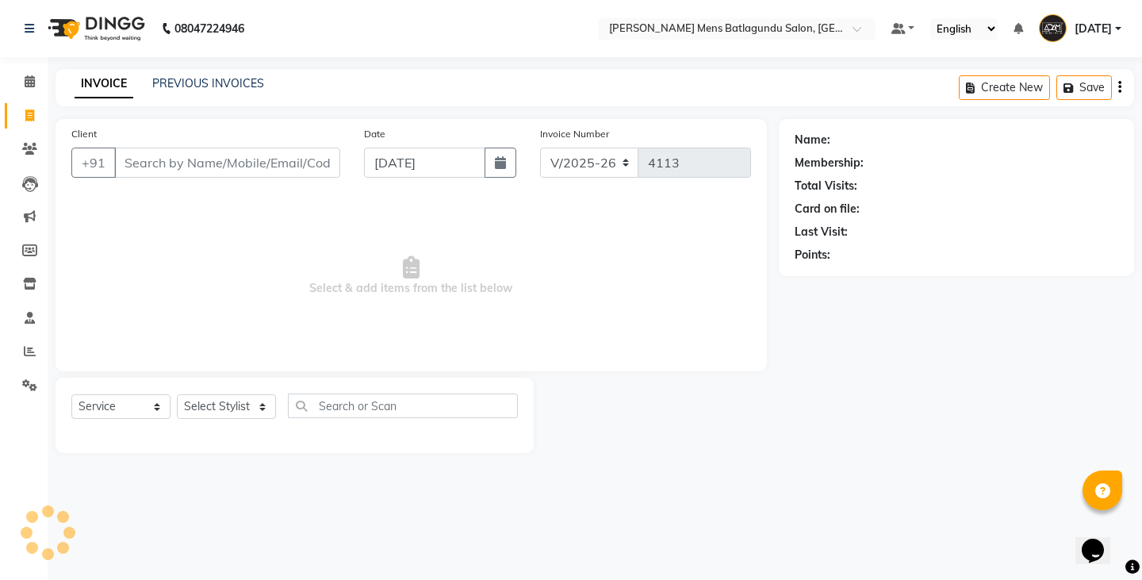
click at [174, 174] on input "Client" at bounding box center [227, 162] width 226 height 30
click at [270, 164] on input "Client" at bounding box center [227, 162] width 226 height 30
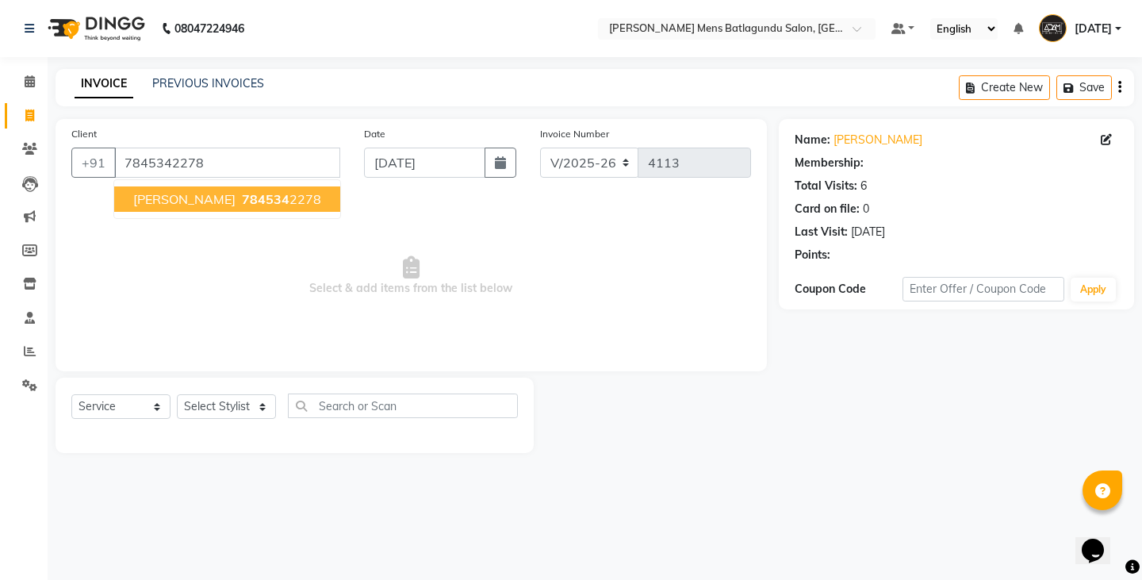
click at [195, 202] on span "SURESH KUMAR" at bounding box center [184, 199] width 102 height 16
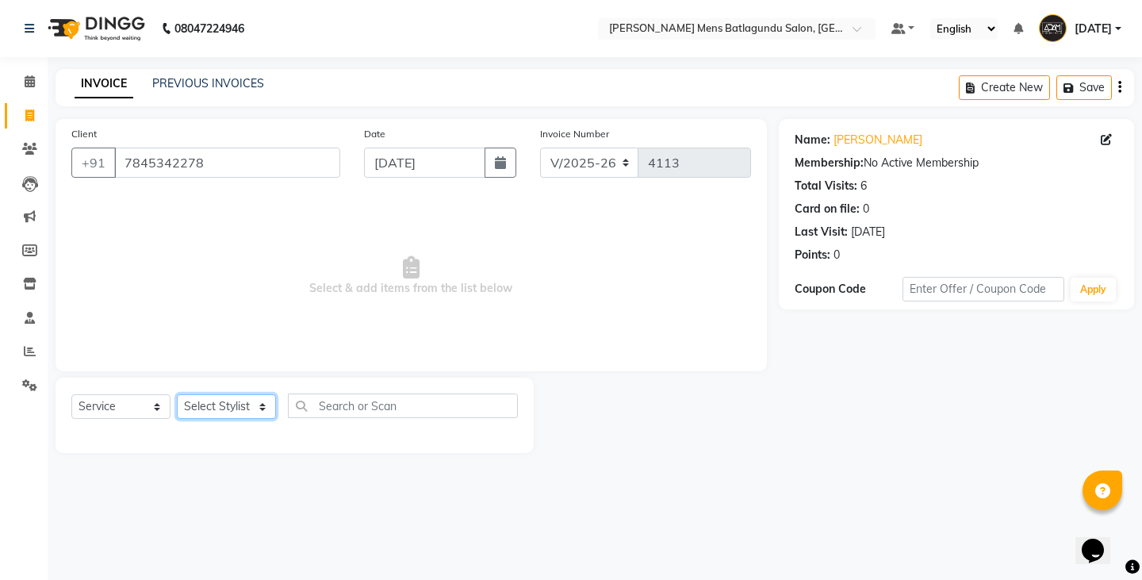
click at [202, 404] on select "Select Stylist Admin [PERSON_NAME][DATE] SAHIB [PERSON_NAME]" at bounding box center [226, 406] width 99 height 25
click at [556, 500] on div "08047224946 Select Location × Adam Affordable Mens Batlagundu Salon, Batlagundu…" at bounding box center [571, 290] width 1142 height 580
drag, startPoint x: 260, startPoint y: 155, endPoint x: 124, endPoint y: 161, distance: 136.5
click at [128, 159] on input "7845342278" at bounding box center [227, 162] width 226 height 30
type input "7"
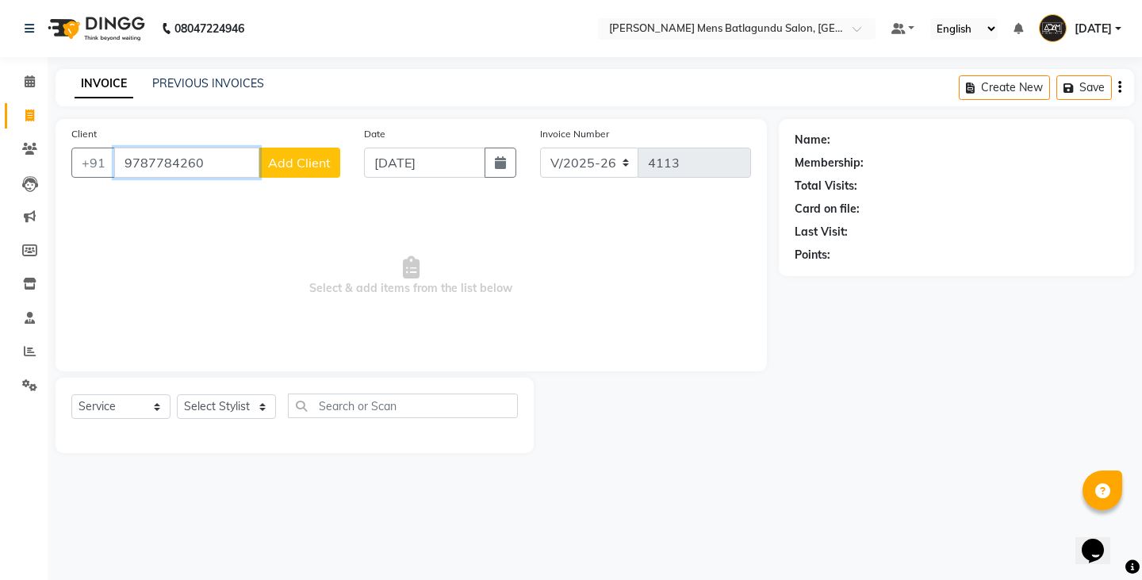
type input "9787784260"
click at [285, 167] on span "Add Client" at bounding box center [299, 163] width 63 height 16
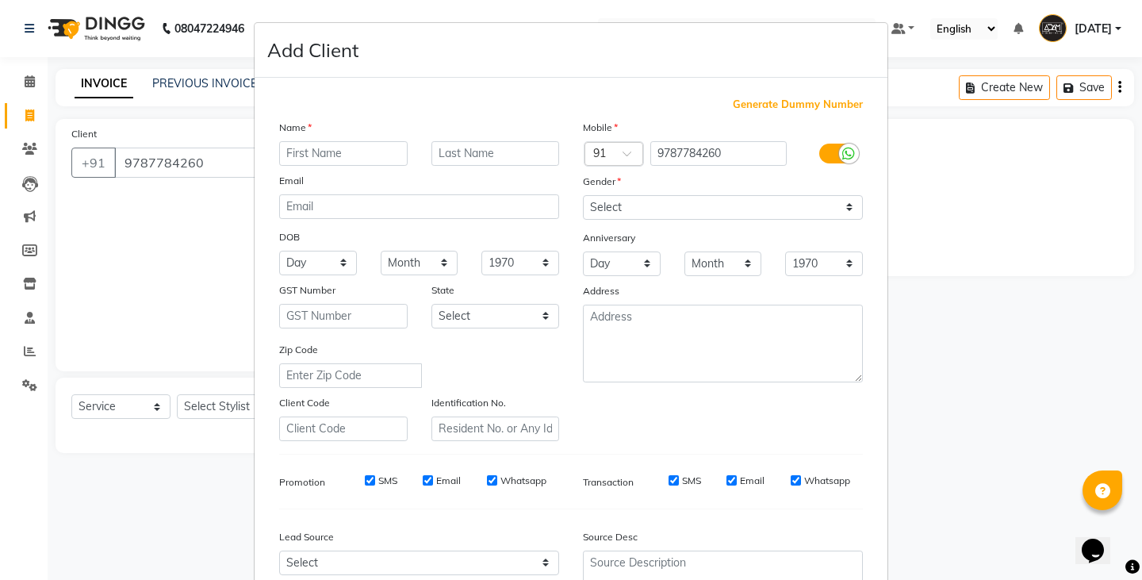
click at [312, 153] on input "text" at bounding box center [343, 153] width 128 height 25
type input "[PERSON_NAME]"
drag, startPoint x: 629, startPoint y: 202, endPoint x: 623, endPoint y: 218, distance: 17.1
click at [629, 202] on select "Select [DEMOGRAPHIC_DATA] [DEMOGRAPHIC_DATA] Other Prefer Not To Say" at bounding box center [723, 207] width 280 height 25
select select "[DEMOGRAPHIC_DATA]"
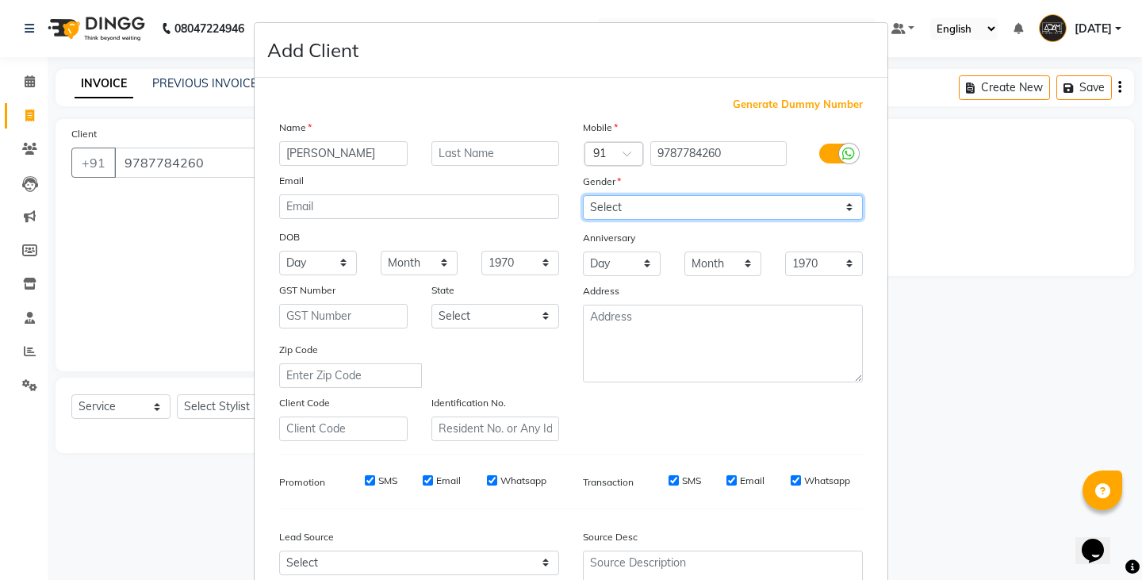
click at [583, 195] on select "Select [DEMOGRAPHIC_DATA] [DEMOGRAPHIC_DATA] Other Prefer Not To Say" at bounding box center [723, 207] width 280 height 25
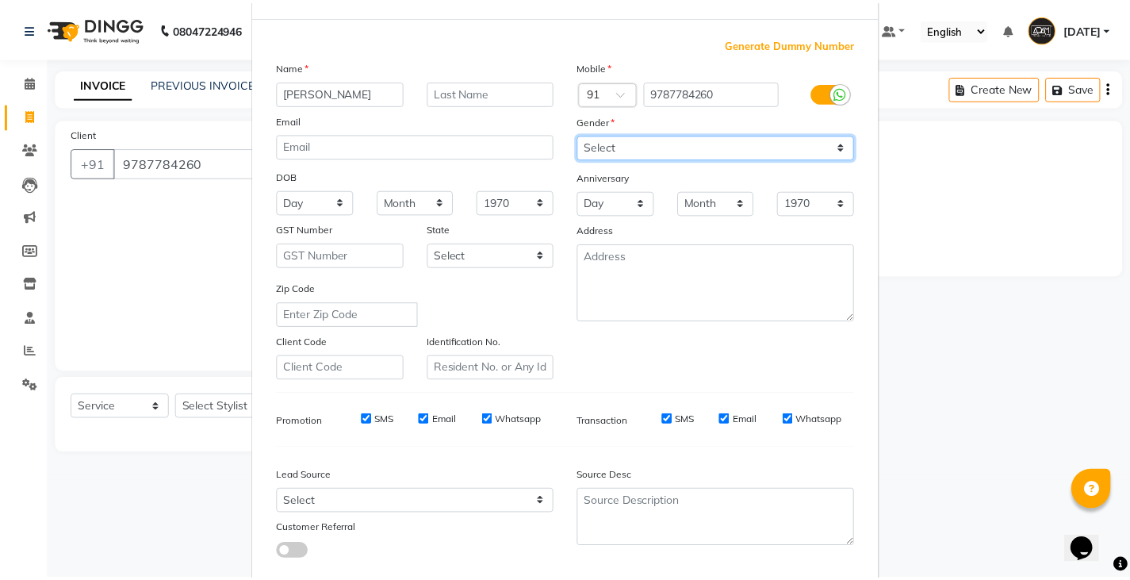
scroll to position [152, 0]
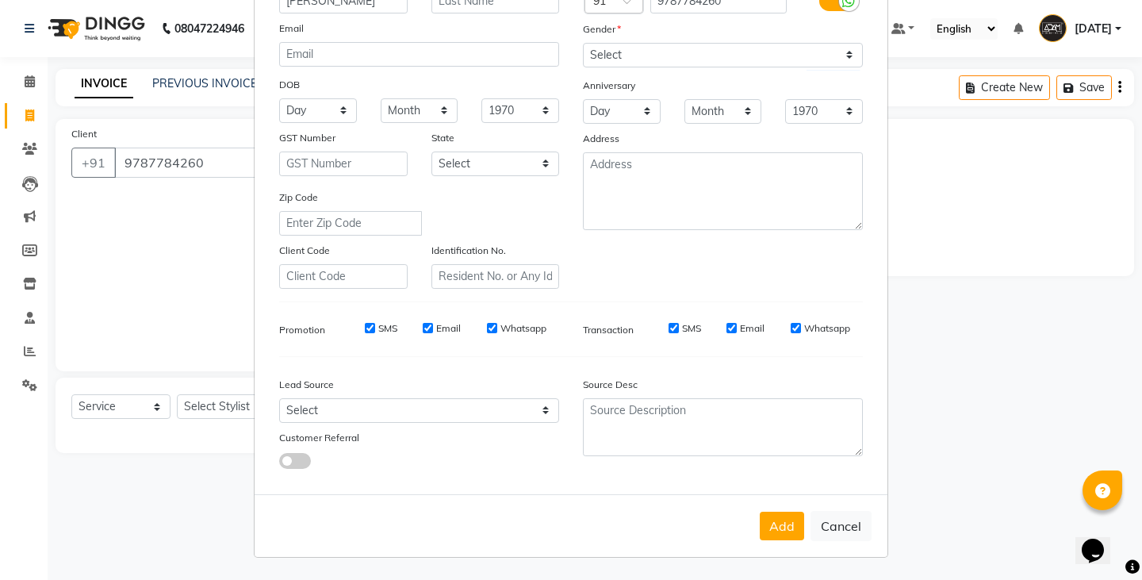
click at [779, 510] on div "Add Cancel" at bounding box center [570, 525] width 633 height 63
click at [776, 527] on button "Add" at bounding box center [782, 525] width 44 height 29
select select
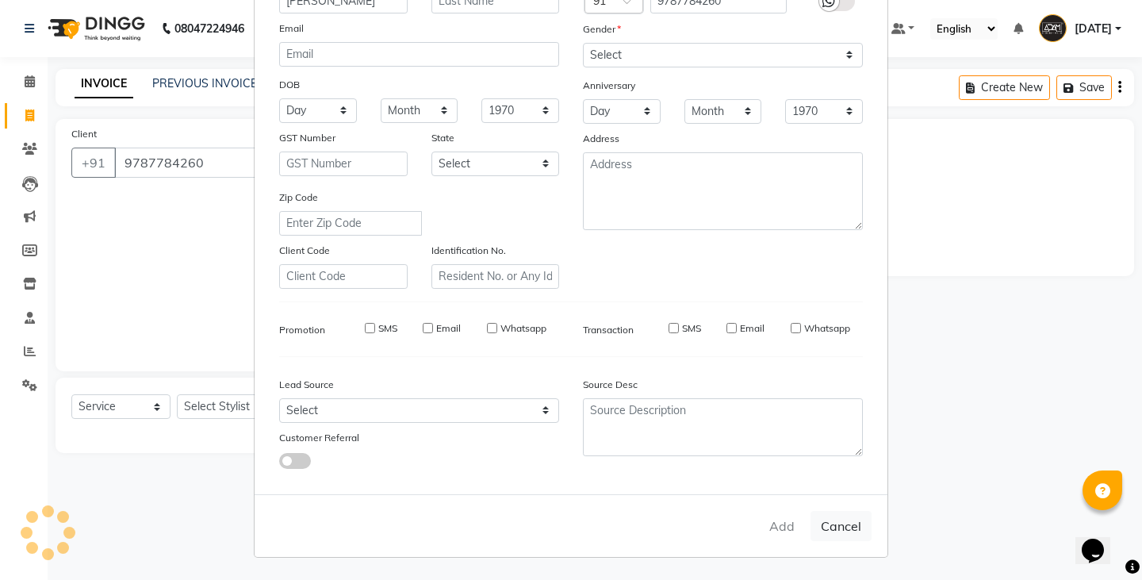
select select
checkbox input "false"
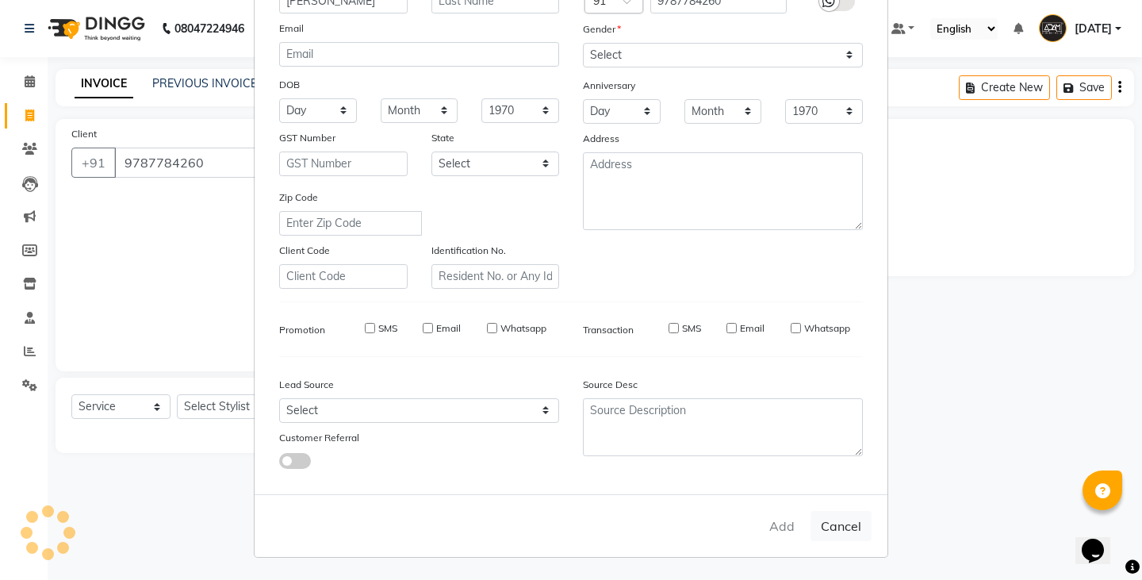
checkbox input "false"
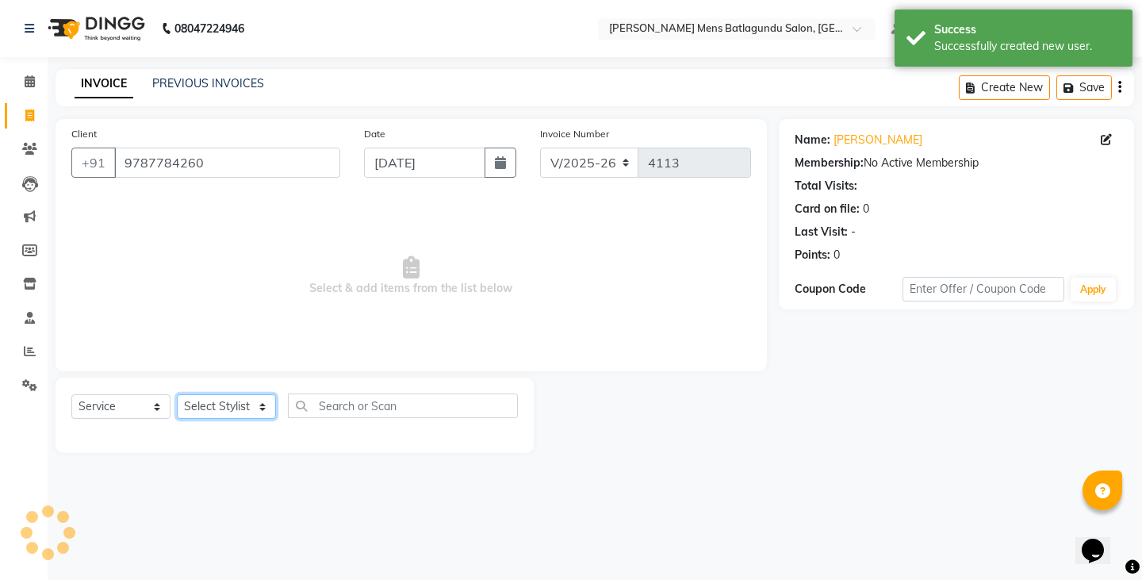
click at [224, 412] on select "Select Stylist Admin [PERSON_NAME][DATE] SAHIB [PERSON_NAME]" at bounding box center [226, 406] width 99 height 25
select select "78653"
click at [177, 394] on select "Select Stylist Admin [PERSON_NAME][DATE] SAHIB [PERSON_NAME]" at bounding box center [226, 406] width 99 height 25
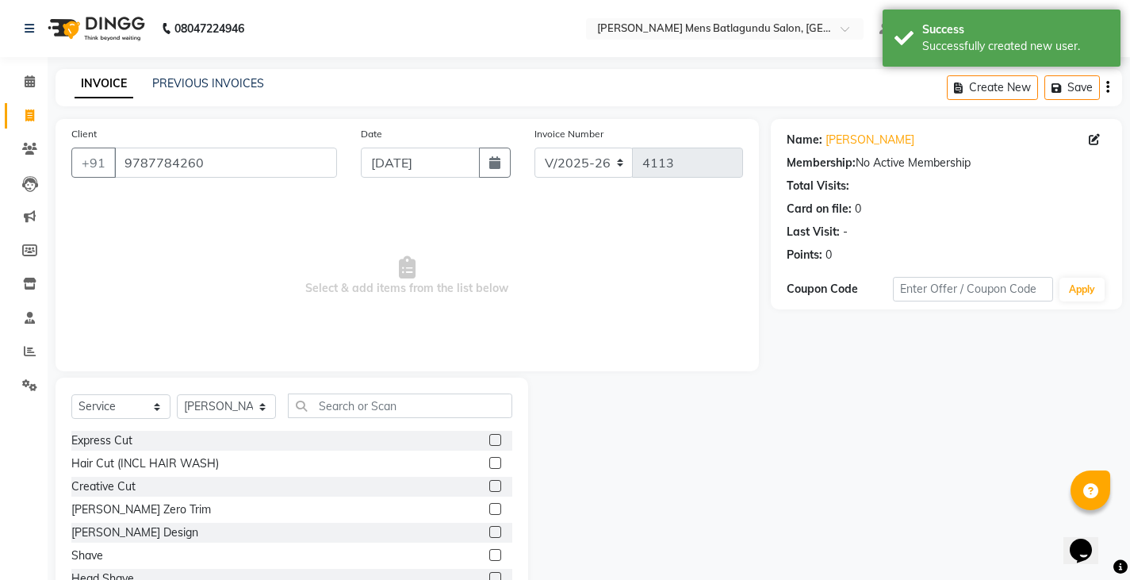
click at [489, 465] on label at bounding box center [495, 463] width 12 height 12
click at [489, 465] on input "checkbox" at bounding box center [494, 463] width 10 height 10
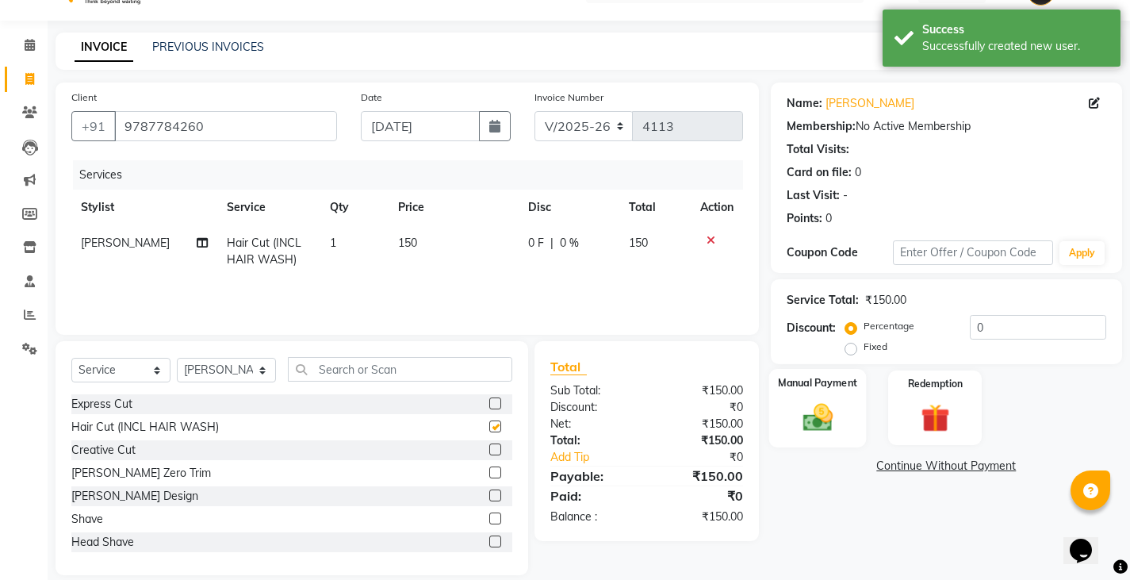
checkbox input "false"
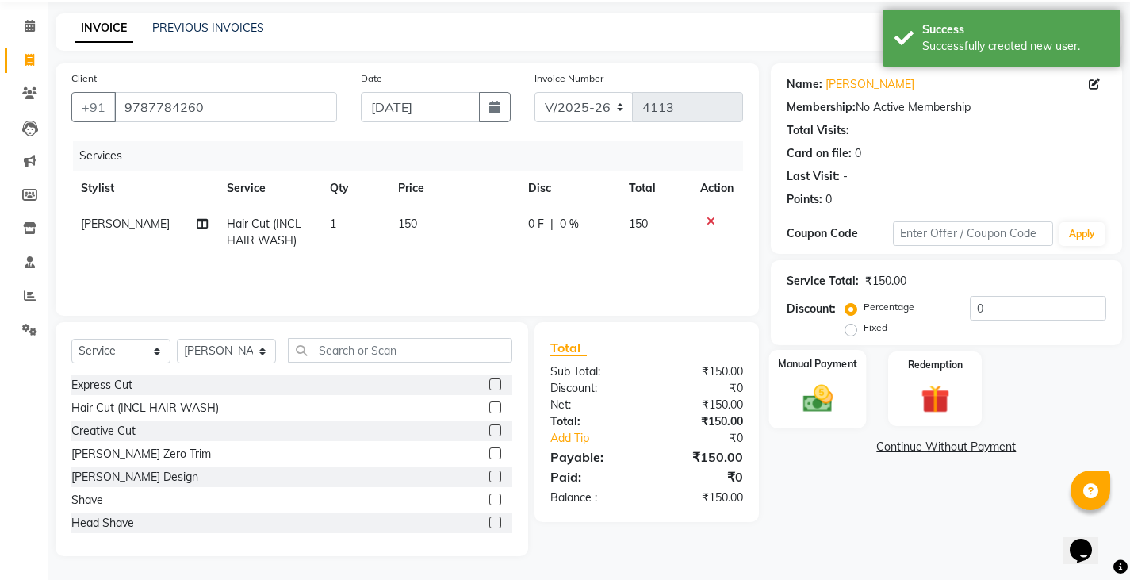
click at [817, 384] on img at bounding box center [817, 398] width 48 height 34
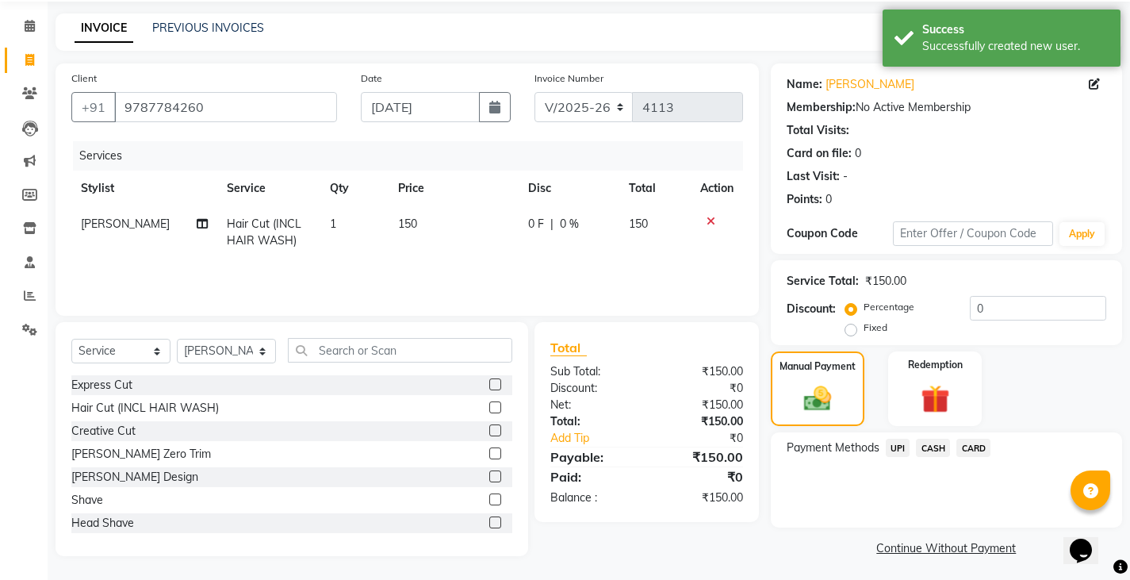
click at [939, 446] on span "CASH" at bounding box center [933, 447] width 34 height 18
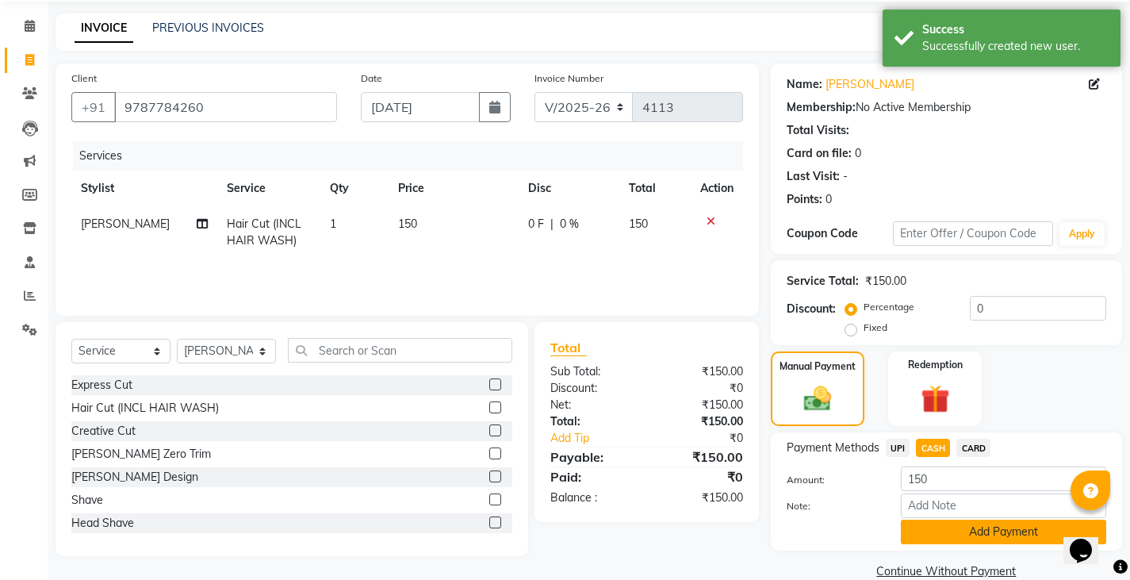
click at [939, 523] on button "Add Payment" at bounding box center [1003, 531] width 205 height 25
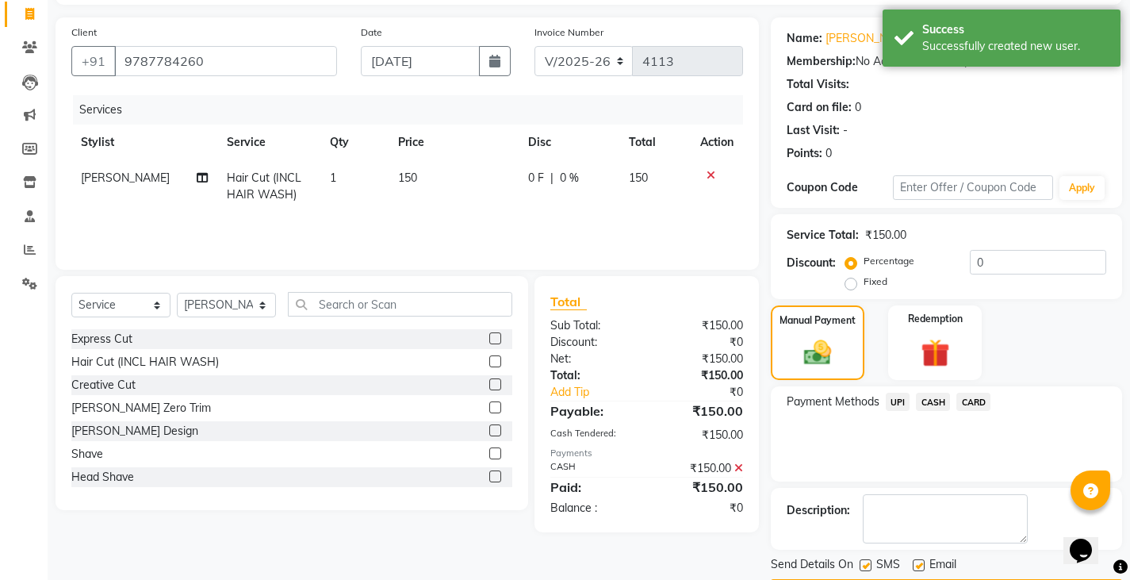
scroll to position [149, 0]
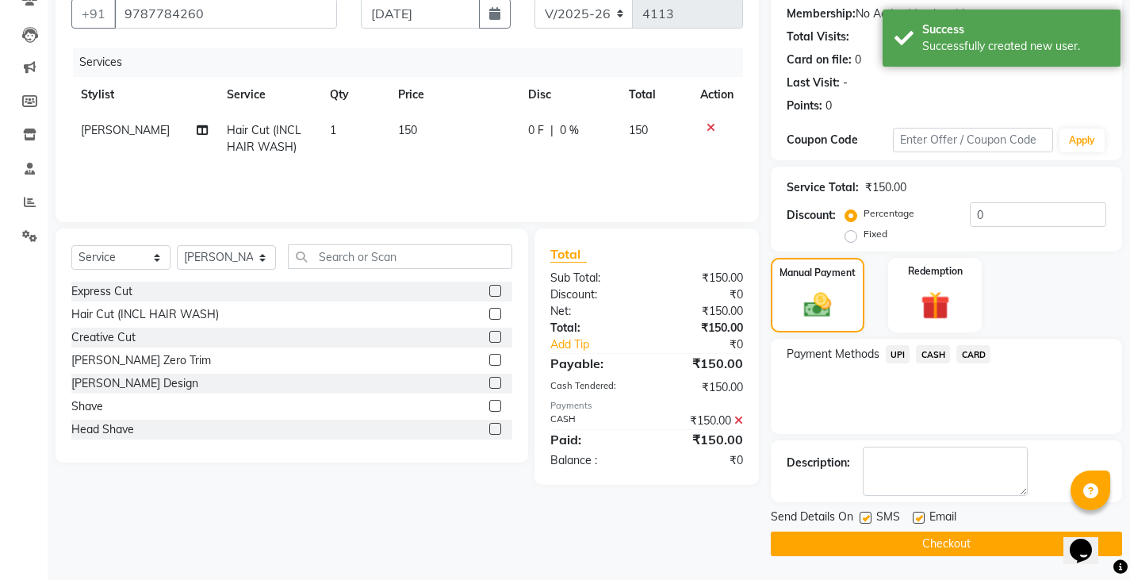
click at [939, 546] on button "Checkout" at bounding box center [946, 543] width 351 height 25
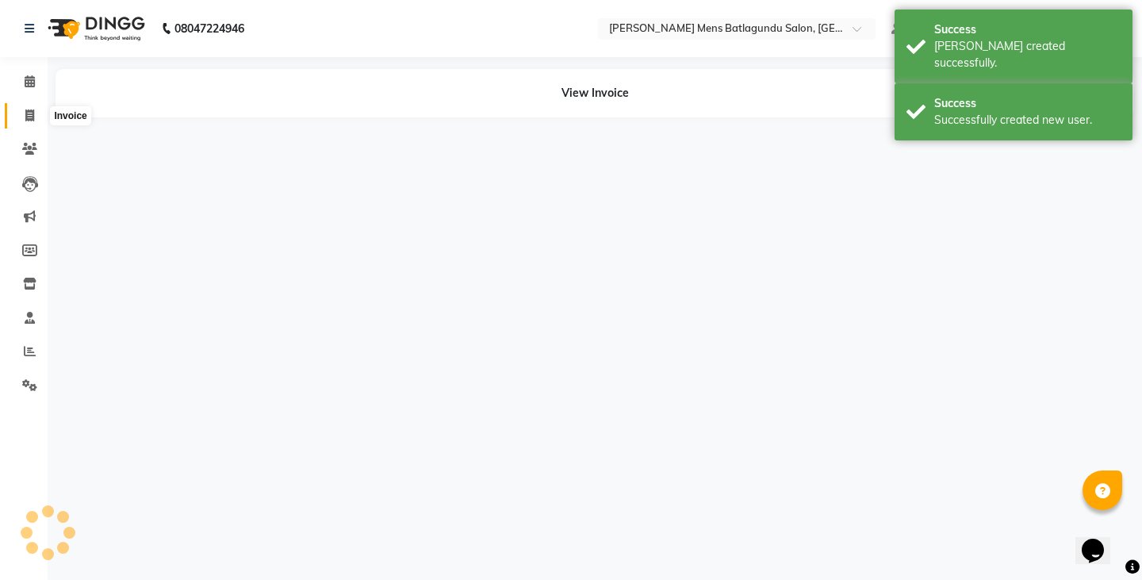
click at [33, 117] on icon at bounding box center [29, 115] width 9 height 12
select select "service"
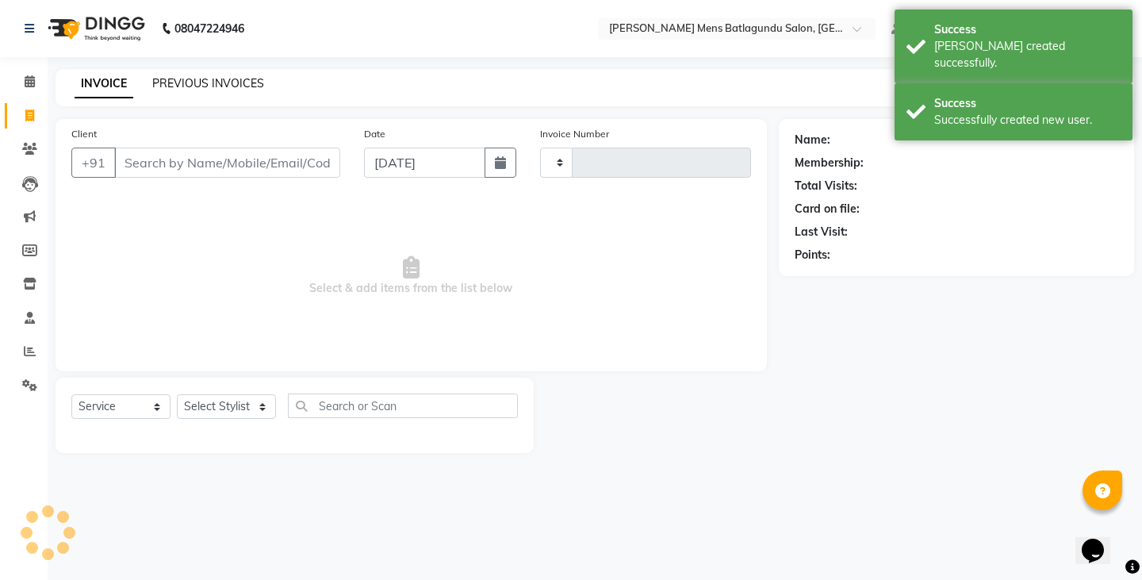
click at [205, 86] on link "PREVIOUS INVOICES" at bounding box center [208, 83] width 112 height 14
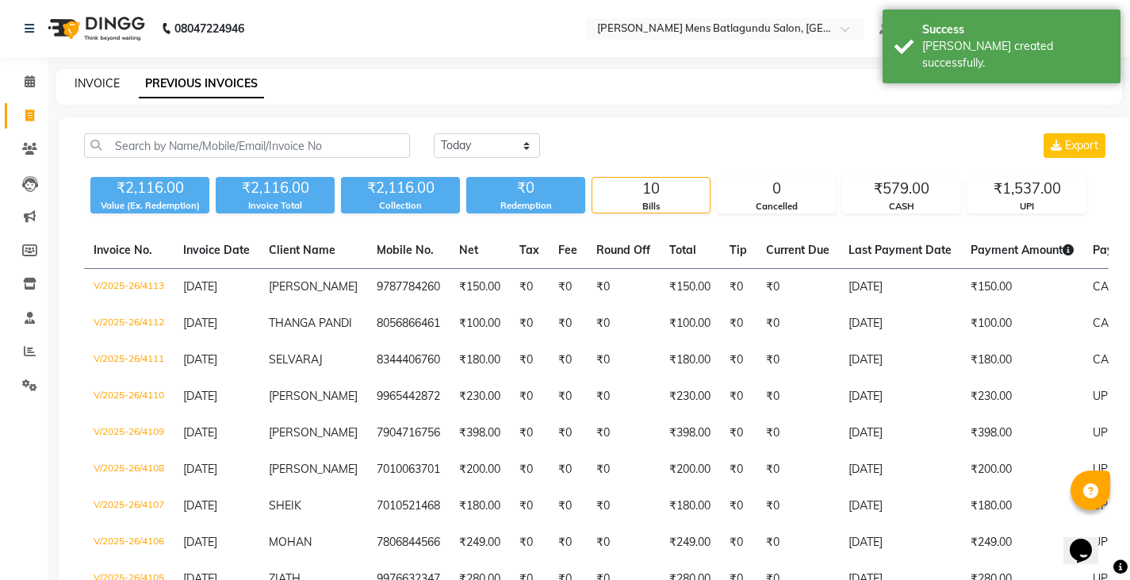
click at [104, 82] on link "INVOICE" at bounding box center [97, 83] width 45 height 14
select select "service"
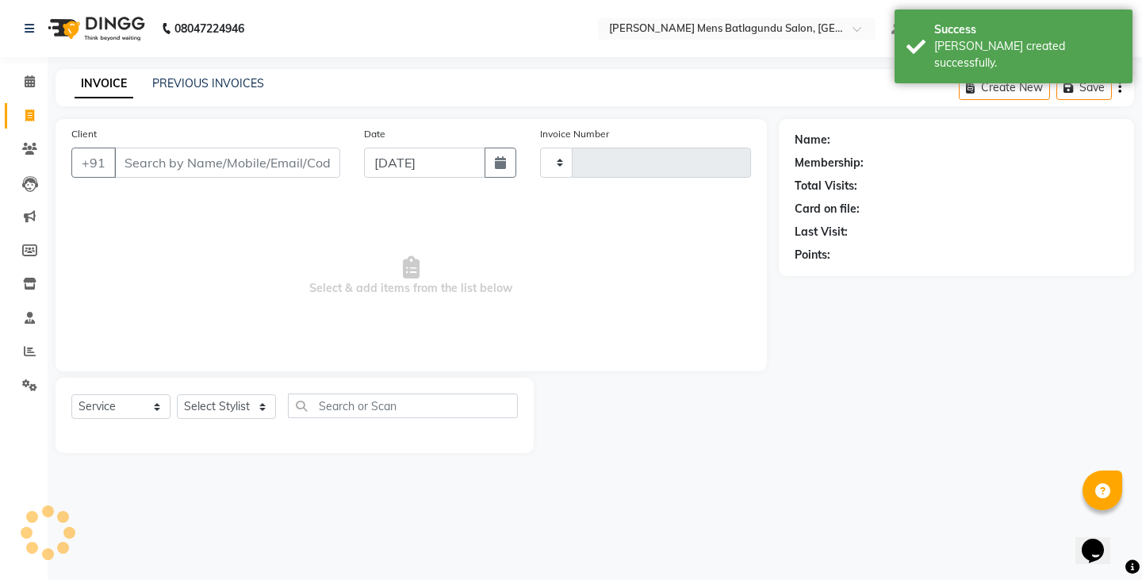
type input "4114"
select select "8213"
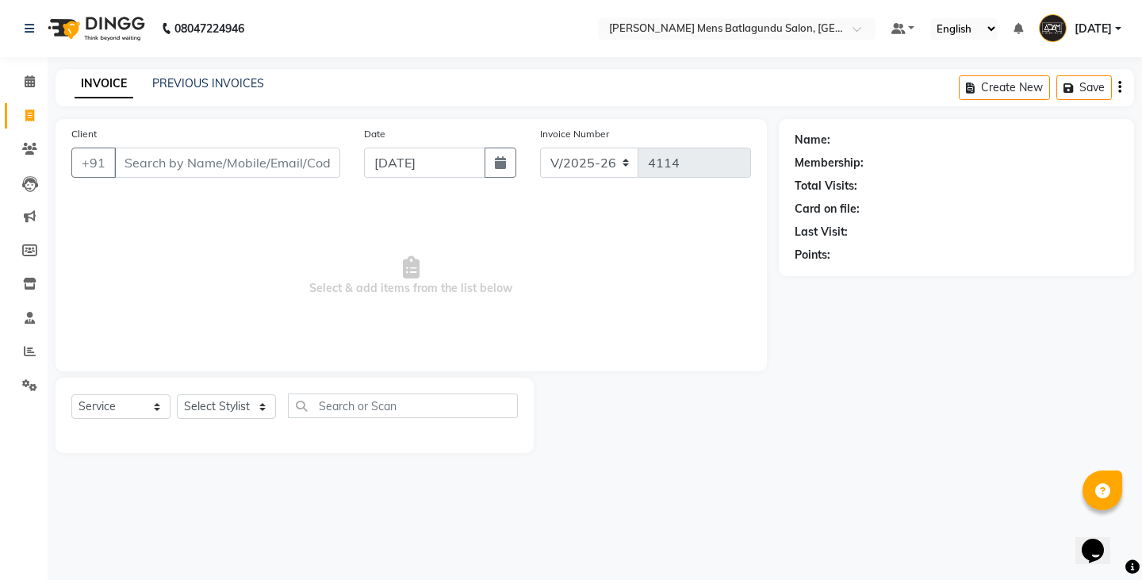
click at [205, 61] on div "08047224946 Select Location × Adam Affordable Mens Batlagundu Salon, Batlagundu…" at bounding box center [571, 290] width 1142 height 580
click at [198, 78] on link "PREVIOUS INVOICES" at bounding box center [208, 83] width 112 height 14
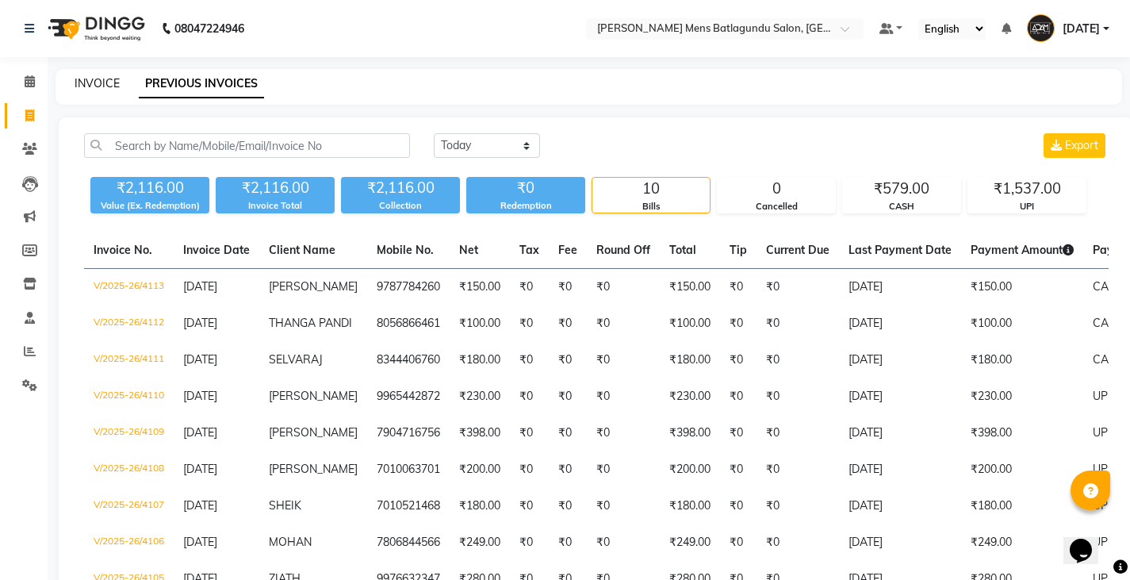
click at [117, 87] on link "INVOICE" at bounding box center [97, 83] width 45 height 14
select select "service"
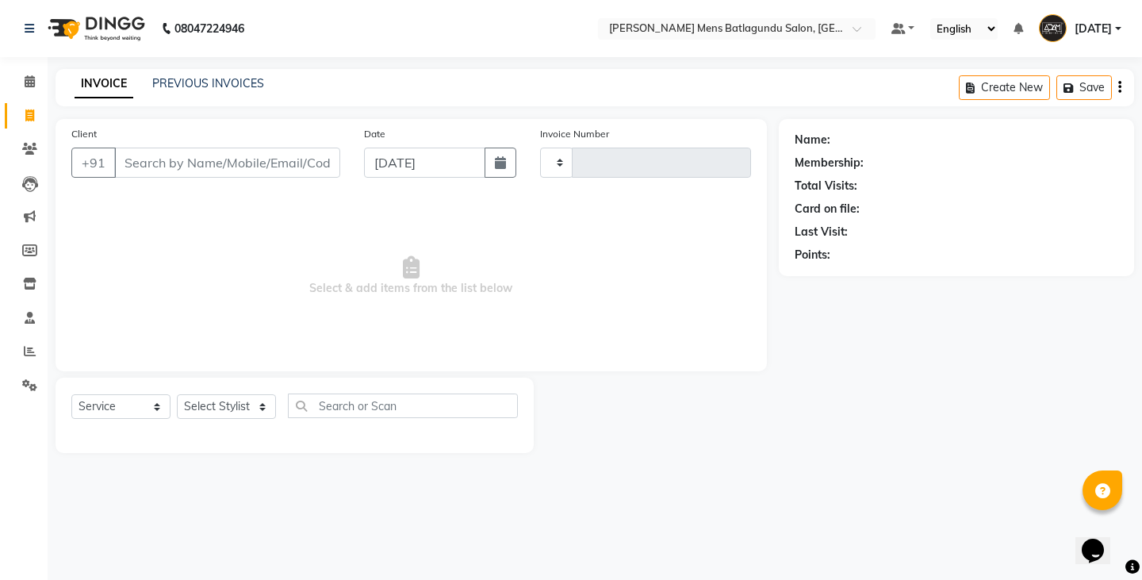
type input "4114"
select select "8213"
click at [163, 155] on input "Client" at bounding box center [227, 162] width 226 height 30
click at [179, 75] on div "INVOICE PREVIOUS INVOICES Create New Save" at bounding box center [594, 87] width 1078 height 37
click at [178, 82] on link "PREVIOUS INVOICES" at bounding box center [208, 83] width 112 height 14
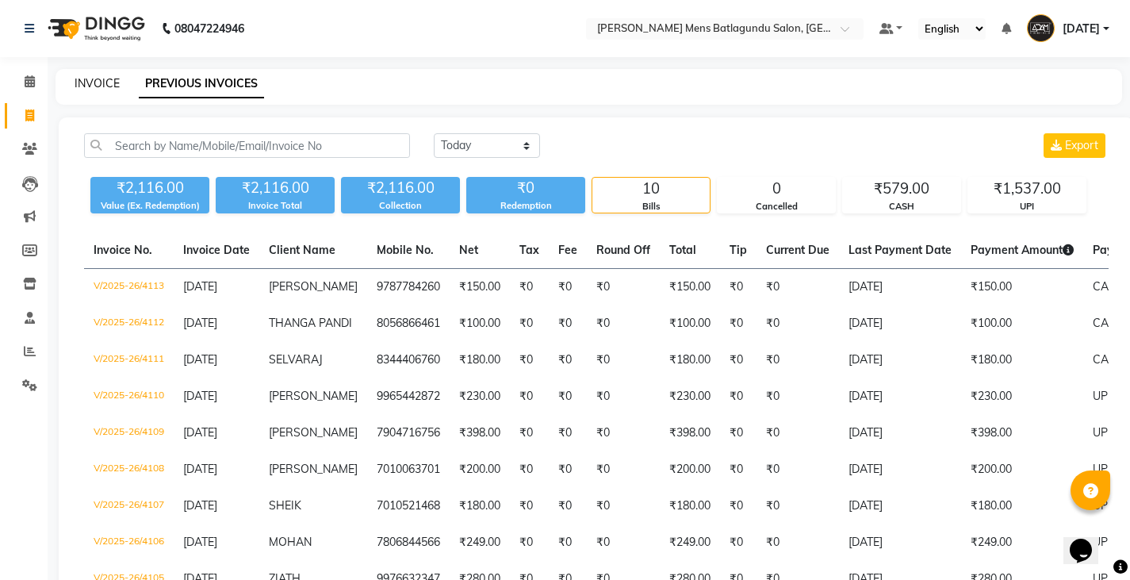
click at [82, 82] on link "INVOICE" at bounding box center [97, 83] width 45 height 14
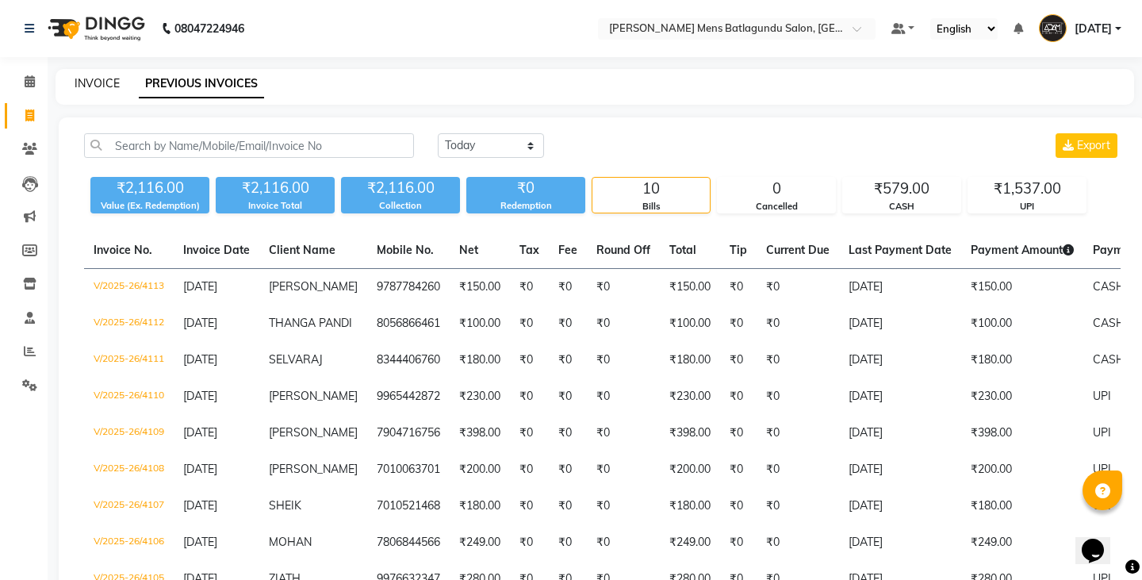
select select "8213"
select select "service"
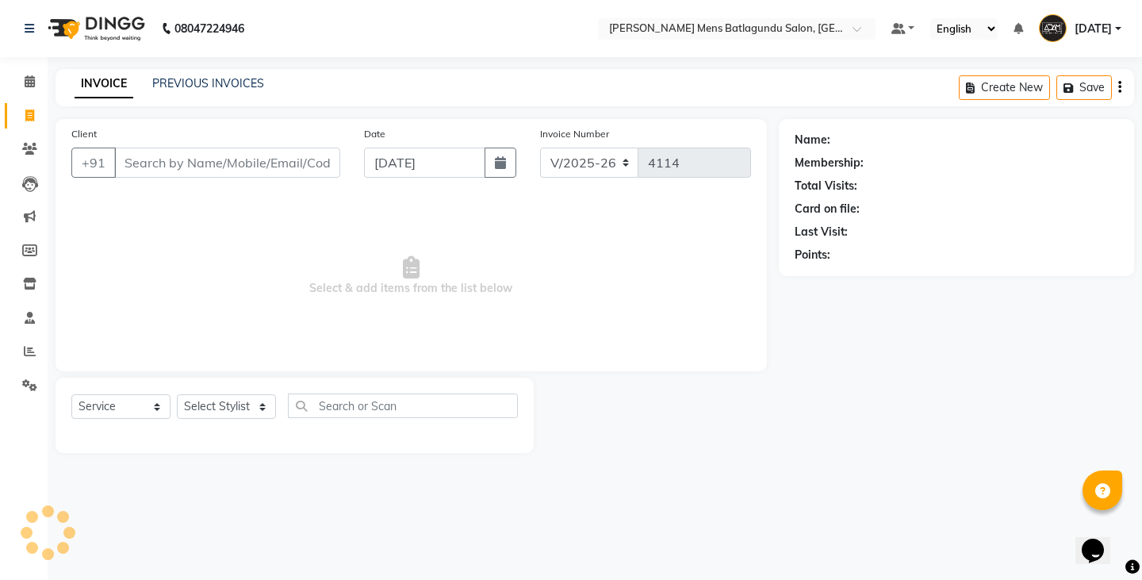
click at [262, 178] on div "Client +91" at bounding box center [205, 157] width 293 height 65
click at [267, 163] on input "Client" at bounding box center [227, 162] width 226 height 30
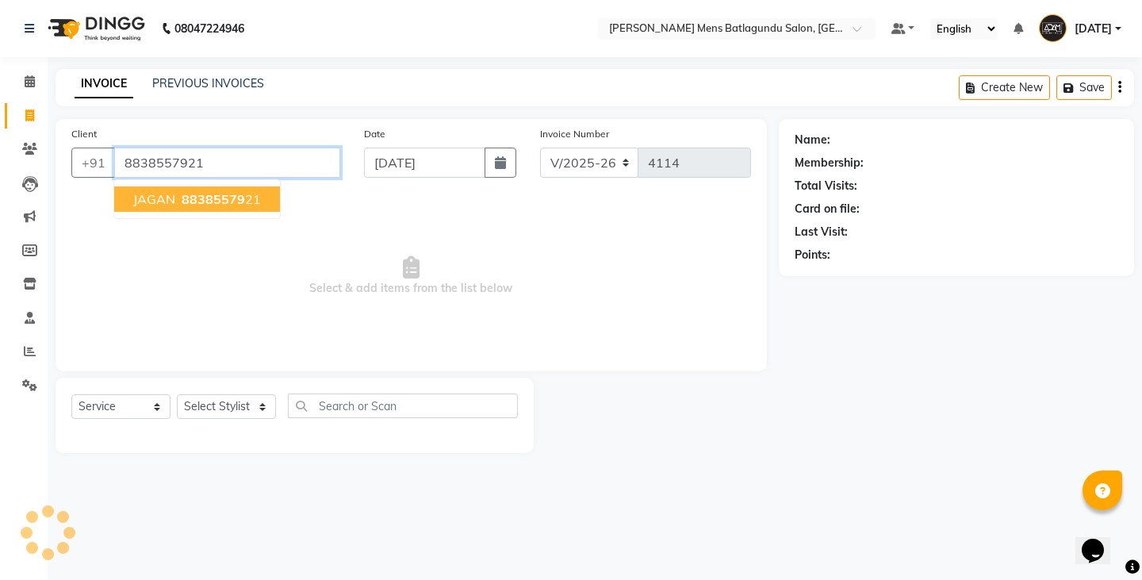
type input "8838557921"
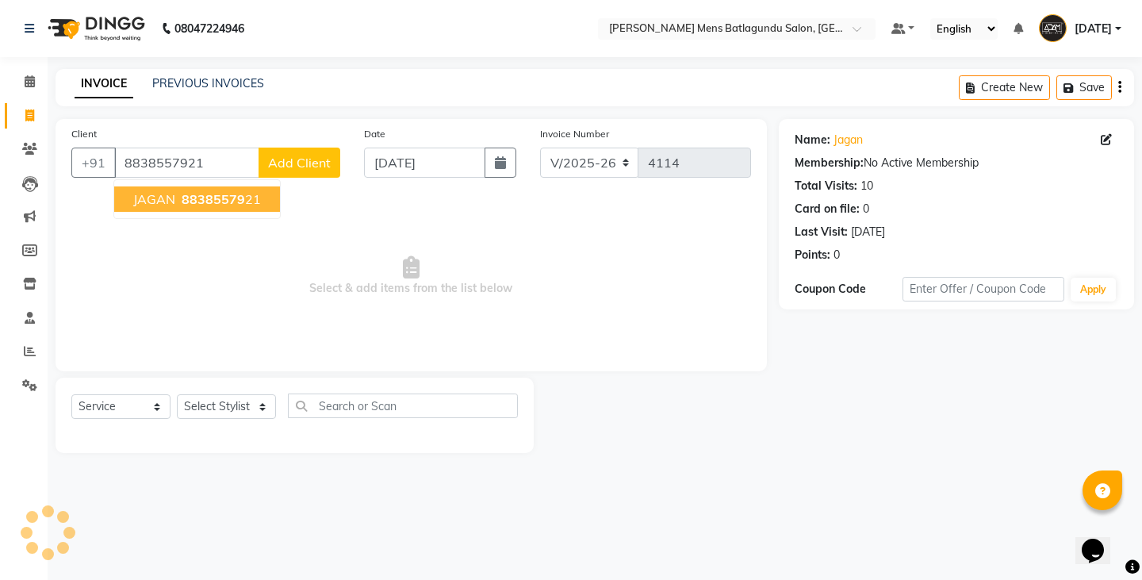
click at [219, 202] on span "88385579" at bounding box center [213, 199] width 63 height 16
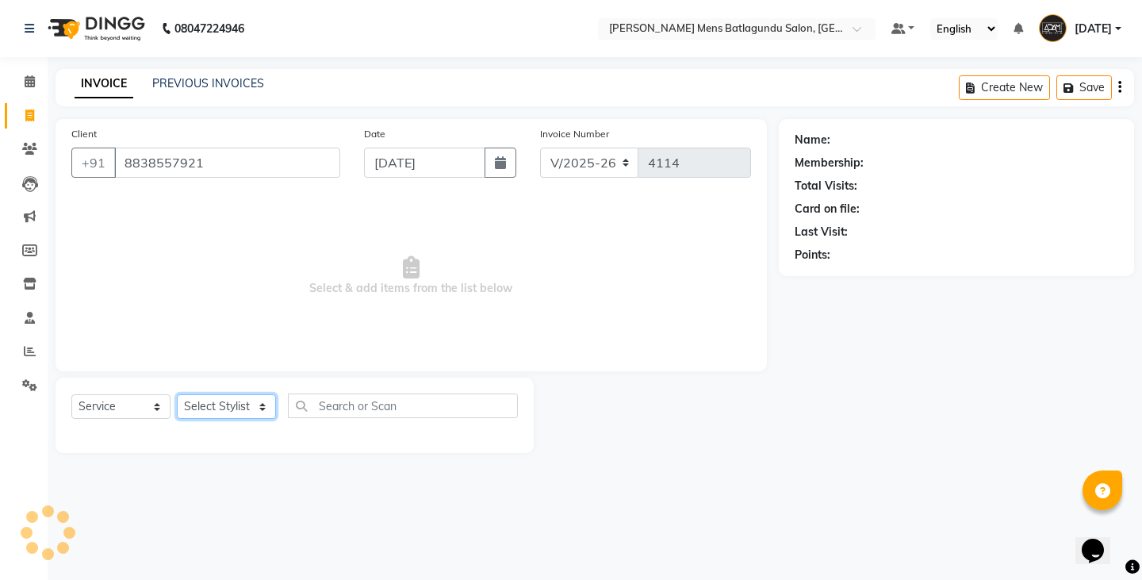
drag, startPoint x: 235, startPoint y: 402, endPoint x: 253, endPoint y: 387, distance: 23.7
click at [235, 402] on select "Select Stylist Admin [PERSON_NAME][DATE] SAHIB [PERSON_NAME]" at bounding box center [226, 406] width 99 height 25
select select "78653"
click at [177, 394] on select "Select Stylist Admin [PERSON_NAME][DATE] SAHIB [PERSON_NAME]" at bounding box center [226, 406] width 99 height 25
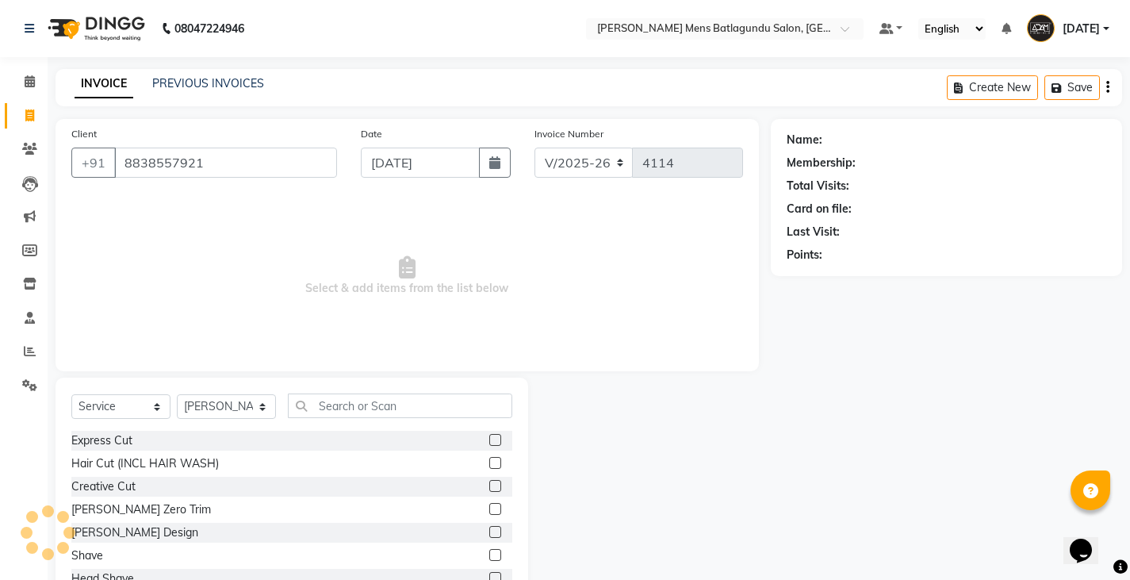
click at [489, 442] on label at bounding box center [495, 440] width 12 height 12
click at [489, 442] on input "checkbox" at bounding box center [494, 440] width 10 height 10
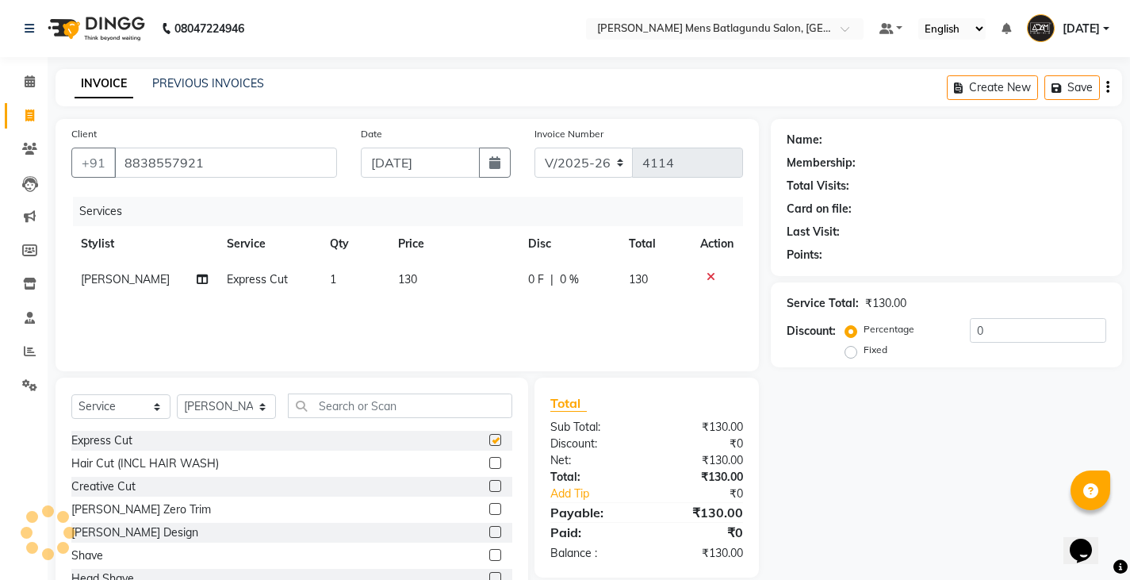
checkbox input "false"
click at [518, 281] on td "0 F | 0 %" at bounding box center [568, 280] width 101 height 36
select select "78653"
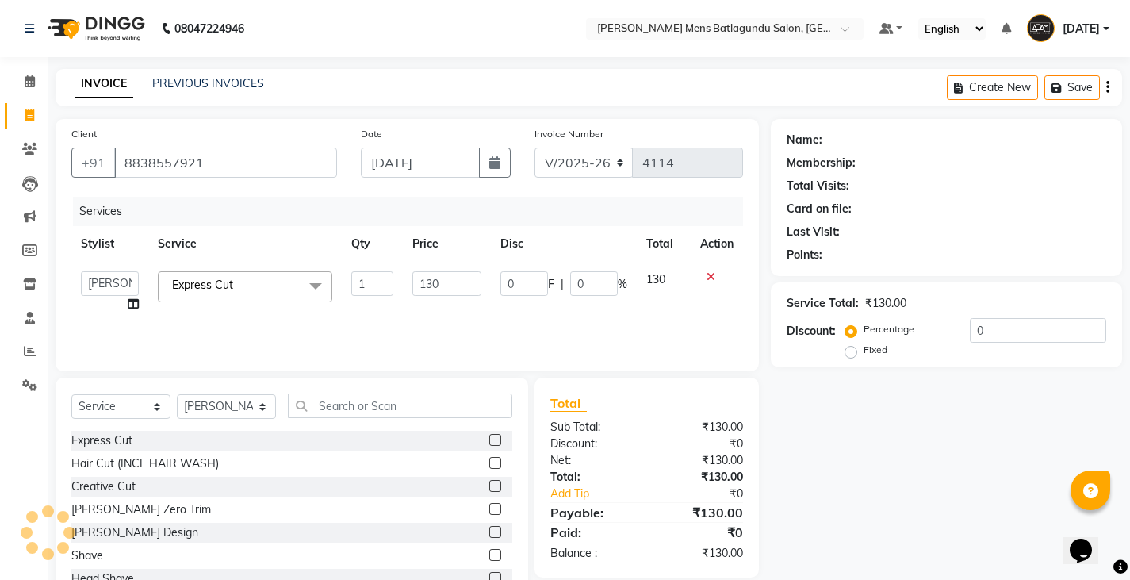
click at [498, 285] on td "0 F | 0 %" at bounding box center [564, 292] width 146 height 60
click at [501, 285] on input "0" at bounding box center [524, 283] width 48 height 25
type input "30"
click at [530, 318] on div "Services Stylist Service Qty Price Disc Total Action Admin [PERSON_NAME][DATE] …" at bounding box center [407, 276] width 672 height 159
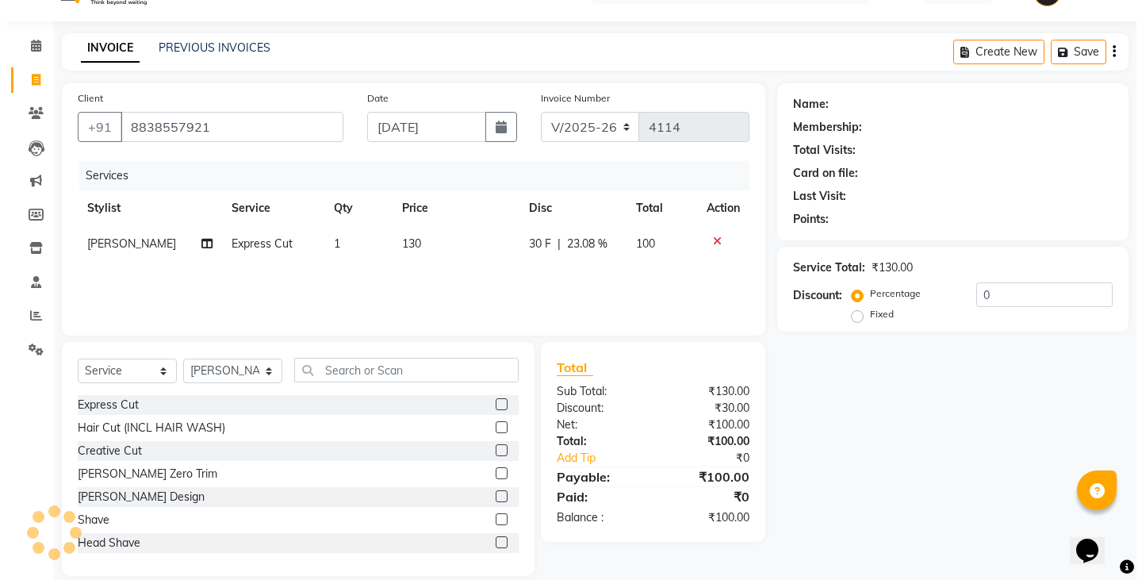
scroll to position [55, 0]
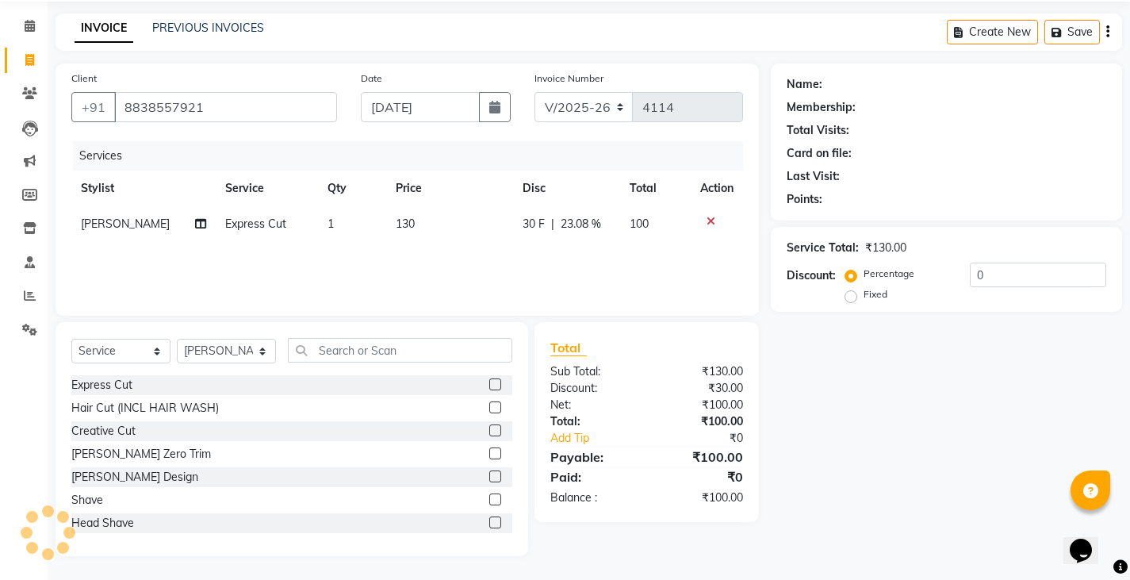
click at [935, 381] on div "Name: Membership: Total Visits: Card on file: Last Visit: Points: Service Total…" at bounding box center [952, 309] width 363 height 492
click at [297, 112] on span "Add Client" at bounding box center [296, 107] width 63 height 16
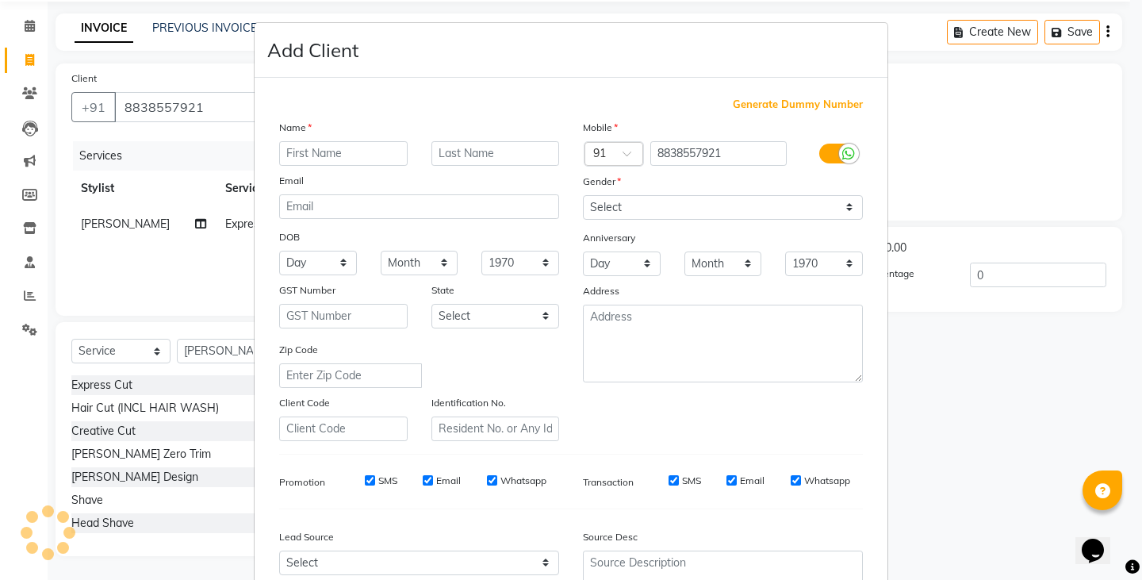
click at [230, 144] on ngb-modal-window "Add Client Generate Dummy Number Name Email DOB Day 01 02 03 04 05 06 07 08 09 …" at bounding box center [571, 290] width 1142 height 580
click at [224, 104] on ngb-modal-window "Add Client Generate Dummy Number Name Email DOB Day 01 02 03 04 05 06 07 08 09 …" at bounding box center [571, 290] width 1142 height 580
click at [721, 159] on input "8838557921" at bounding box center [718, 153] width 137 height 25
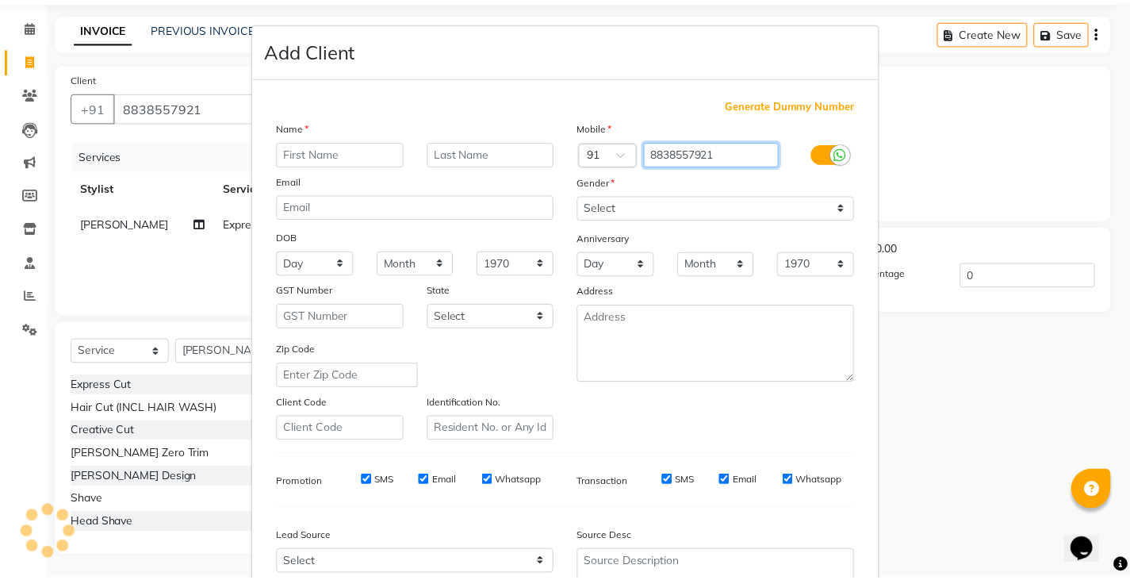
scroll to position [152, 0]
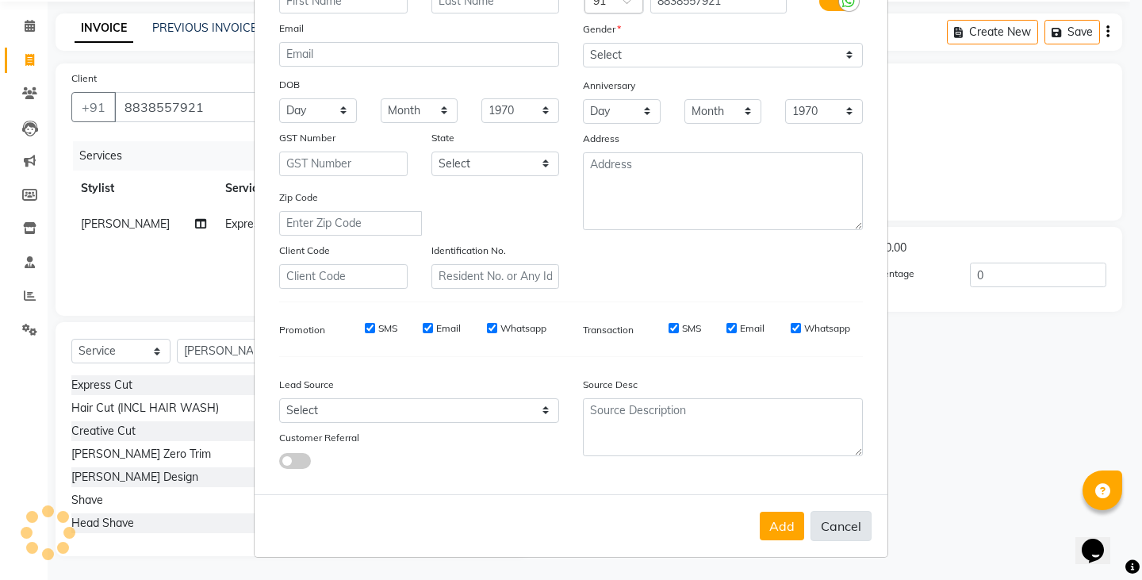
click at [826, 531] on button "Cancel" at bounding box center [840, 526] width 61 height 30
select select
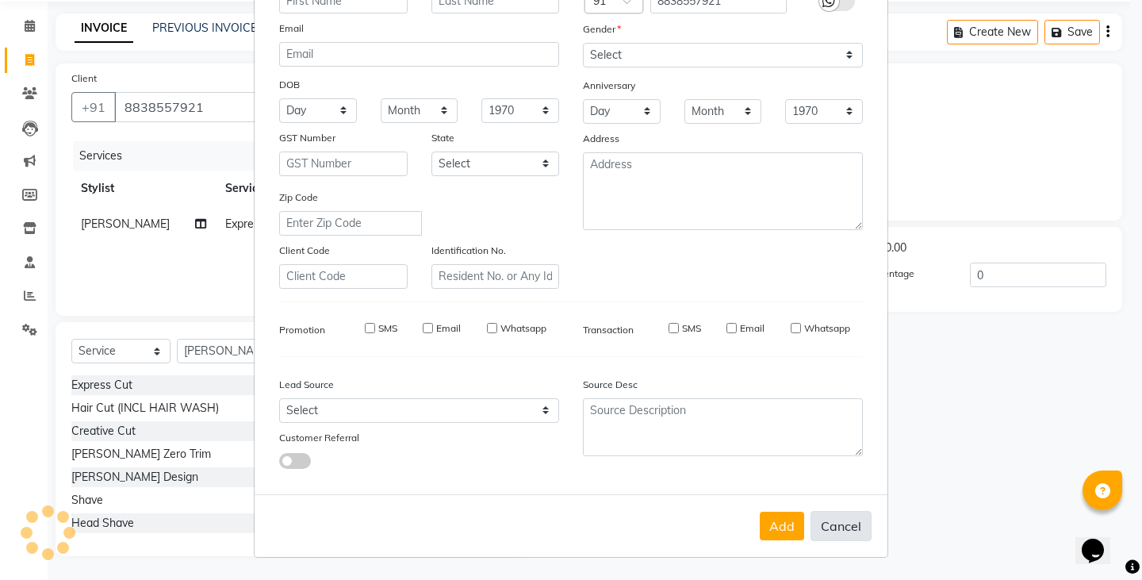
select select
checkbox input "false"
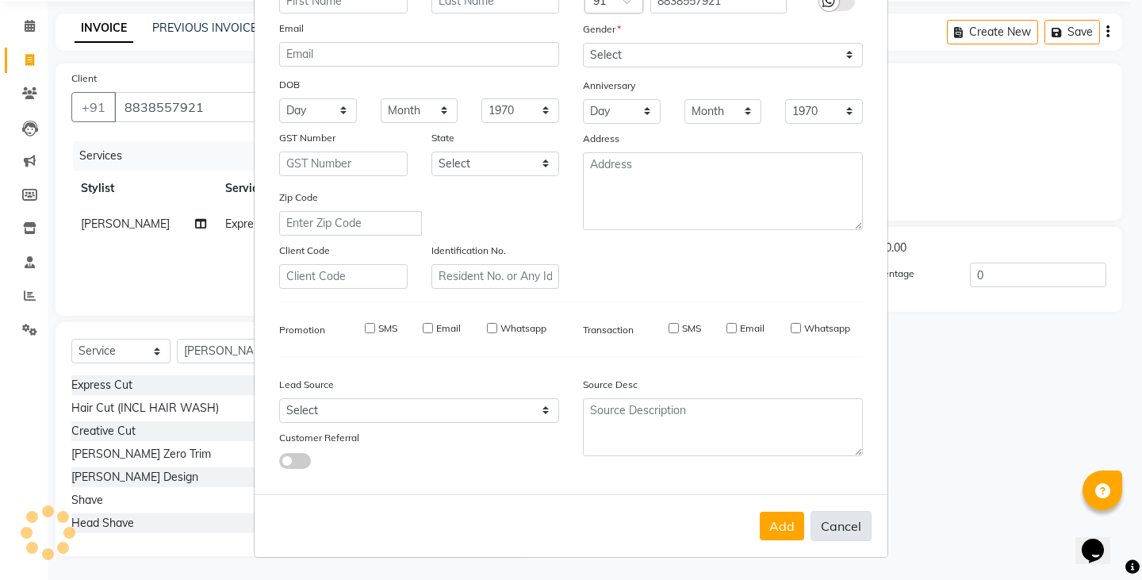
checkbox input "false"
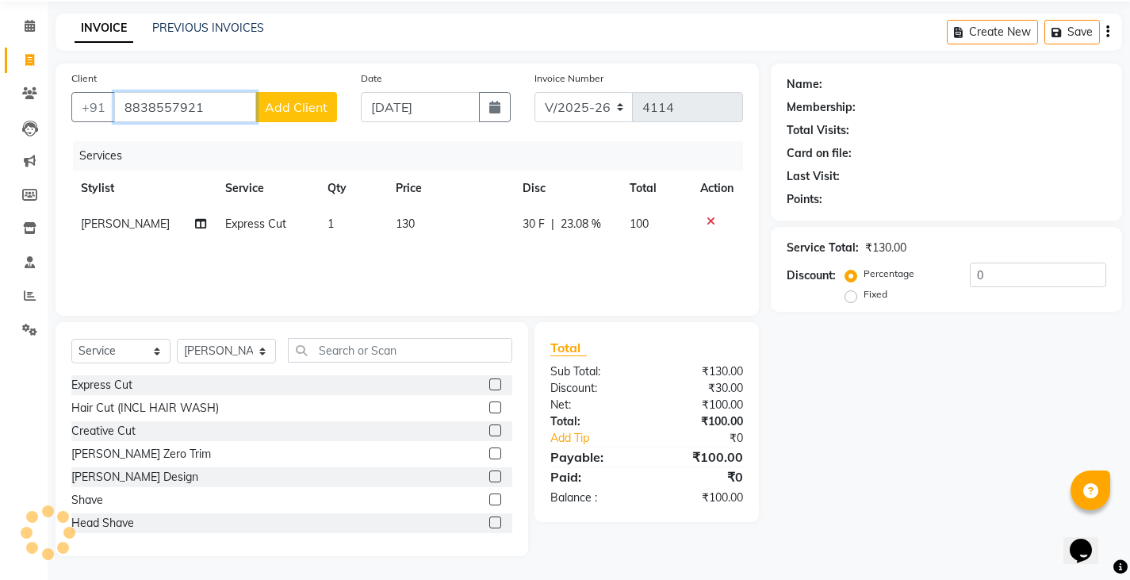
click at [215, 112] on input "8838557921" at bounding box center [185, 107] width 142 height 30
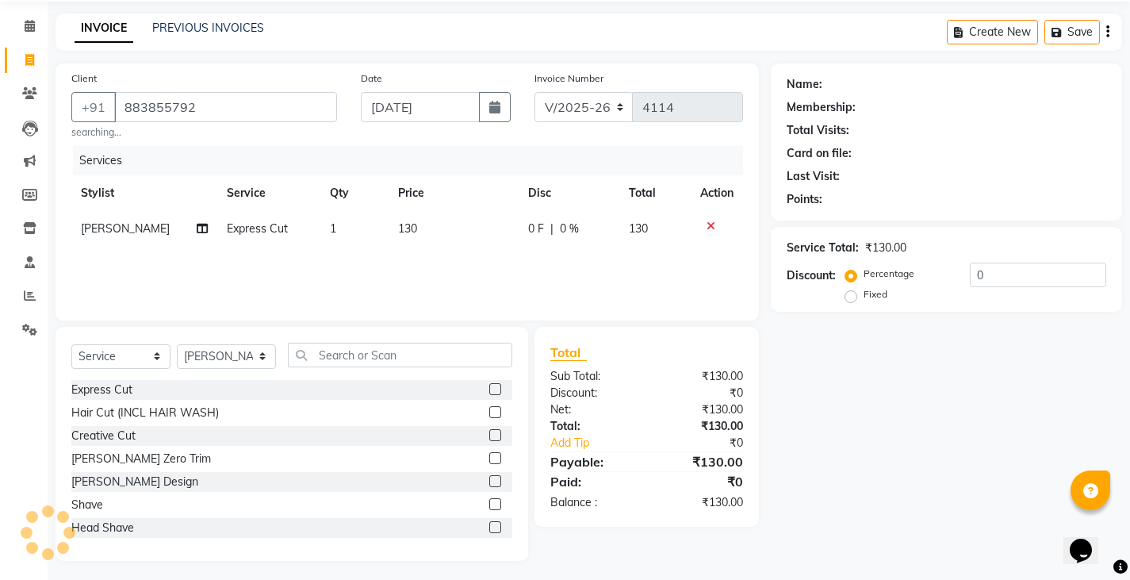
click at [212, 162] on div "Services" at bounding box center [414, 160] width 682 height 29
click at [220, 96] on input "883855792" at bounding box center [225, 107] width 223 height 30
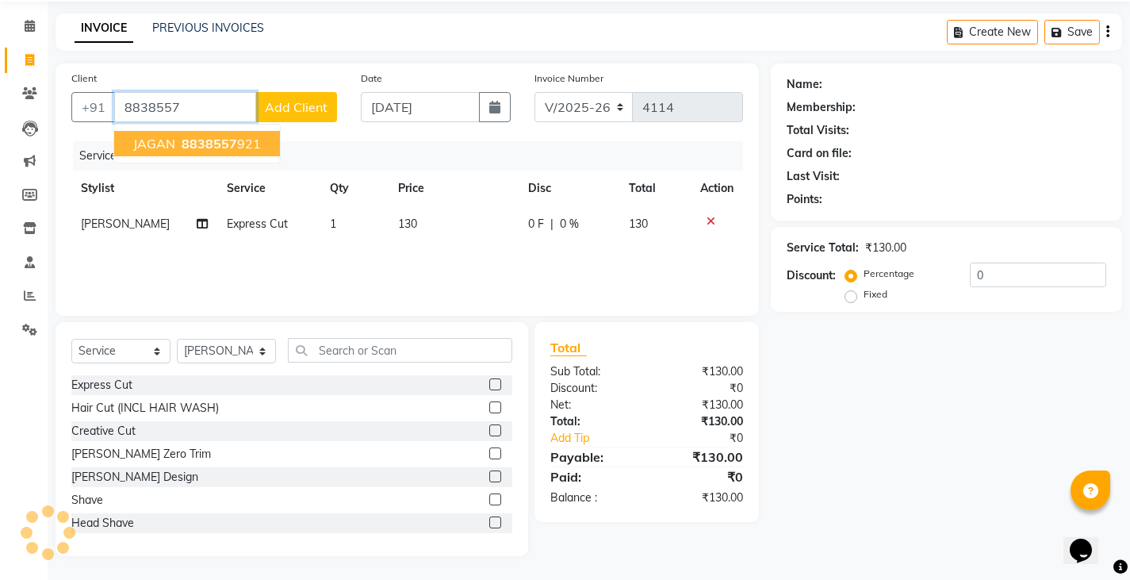
click at [227, 148] on span "8838557" at bounding box center [209, 144] width 55 height 16
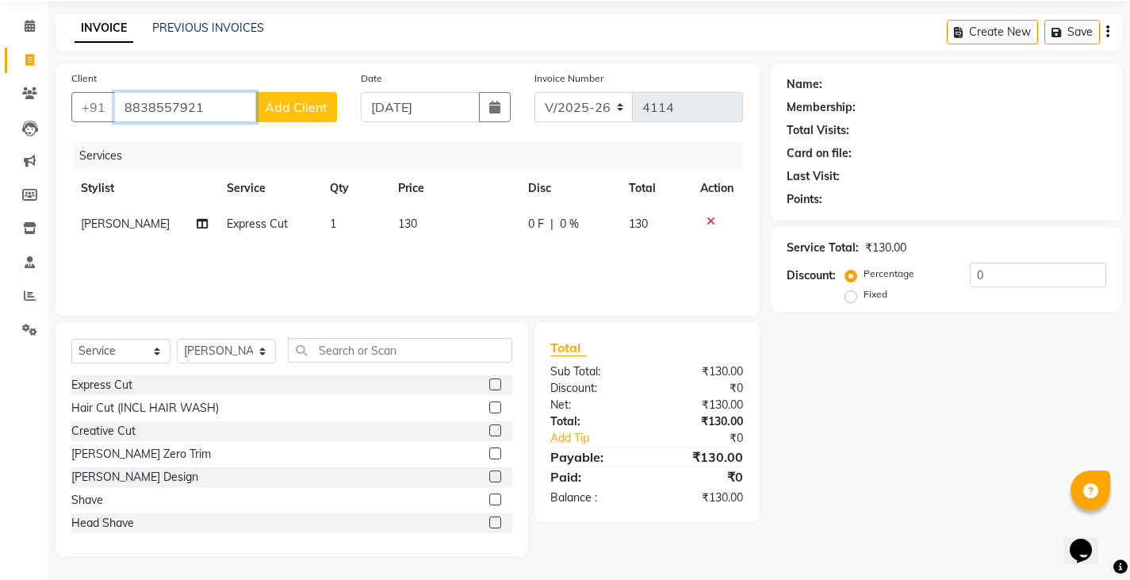
type input "8838557921"
click at [936, 488] on div "Name: Membership: Total Visits: Card on file: Last Visit: Points: Service Total…" at bounding box center [952, 309] width 363 height 492
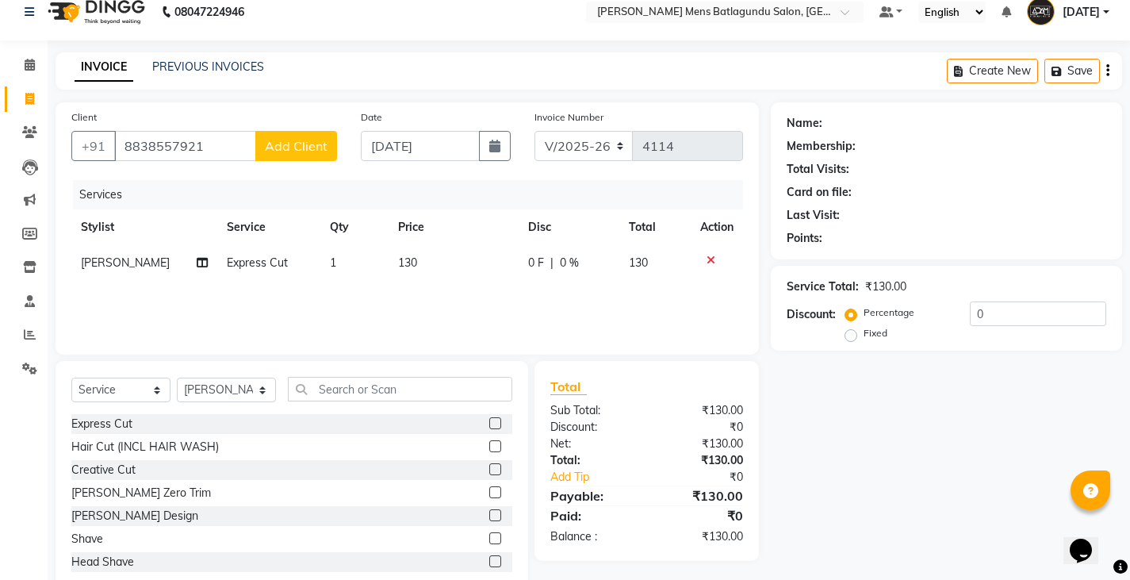
scroll to position [0, 0]
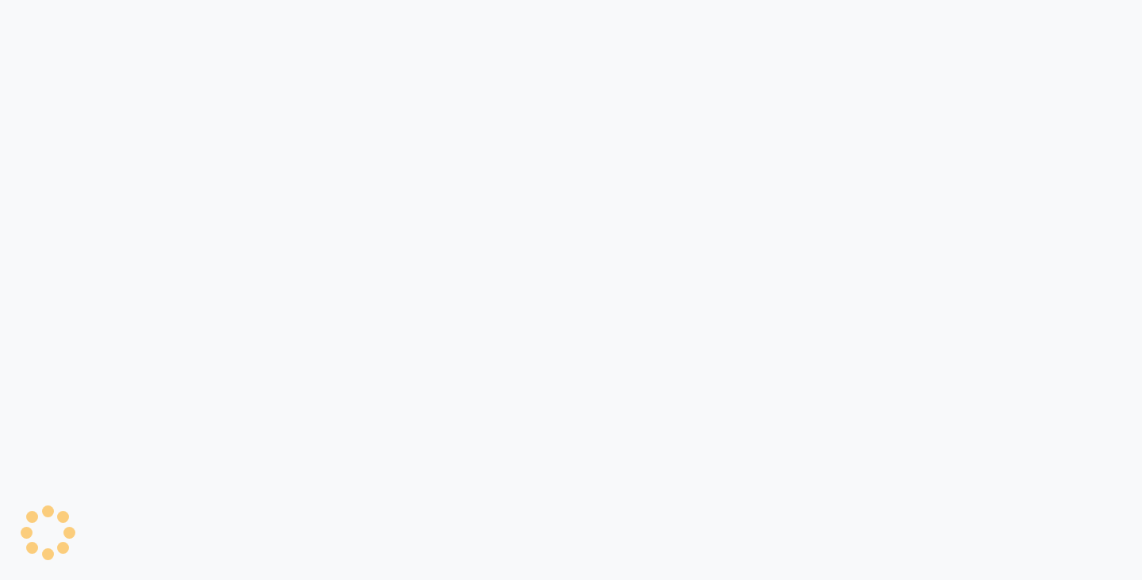
select select "service"
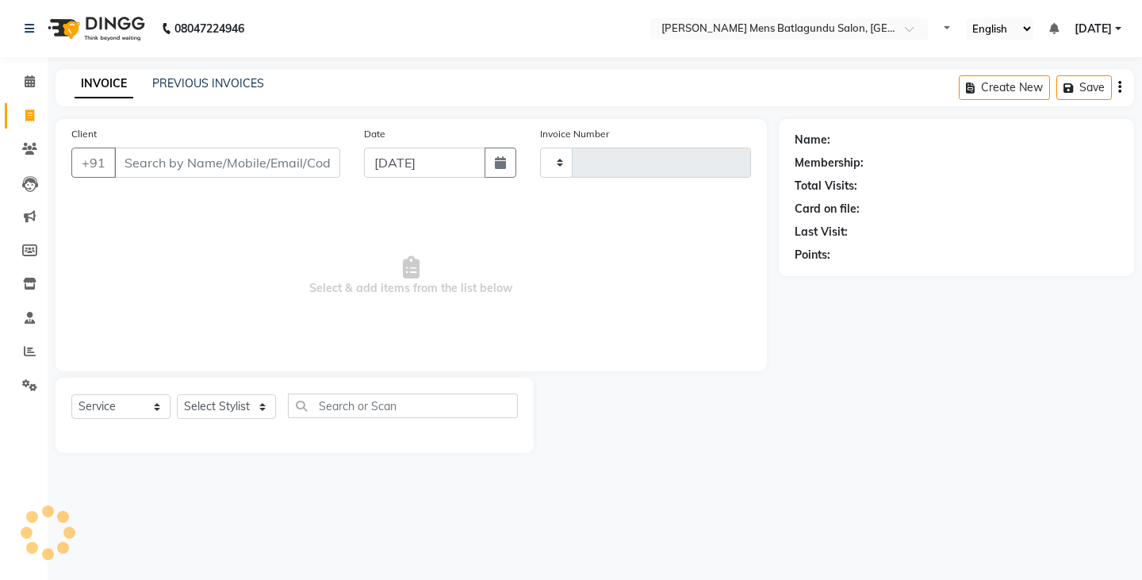
type input "4114"
select select "8213"
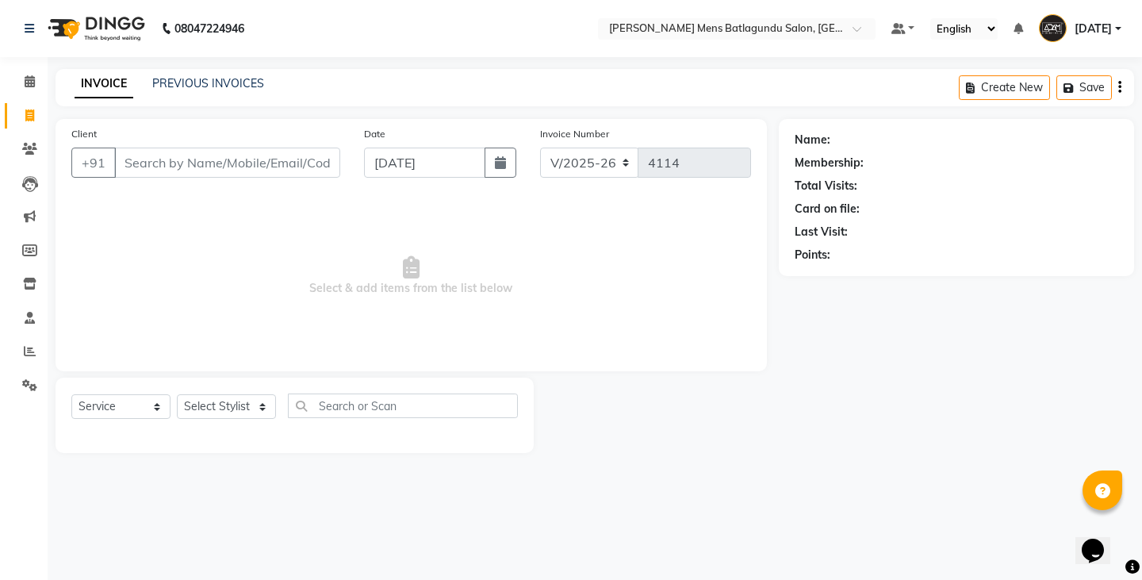
click at [260, 179] on div "Client +91" at bounding box center [205, 157] width 293 height 65
click at [262, 170] on input "Client" at bounding box center [227, 162] width 226 height 30
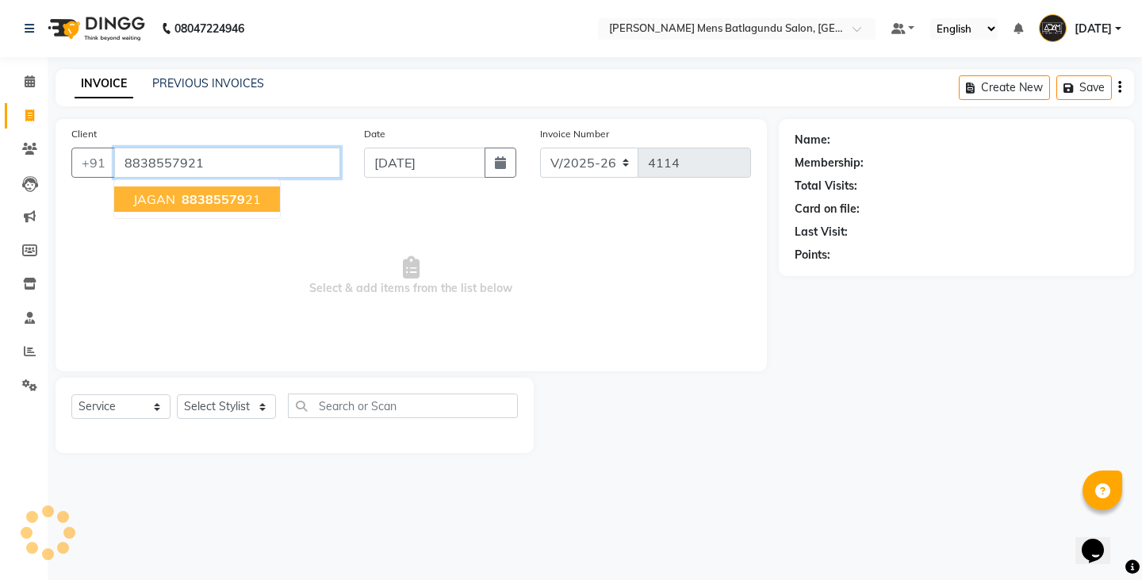
type input "8838557921"
click at [227, 203] on span "88385579" at bounding box center [213, 199] width 63 height 16
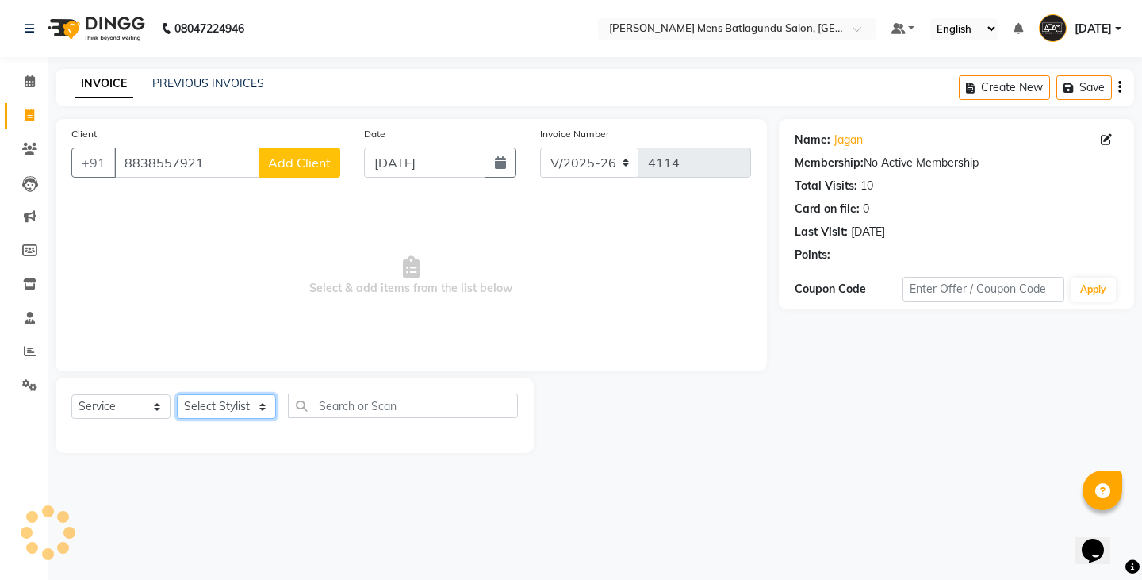
click at [224, 413] on select "Select Stylist Admin [PERSON_NAME][DATE] SAHIB [PERSON_NAME]" at bounding box center [226, 406] width 99 height 25
select select "78653"
click at [177, 394] on select "Select Stylist Admin [PERSON_NAME][DATE] SAHIB [PERSON_NAME]" at bounding box center [226, 406] width 99 height 25
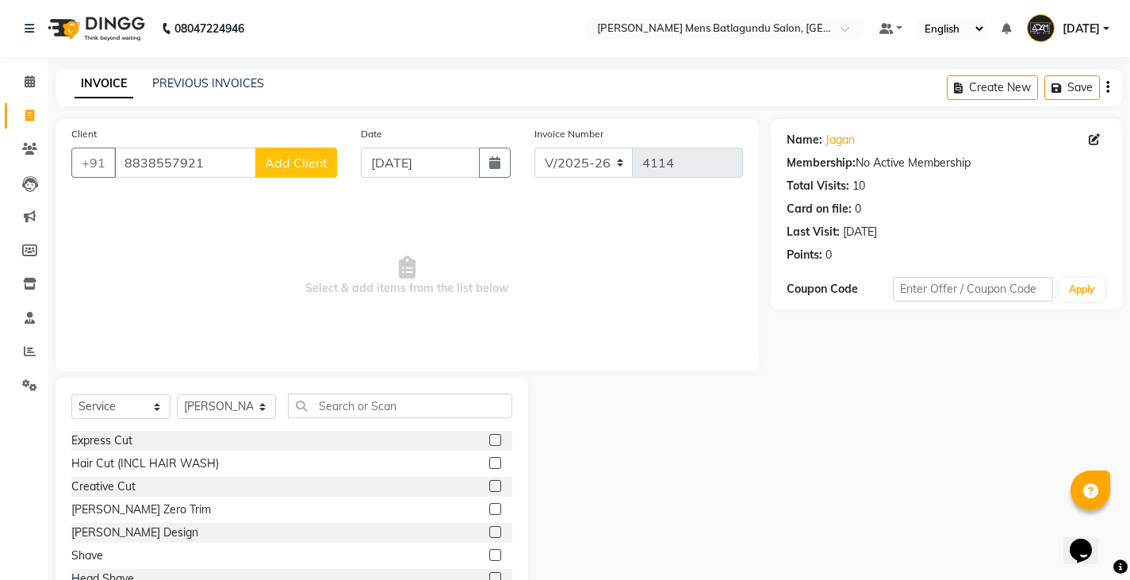
click at [489, 437] on label at bounding box center [495, 440] width 12 height 12
click at [489, 437] on input "checkbox" at bounding box center [494, 440] width 10 height 10
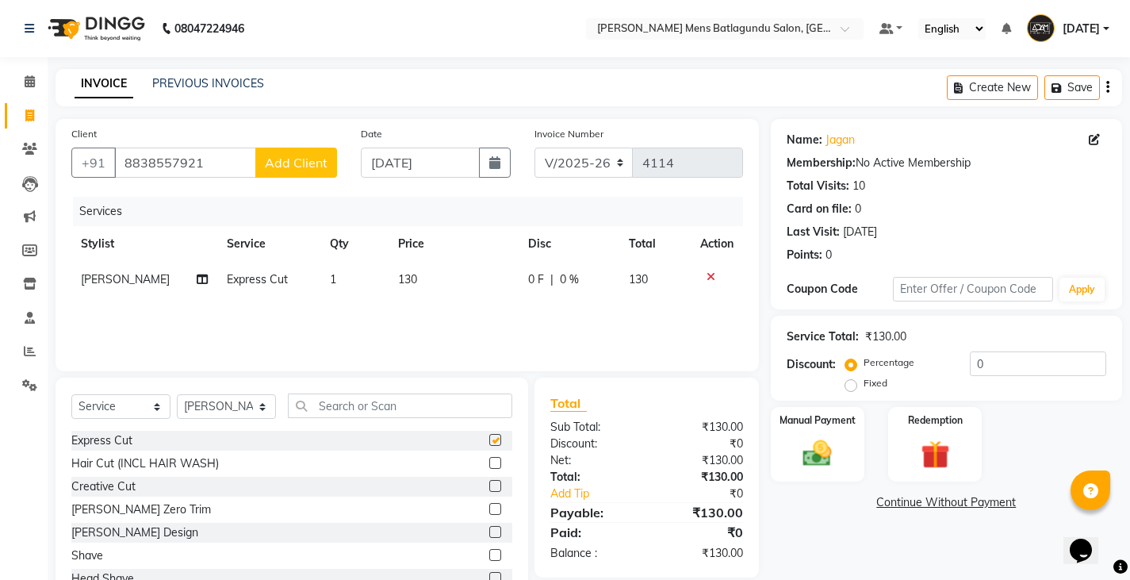
checkbox input "false"
click at [497, 279] on td "130" at bounding box center [452, 280] width 129 height 36
select select "78653"
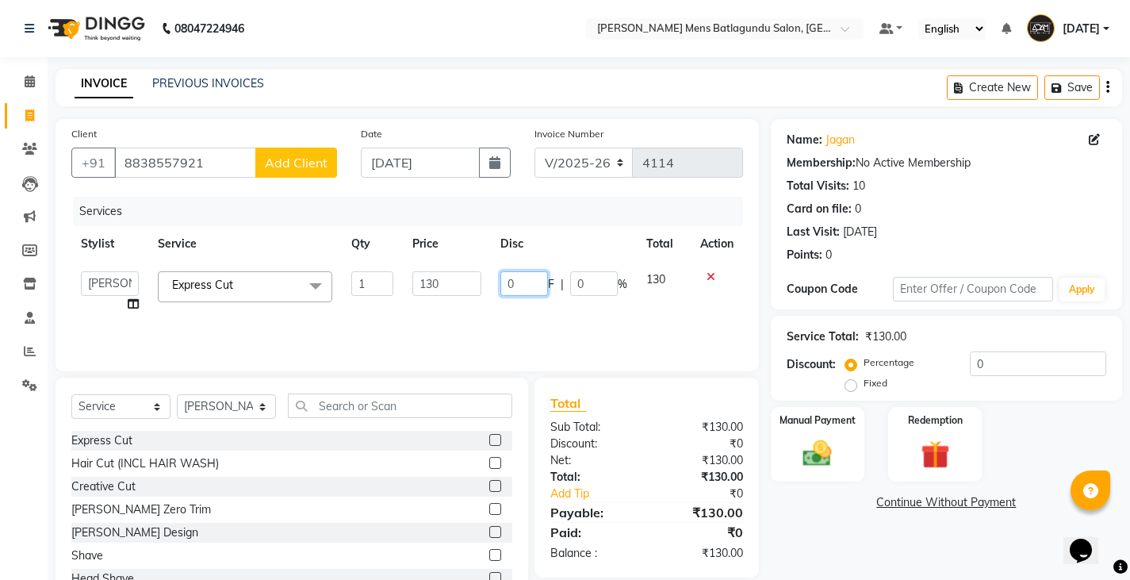
click at [507, 282] on input "0" at bounding box center [524, 283] width 48 height 25
type input "30"
click at [469, 319] on div "Services Stylist Service Qty Price Disc Total Action Admin [PERSON_NAME][DATE] …" at bounding box center [407, 276] width 672 height 159
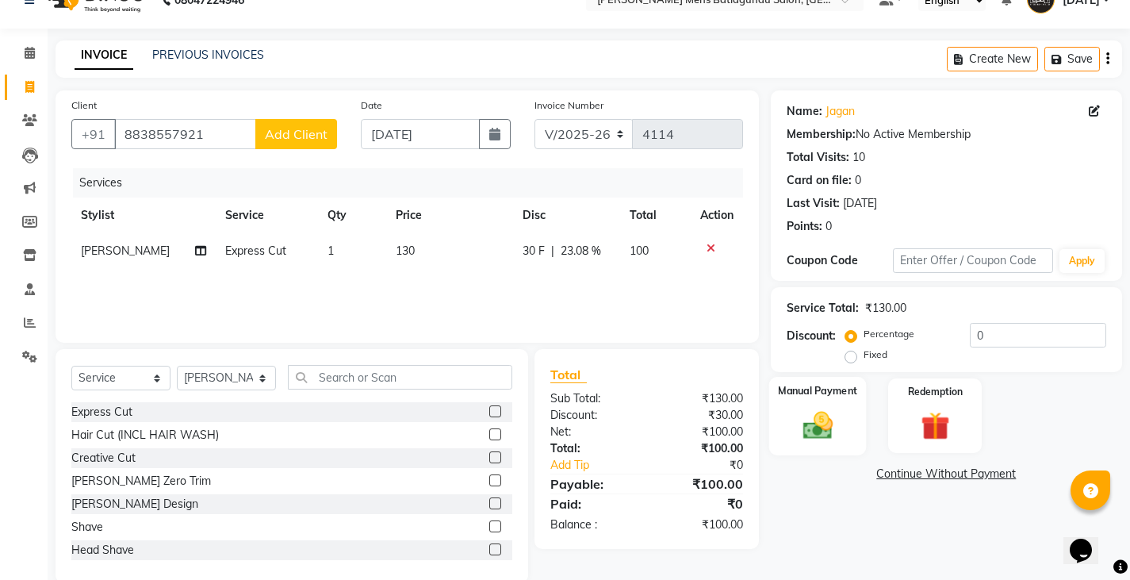
scroll to position [55, 0]
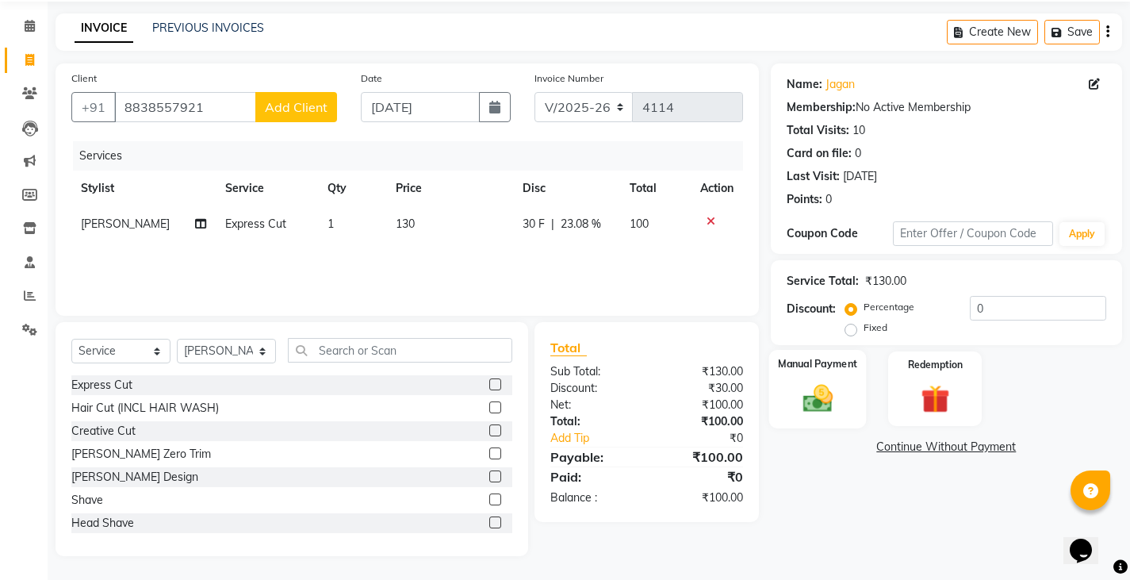
click at [830, 392] on img at bounding box center [817, 398] width 48 height 34
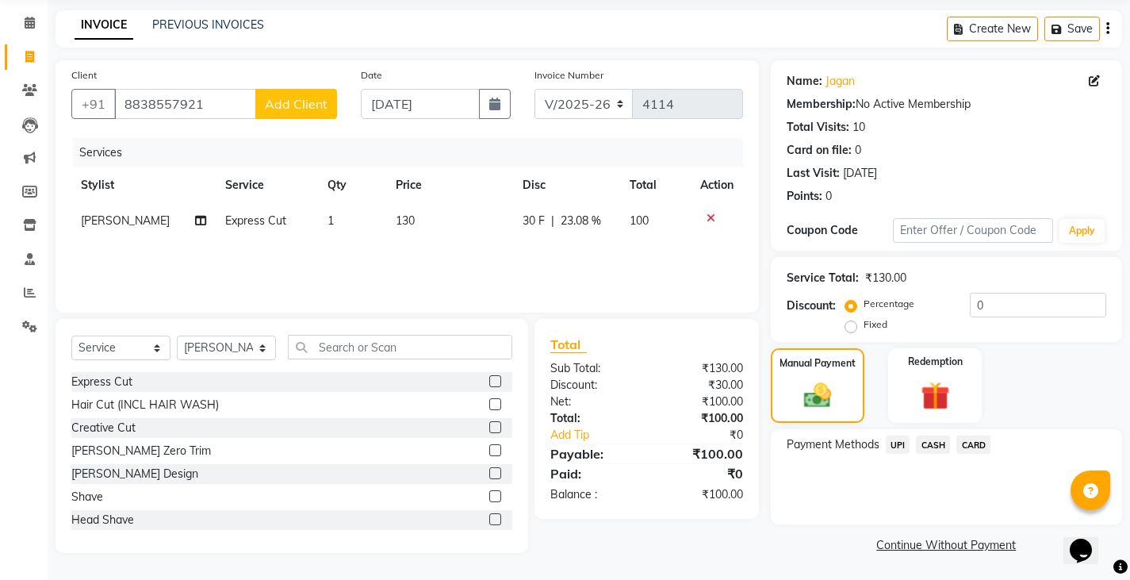
scroll to position [59, 0]
click at [929, 443] on span "CASH" at bounding box center [933, 443] width 34 height 18
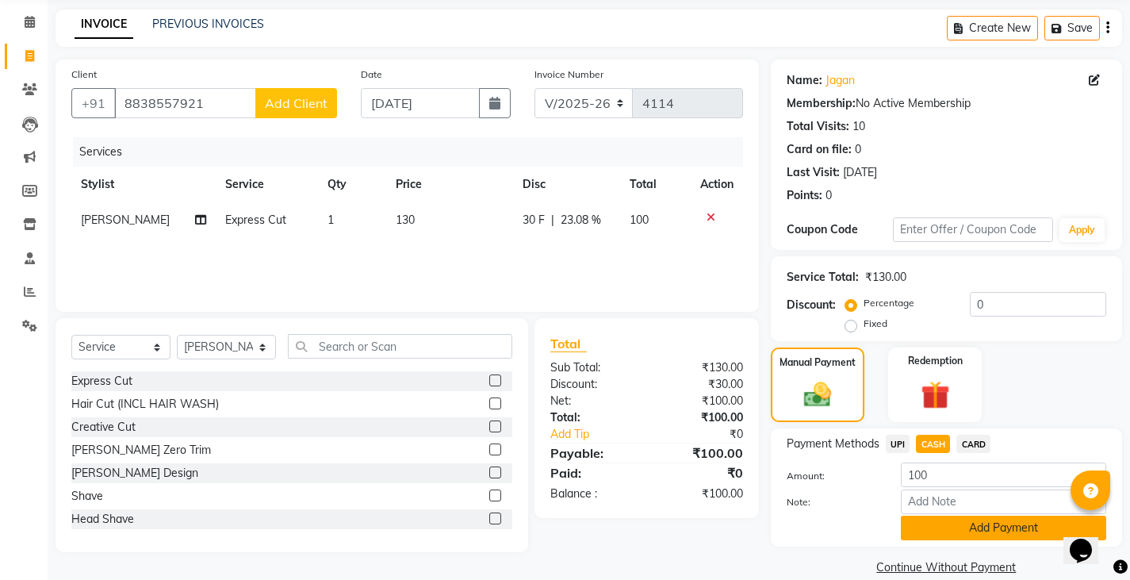
click at [924, 529] on button "Add Payment" at bounding box center [1003, 527] width 205 height 25
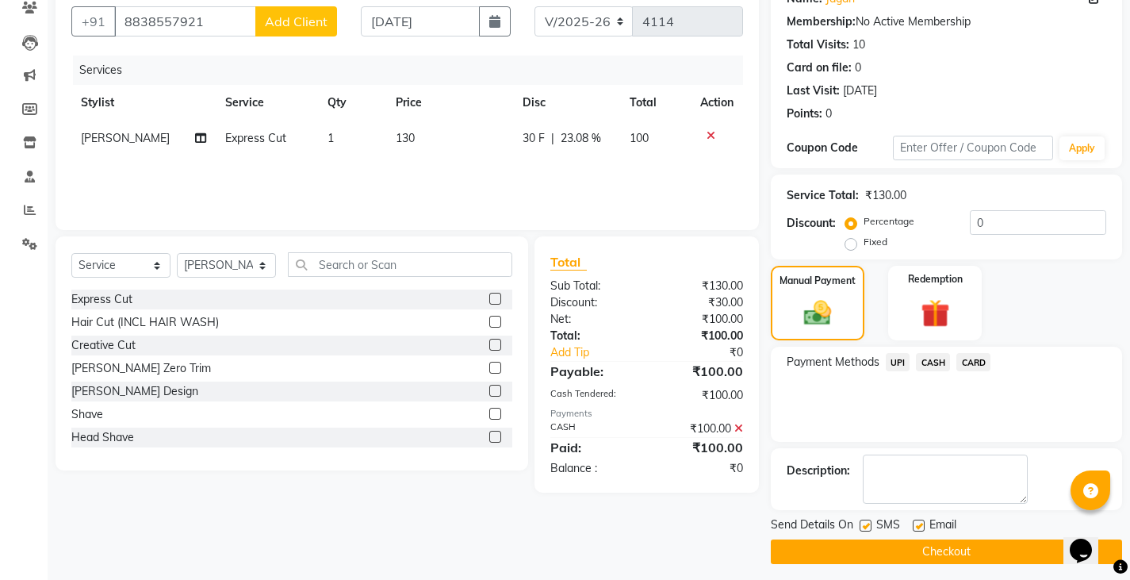
scroll to position [149, 0]
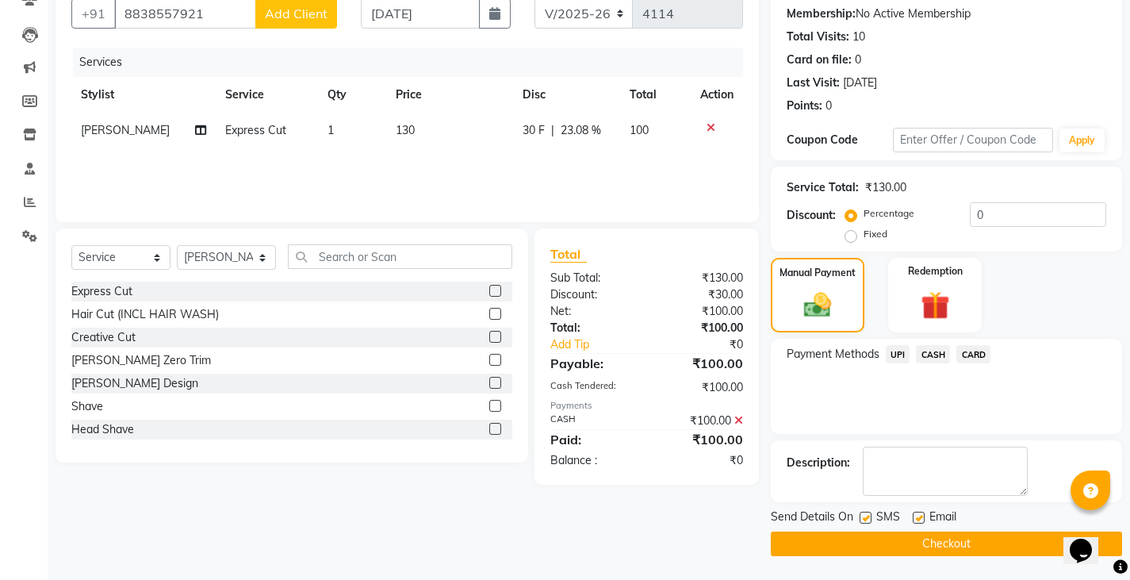
click at [902, 549] on button "Checkout" at bounding box center [946, 543] width 351 height 25
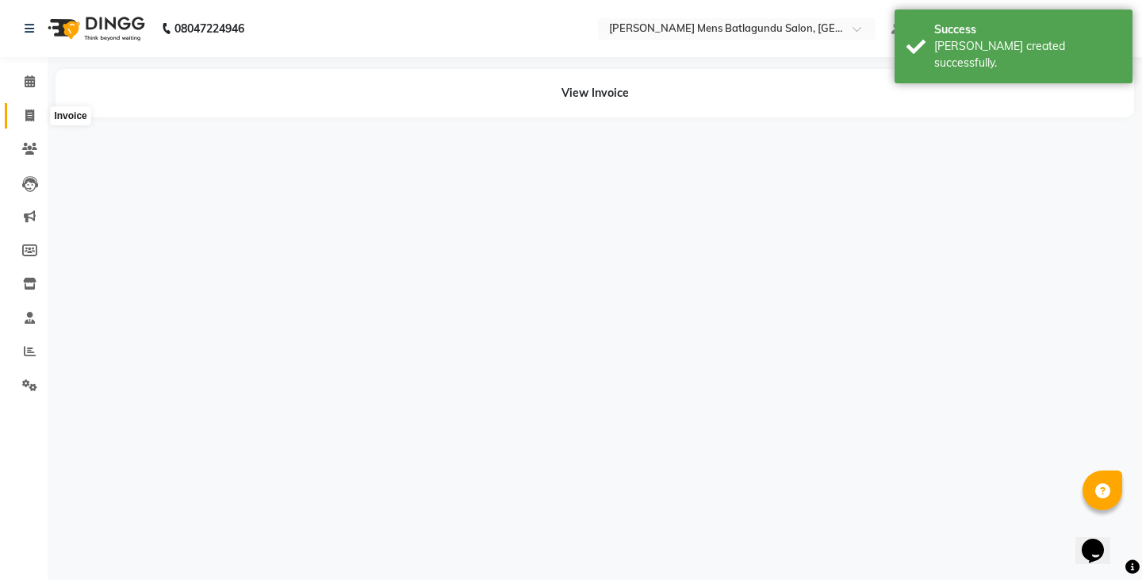
click at [29, 121] on icon at bounding box center [29, 115] width 9 height 12
select select "service"
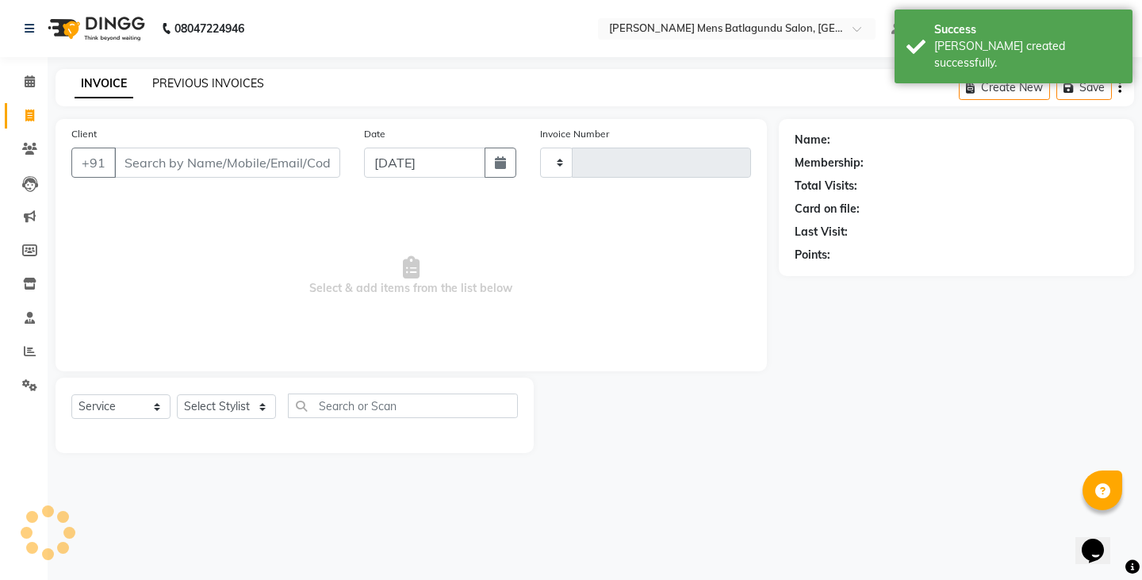
type input "4115"
select select "8213"
click at [190, 77] on link "PREVIOUS INVOICES" at bounding box center [208, 83] width 112 height 14
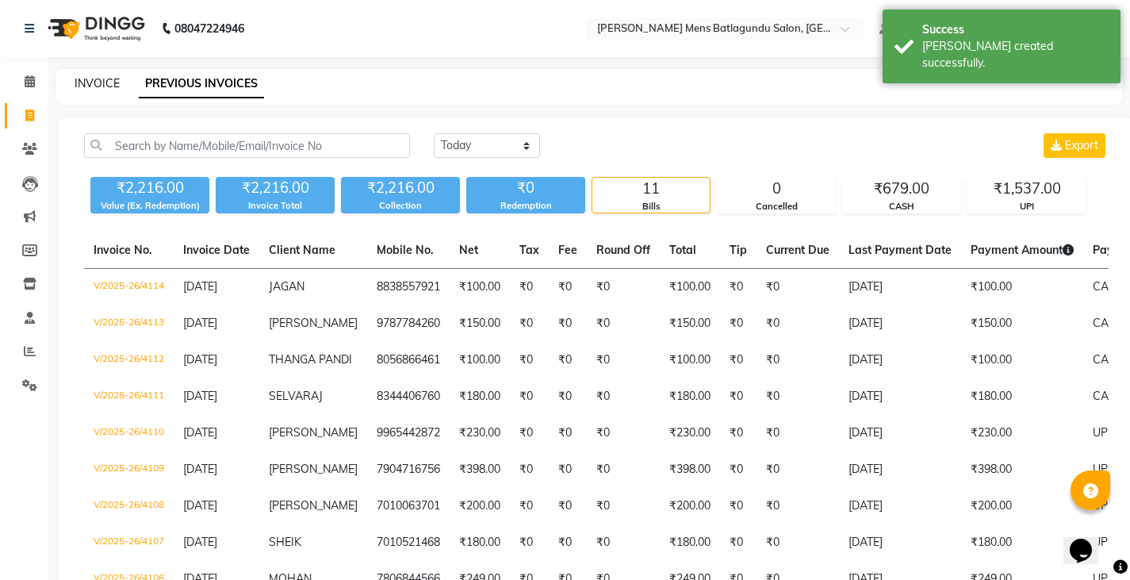
click at [112, 78] on link "INVOICE" at bounding box center [97, 83] width 45 height 14
select select "8213"
select select "service"
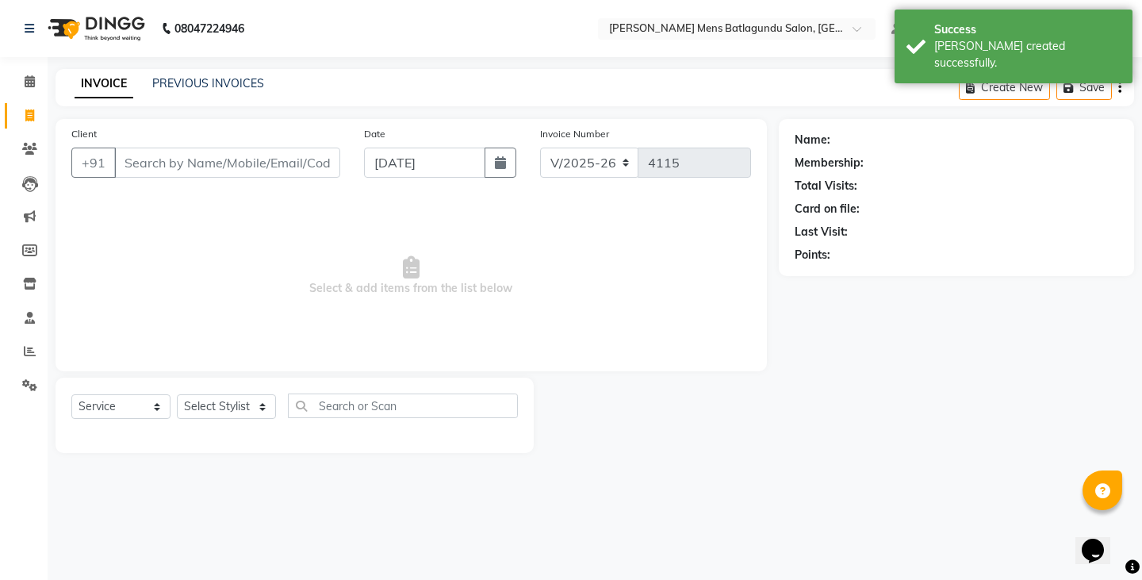
click at [142, 163] on input "Client" at bounding box center [227, 162] width 226 height 30
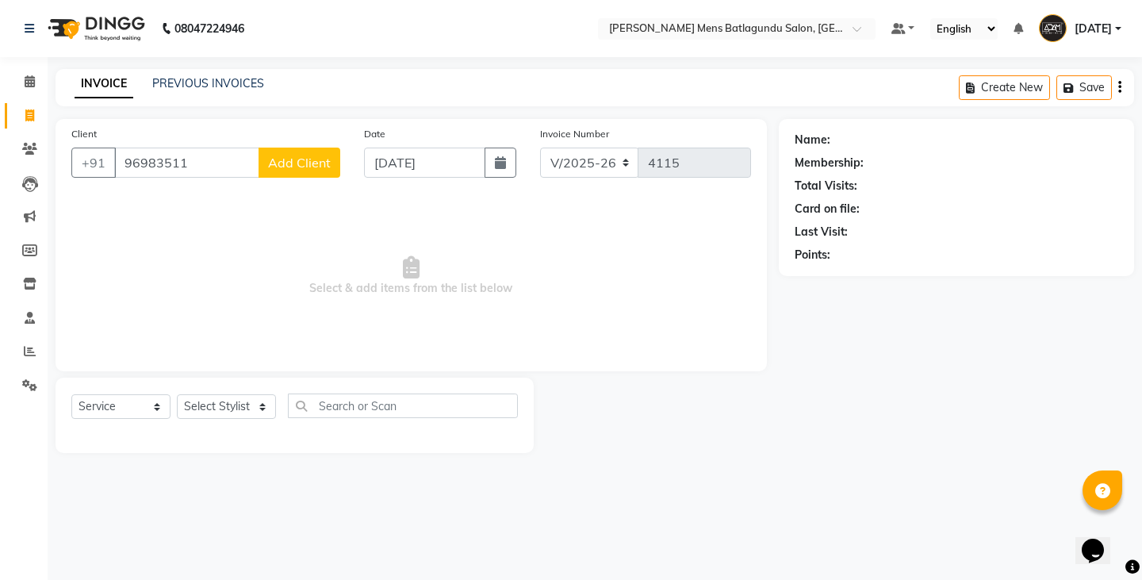
click at [200, 153] on input "96983511" at bounding box center [186, 162] width 145 height 30
type input "9698351117"
click at [323, 165] on span "Add Client" at bounding box center [299, 163] width 63 height 16
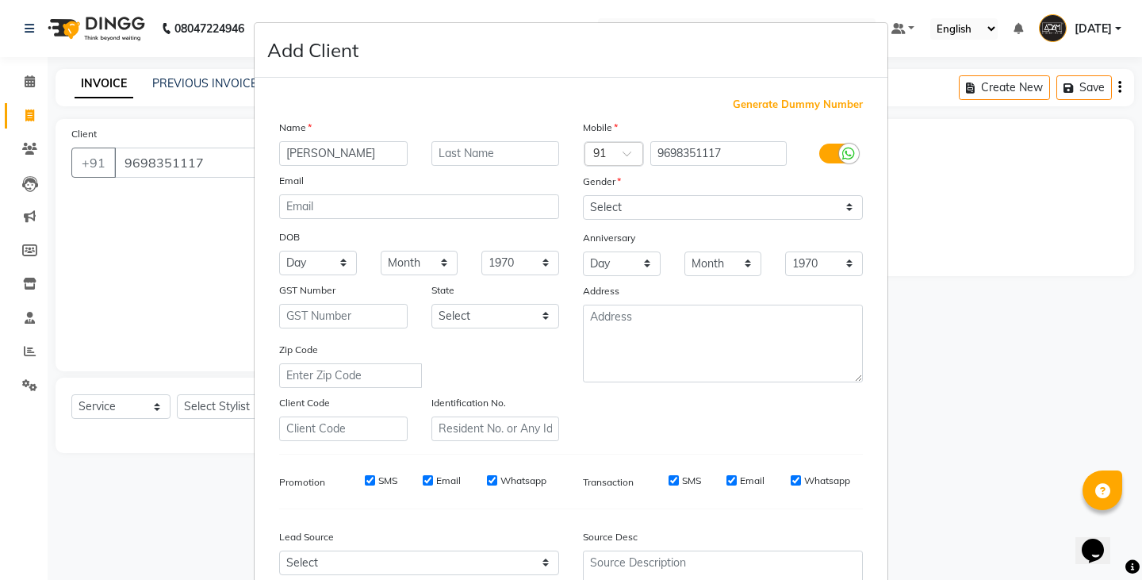
type input "[PERSON_NAME]"
click at [661, 207] on select "Select [DEMOGRAPHIC_DATA] [DEMOGRAPHIC_DATA] Other Prefer Not To Say" at bounding box center [723, 207] width 280 height 25
select select "[DEMOGRAPHIC_DATA]"
click at [583, 195] on select "Select [DEMOGRAPHIC_DATA] [DEMOGRAPHIC_DATA] Other Prefer Not To Say" at bounding box center [723, 207] width 280 height 25
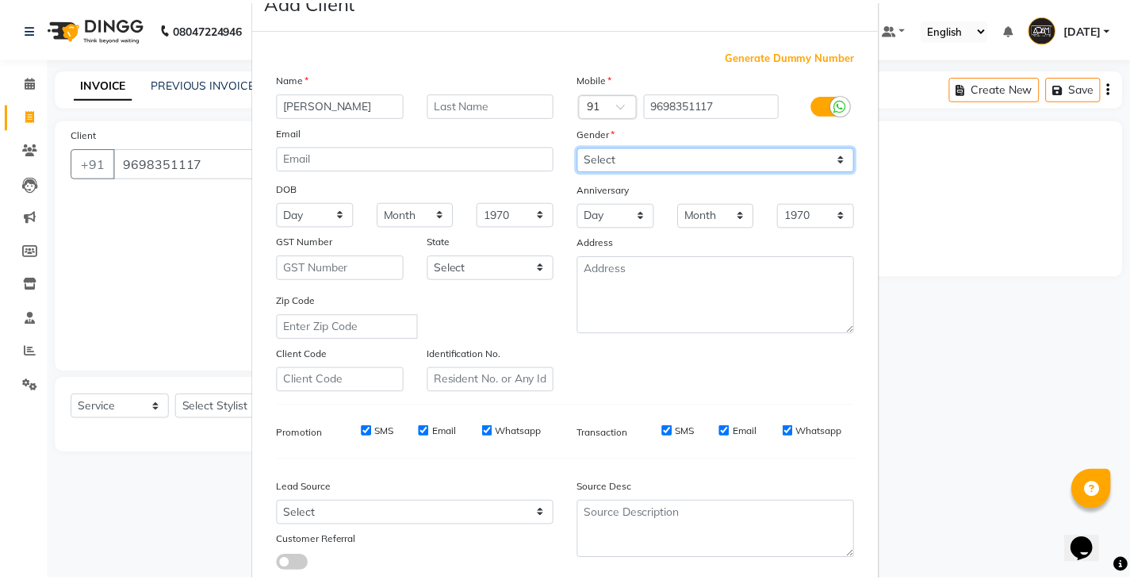
scroll to position [152, 0]
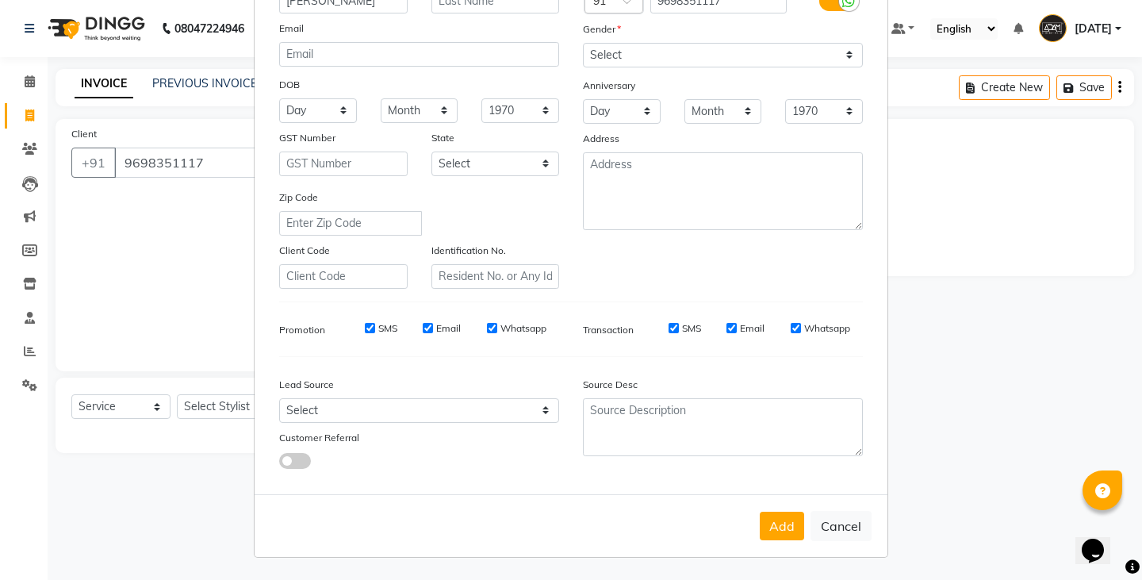
click at [777, 535] on button "Add" at bounding box center [782, 525] width 44 height 29
select select
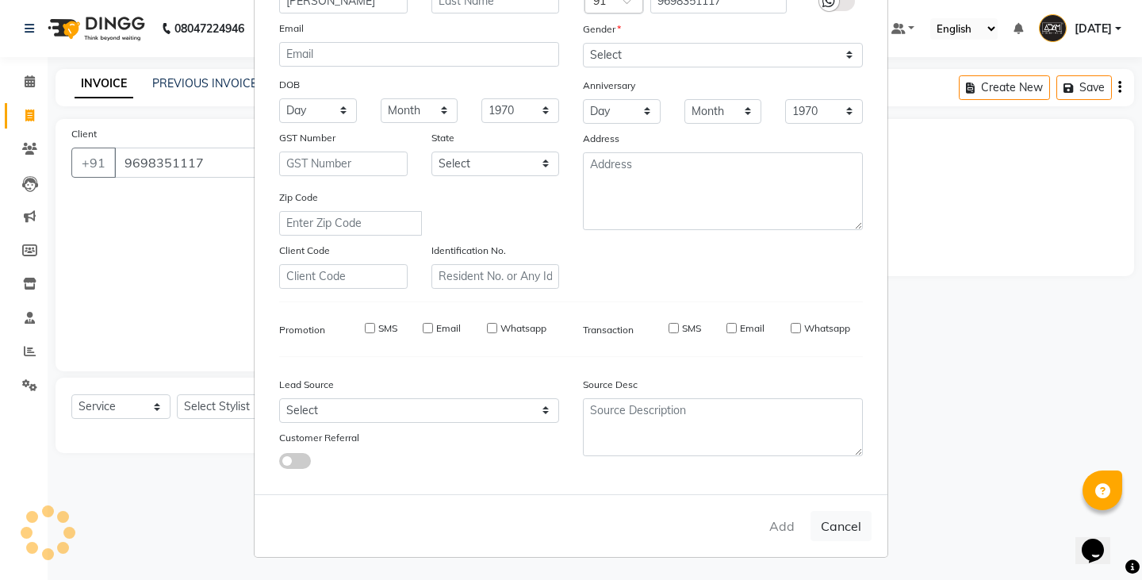
select select
checkbox input "false"
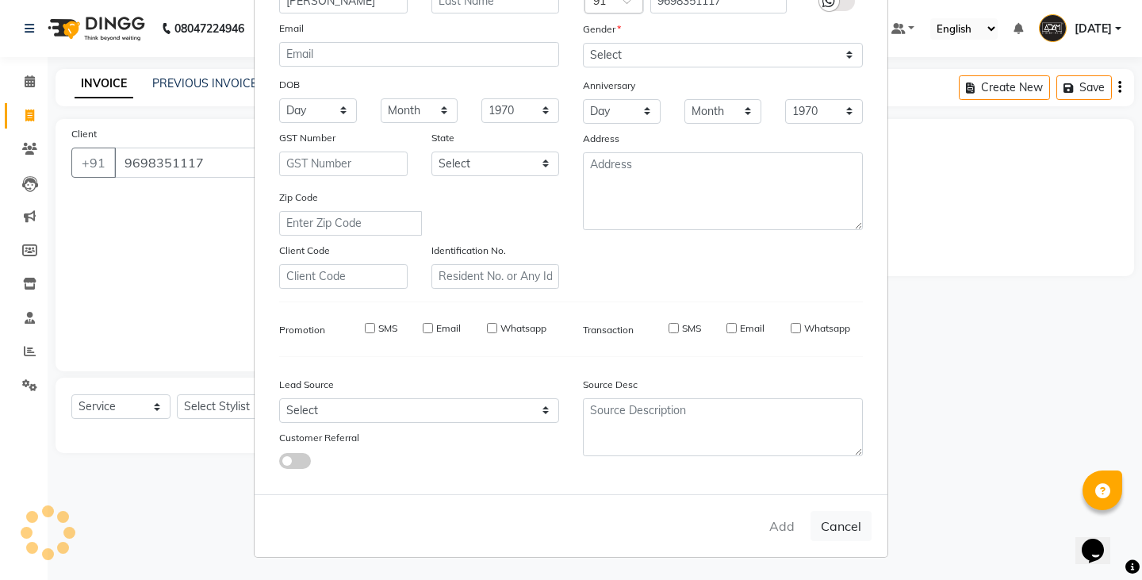
checkbox input "false"
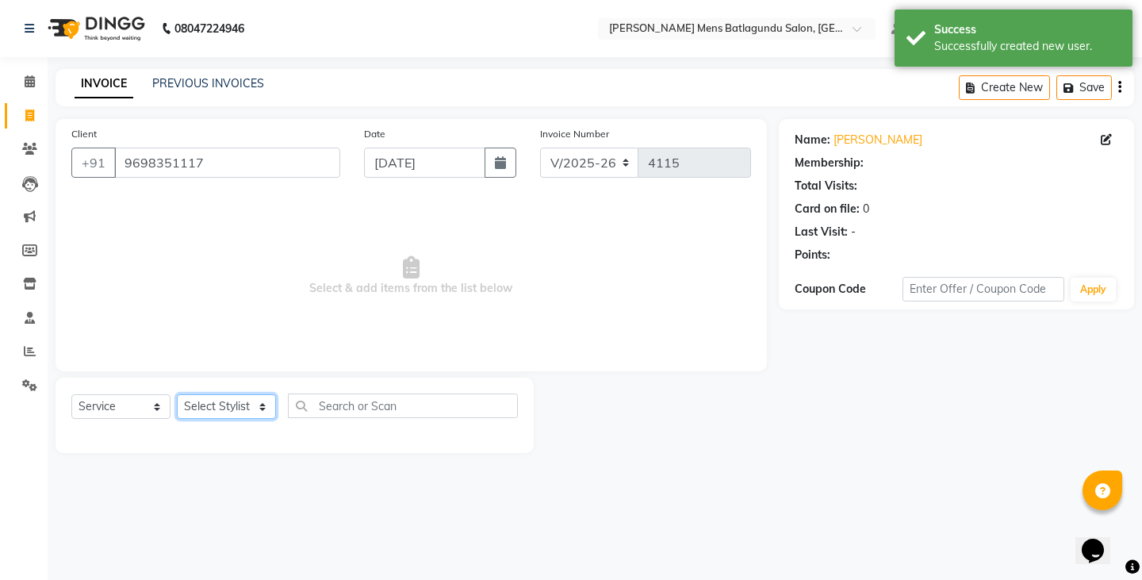
click at [228, 411] on select "Select Stylist Admin [PERSON_NAME][DATE] SAHIB [PERSON_NAME]" at bounding box center [226, 406] width 99 height 25
select select "89703"
click at [177, 394] on select "Select Stylist Admin [PERSON_NAME][DATE] SAHIB [PERSON_NAME]" at bounding box center [226, 406] width 99 height 25
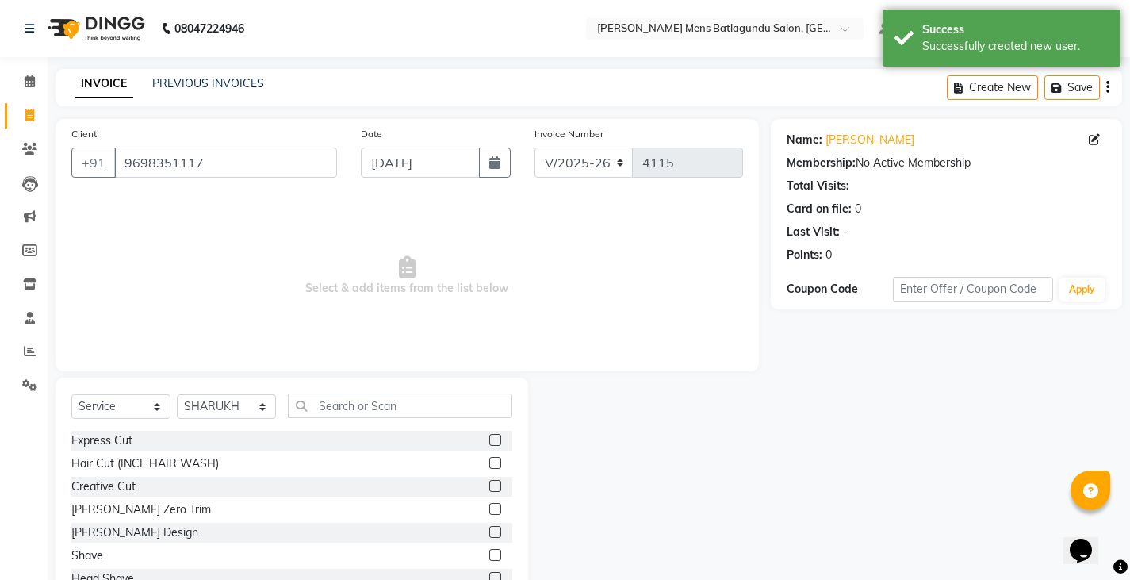
click at [489, 442] on label at bounding box center [495, 440] width 12 height 12
click at [489, 442] on input "checkbox" at bounding box center [494, 440] width 10 height 10
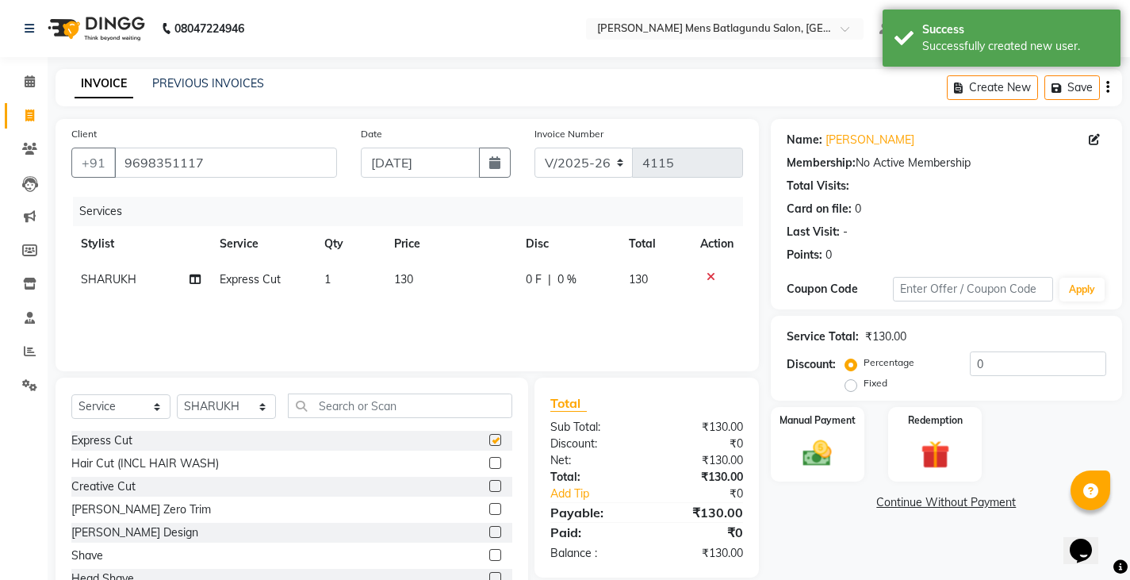
checkbox input "false"
click at [489, 554] on label at bounding box center [495, 555] width 12 height 12
click at [489, 554] on input "checkbox" at bounding box center [494, 555] width 10 height 10
checkbox input "false"
click at [500, 273] on td "130" at bounding box center [451, 280] width 132 height 36
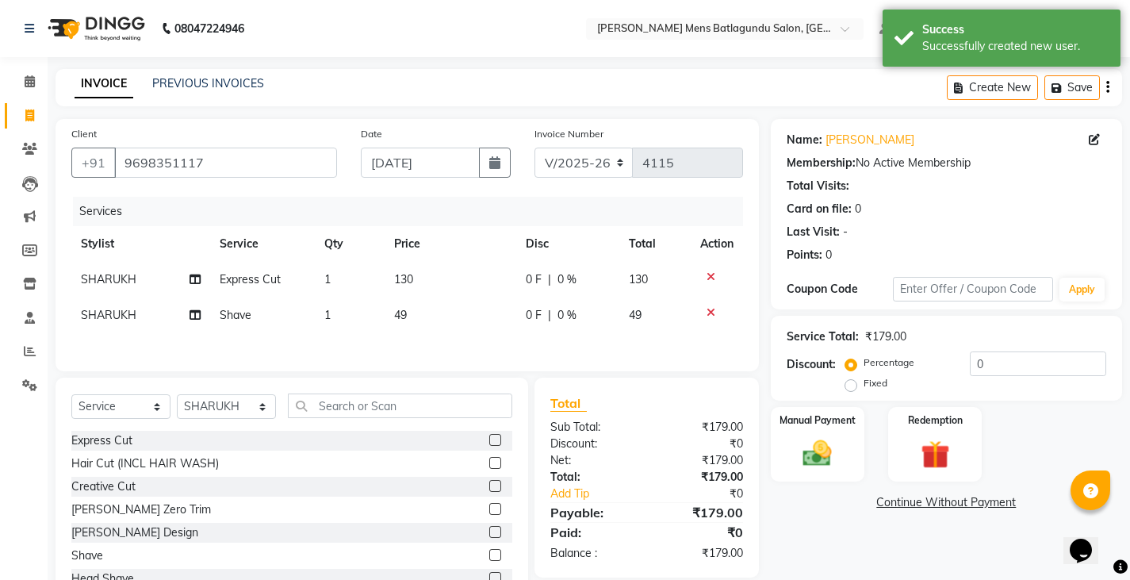
select select "89703"
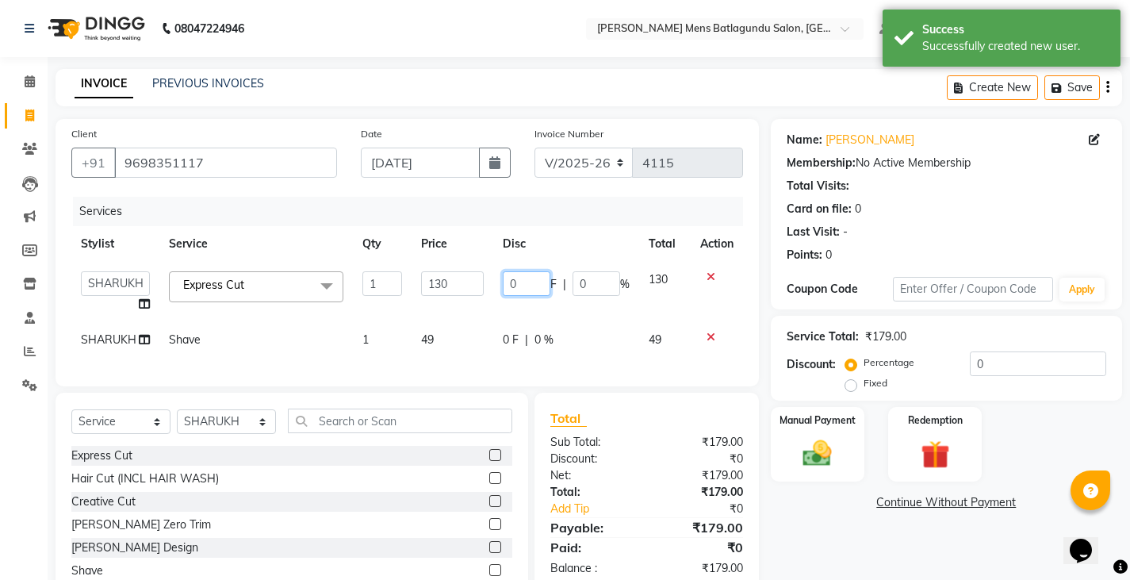
click at [509, 283] on input "0" at bounding box center [527, 283] width 48 height 25
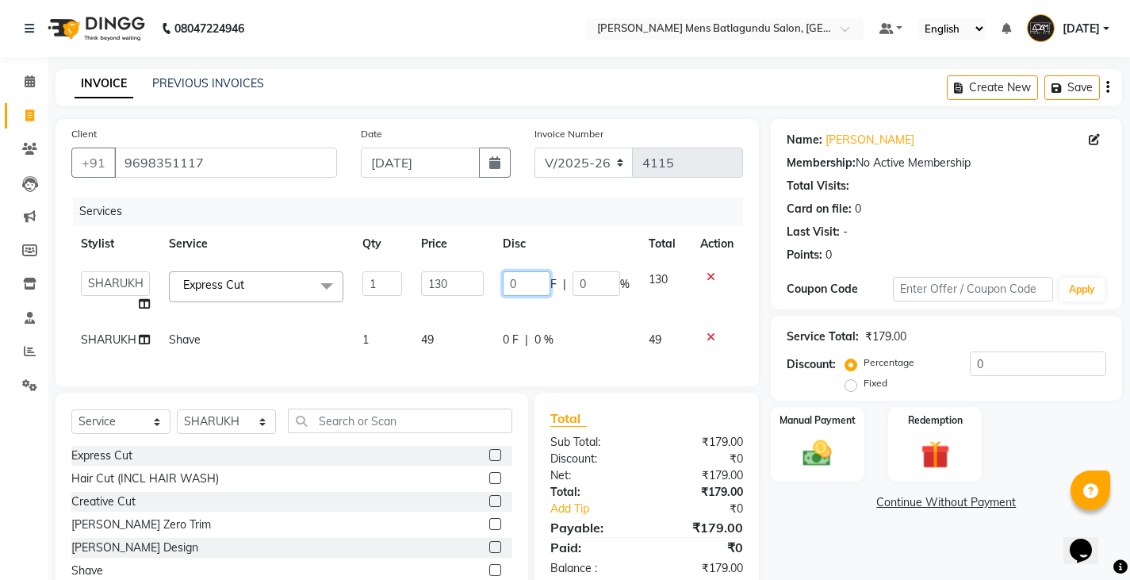
type input "30"
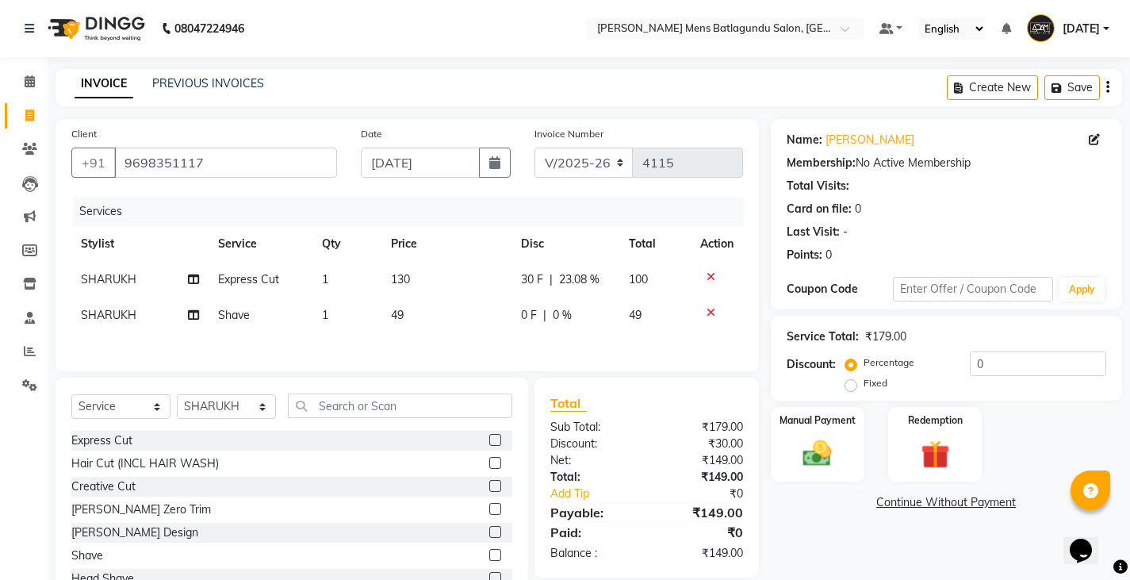
click at [504, 306] on tbody "[PERSON_NAME] Express Cut 1 130 30 F | 23.08 % 100 [PERSON_NAME] Shave 1 49 0 F…" at bounding box center [407, 297] width 672 height 71
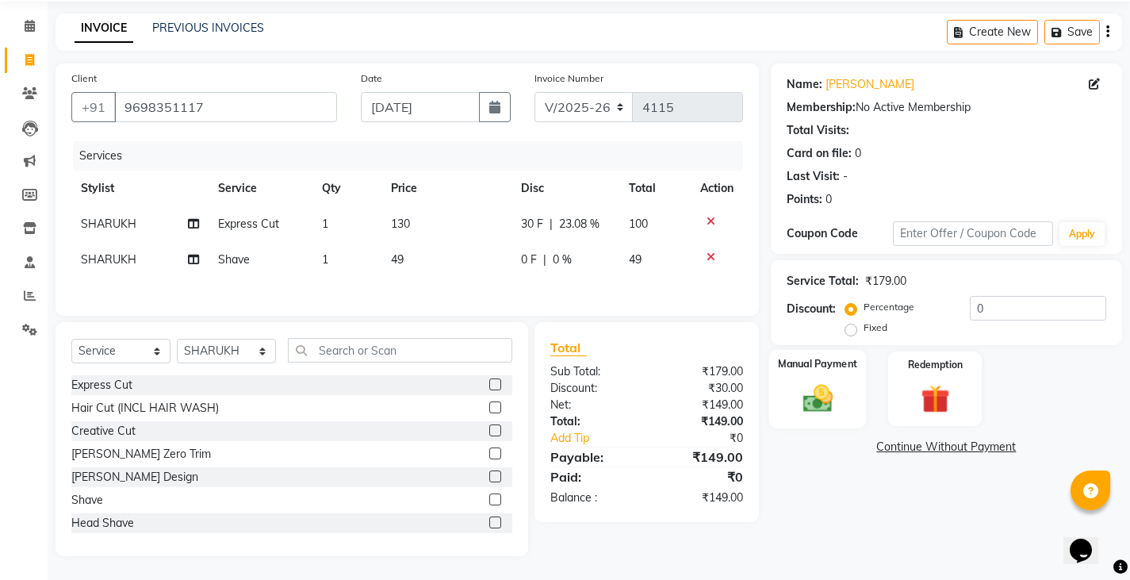
click at [799, 371] on div "Manual Payment" at bounding box center [817, 389] width 98 height 78
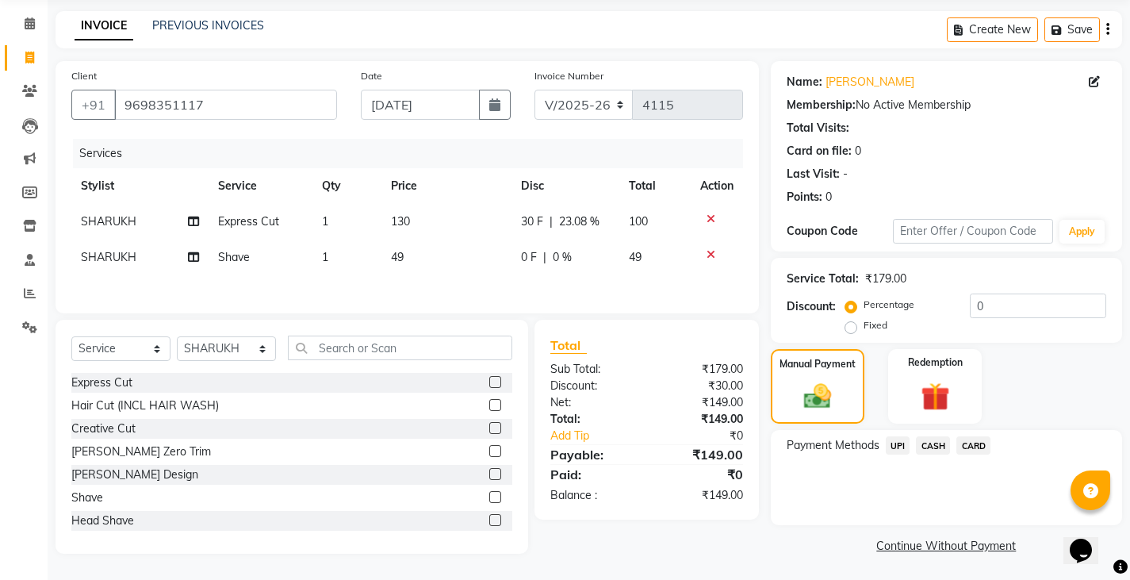
scroll to position [59, 0]
click at [940, 450] on span "CASH" at bounding box center [933, 443] width 34 height 18
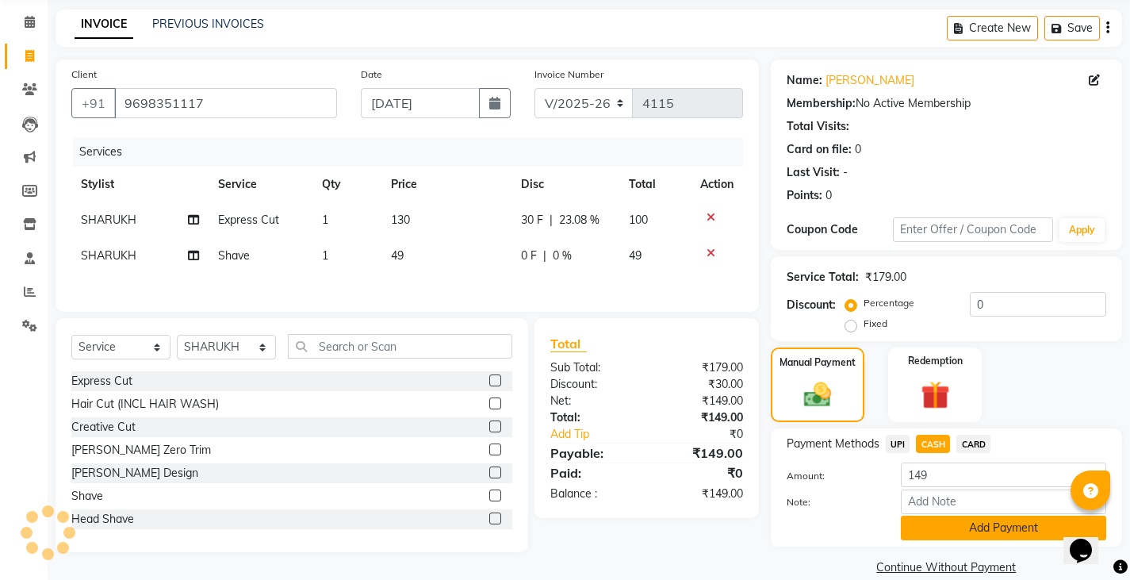
click at [942, 534] on button "Add Payment" at bounding box center [1003, 527] width 205 height 25
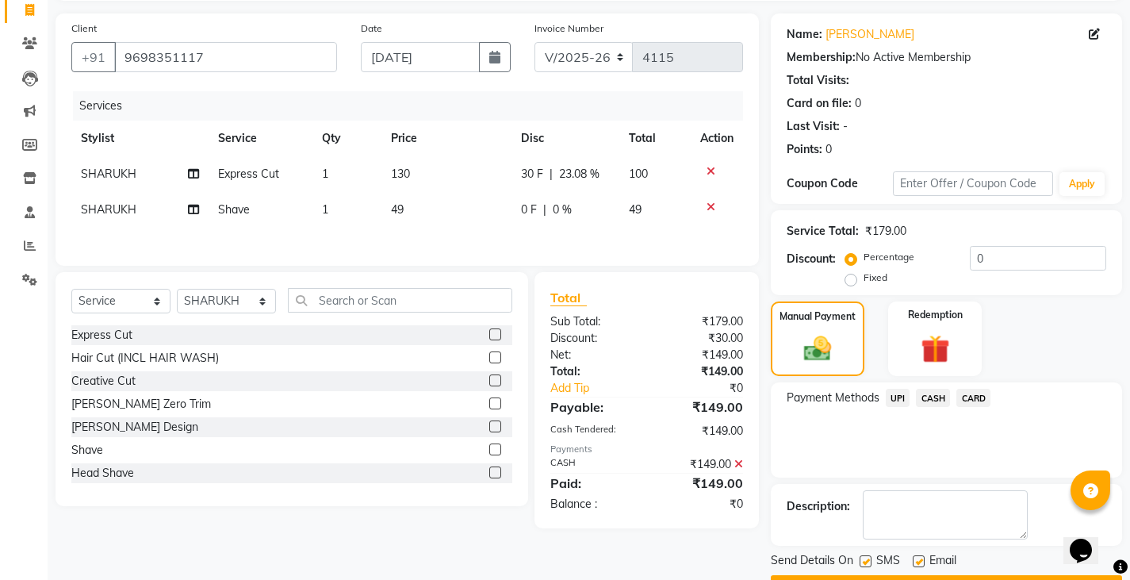
scroll to position [149, 0]
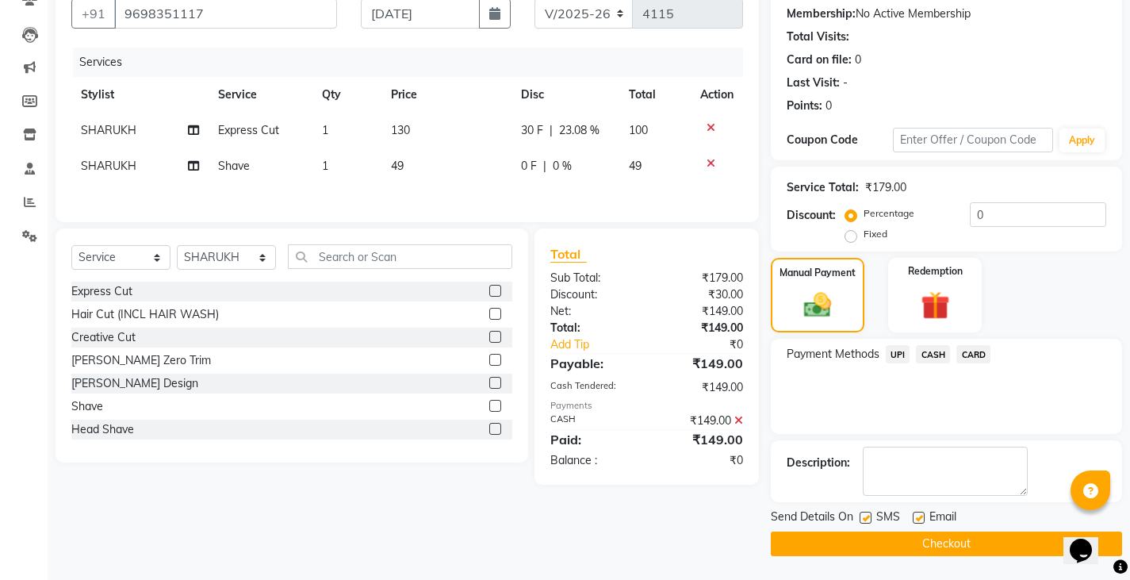
click at [945, 545] on button "Checkout" at bounding box center [946, 543] width 351 height 25
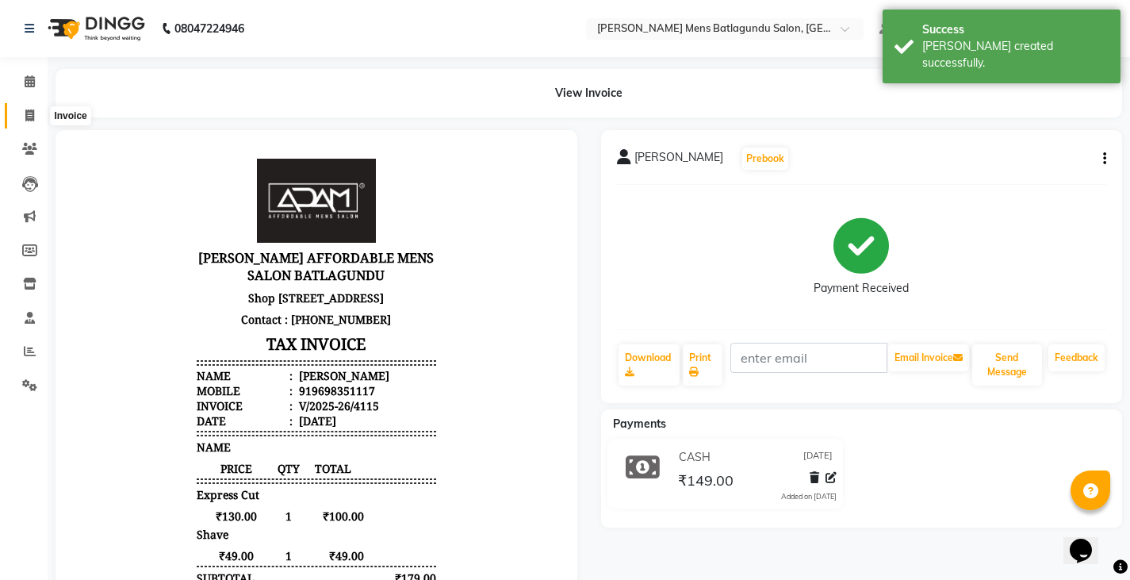
click at [23, 119] on span at bounding box center [30, 116] width 28 height 18
select select "8213"
select select "service"
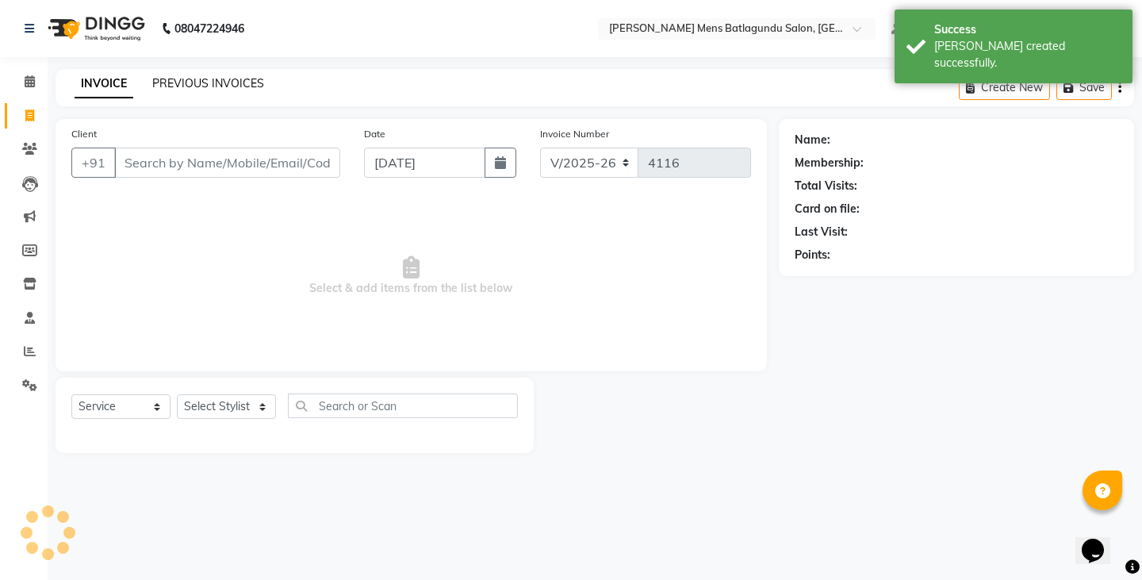
click at [235, 80] on link "PREVIOUS INVOICES" at bounding box center [208, 83] width 112 height 14
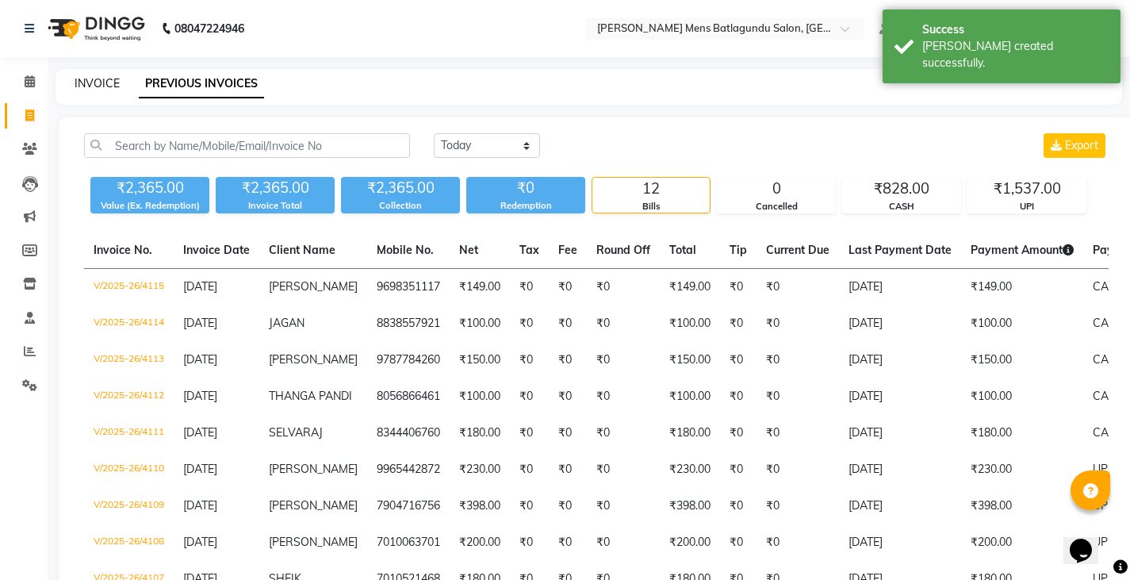
click at [109, 81] on link "INVOICE" at bounding box center [97, 83] width 45 height 14
select select "service"
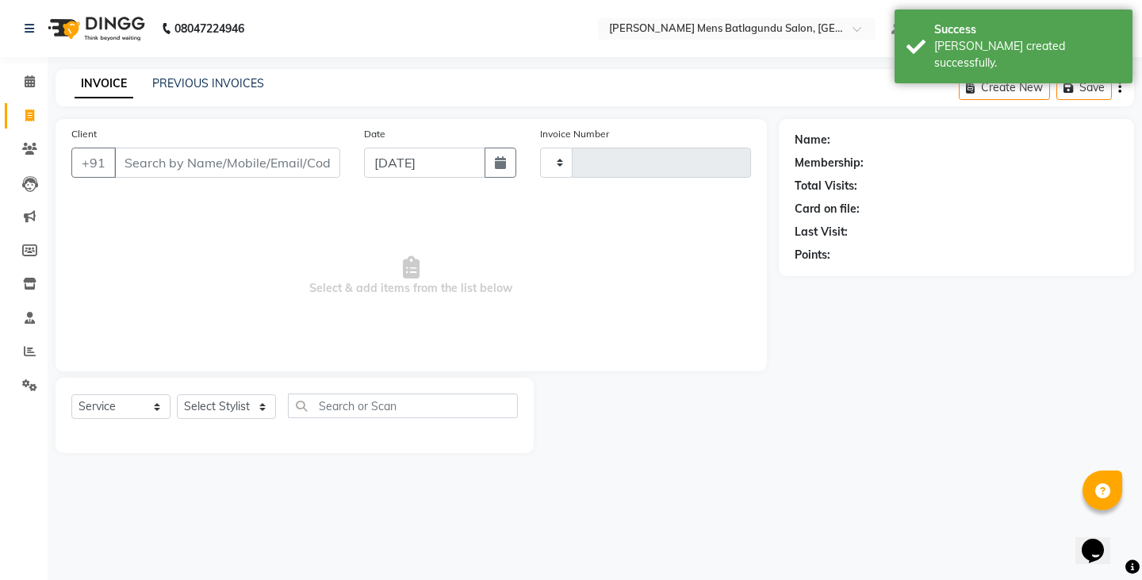
type input "4116"
select select "8213"
